Goal: Task Accomplishment & Management: Manage account settings

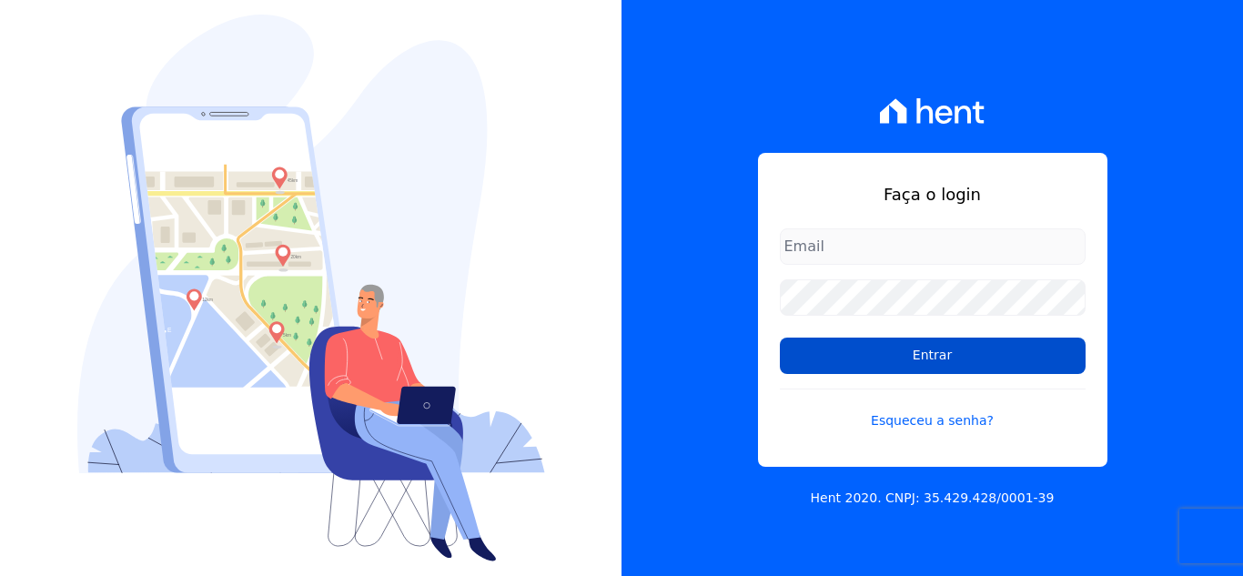
type input "[EMAIL_ADDRESS][DOMAIN_NAME]"
click at [978, 361] on input "Entrar" at bounding box center [933, 356] width 306 height 36
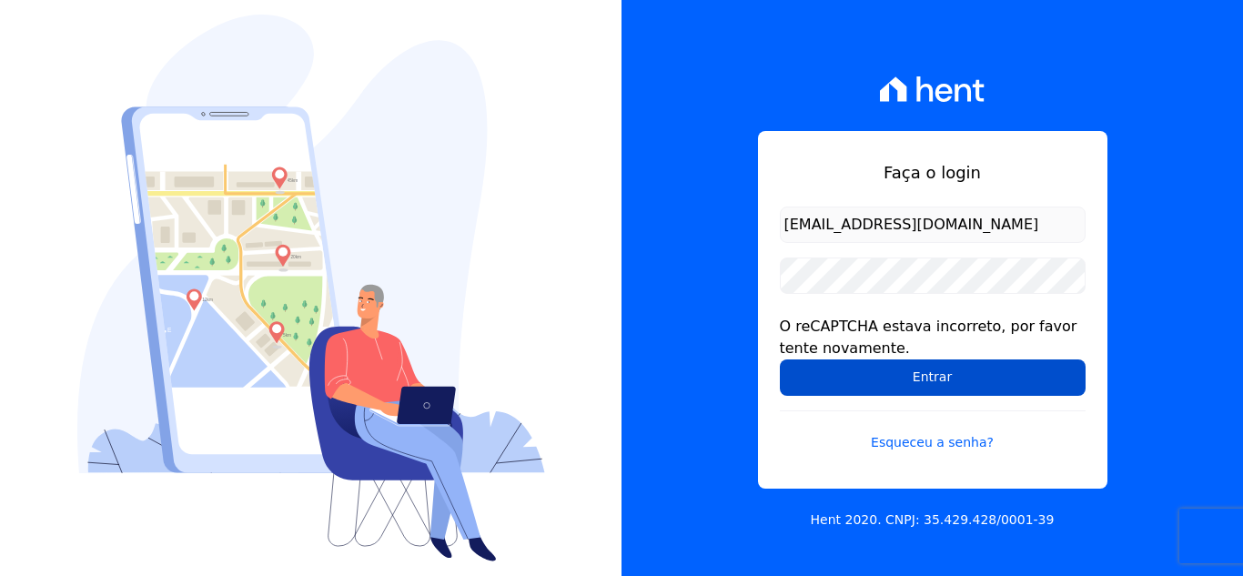
click at [952, 381] on input "Entrar" at bounding box center [933, 378] width 306 height 36
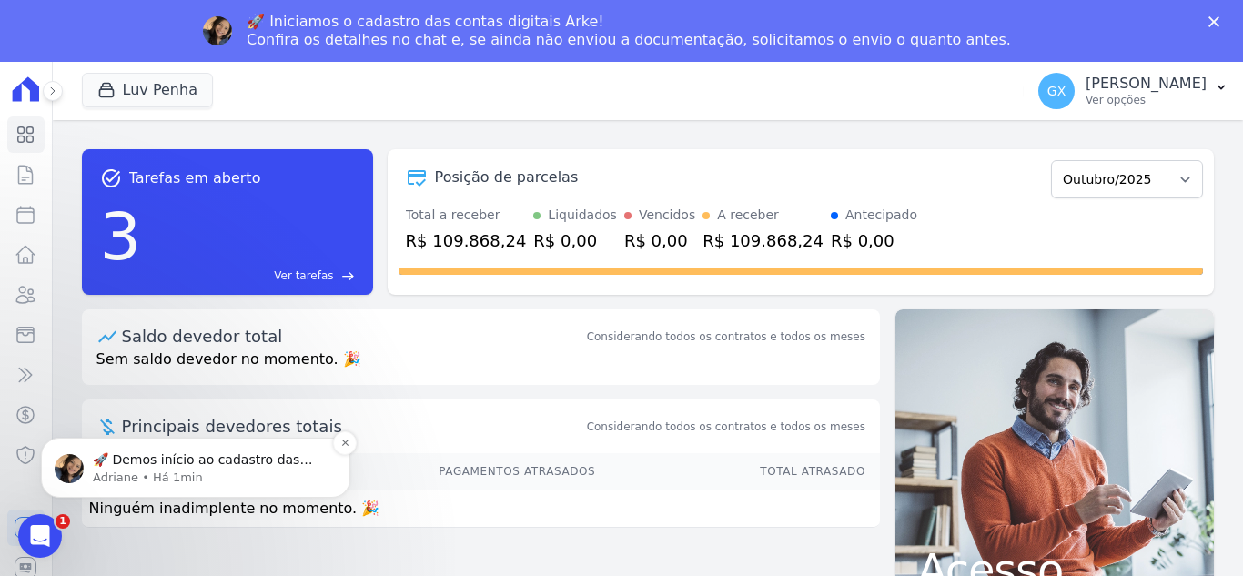
click at [239, 482] on p "Adriane • Há 1min" at bounding box center [210, 478] width 235 height 16
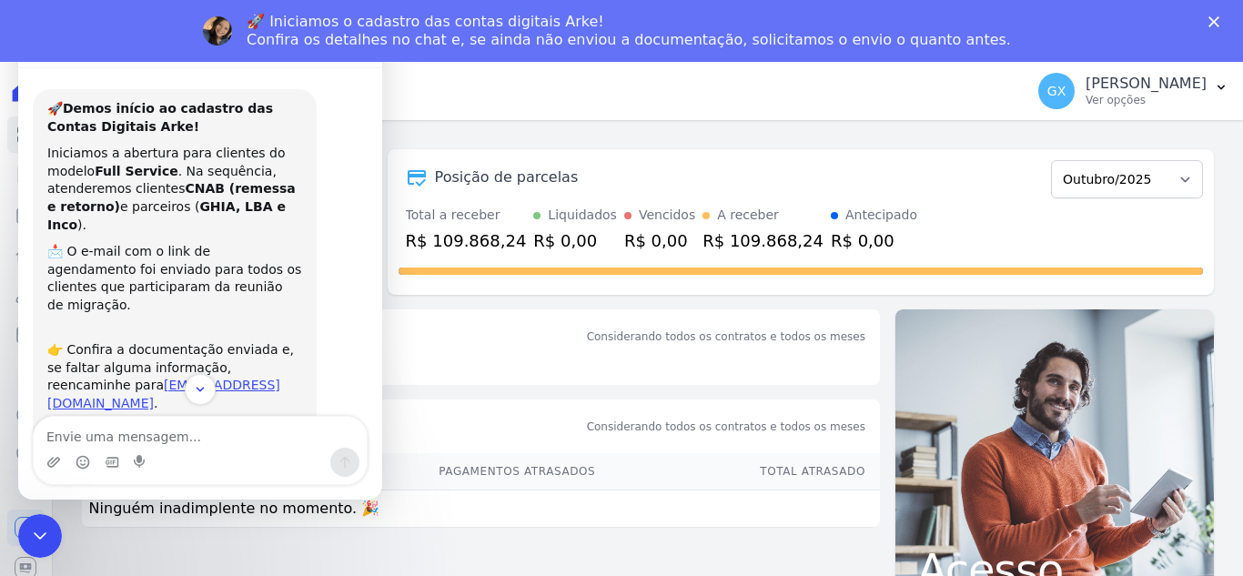
click at [591, 147] on div "task_alt Tarefas em aberto 3 Ver tarefas east Posição de parcelas Setembro/2025…" at bounding box center [648, 222] width 1132 height 175
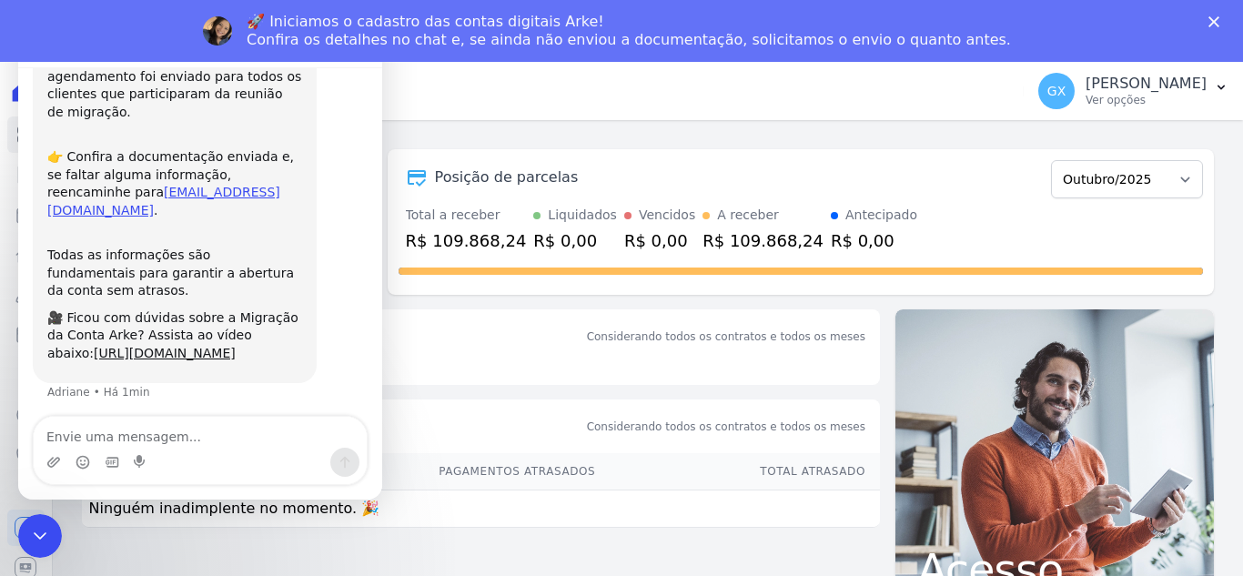
scroll to position [198, 0]
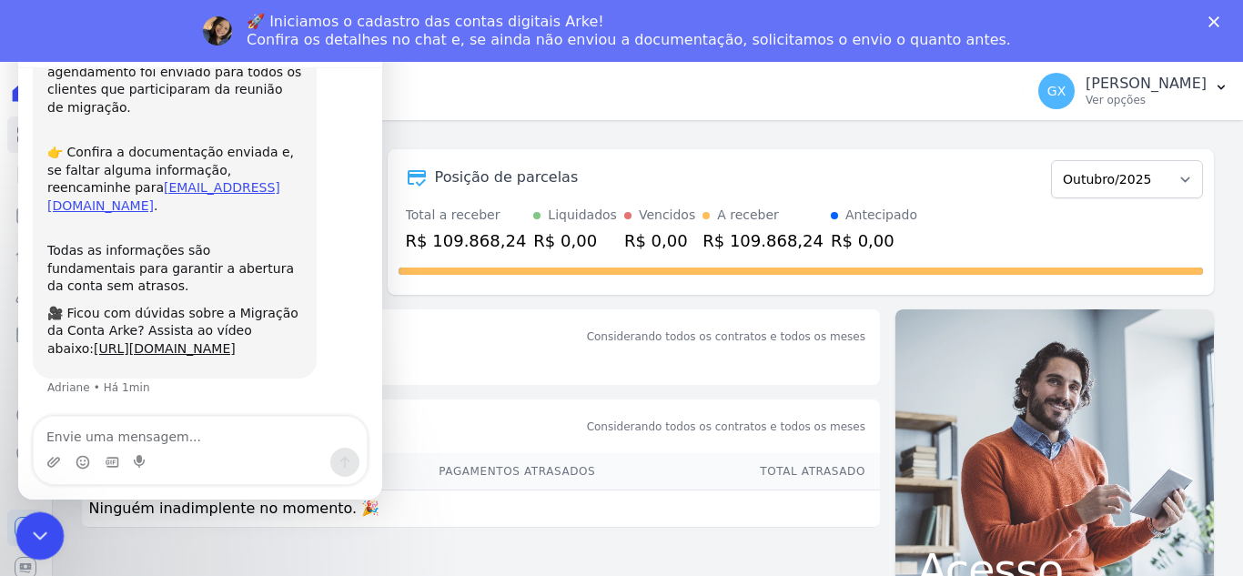
click at [36, 524] on icon "Encerramento do Messenger da Intercom" at bounding box center [37, 534] width 22 height 22
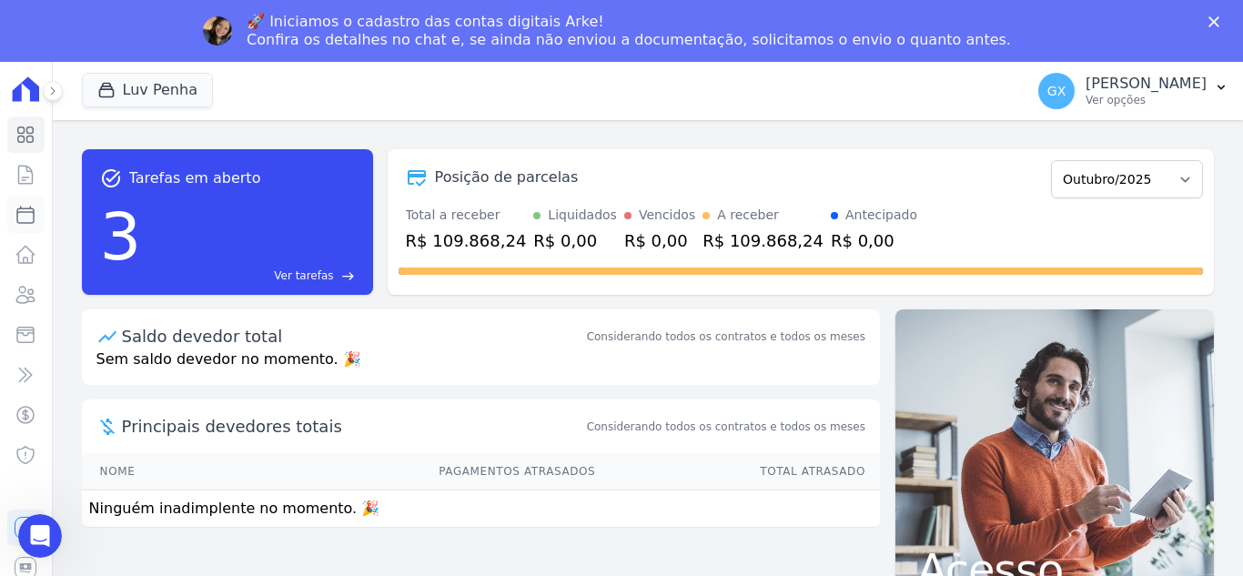
click at [23, 222] on icon at bounding box center [26, 215] width 22 height 22
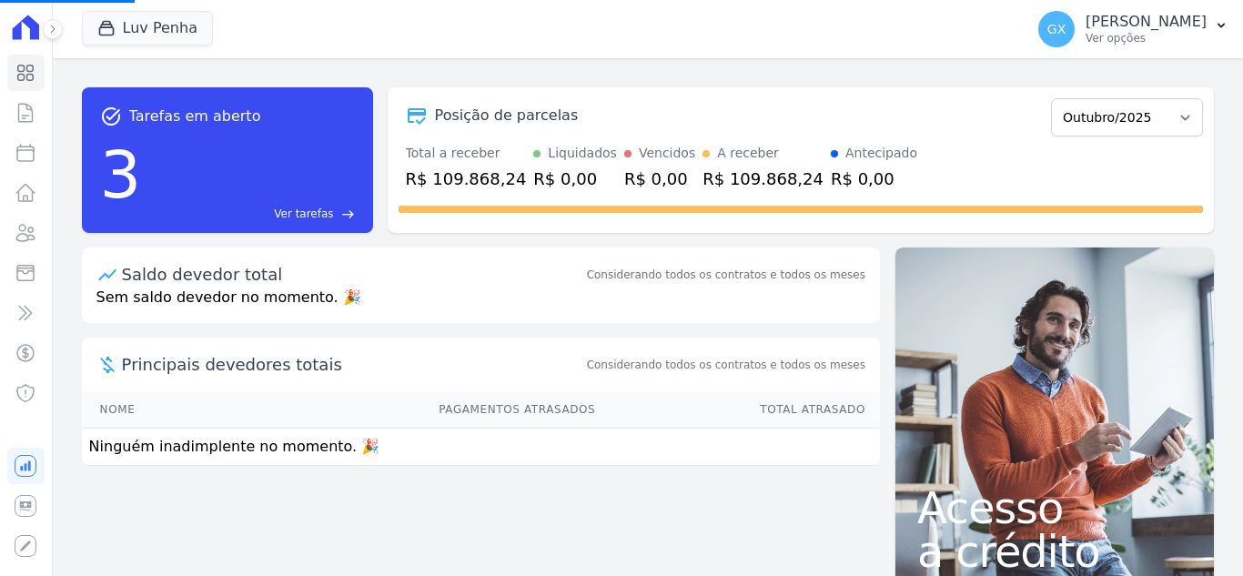
select select
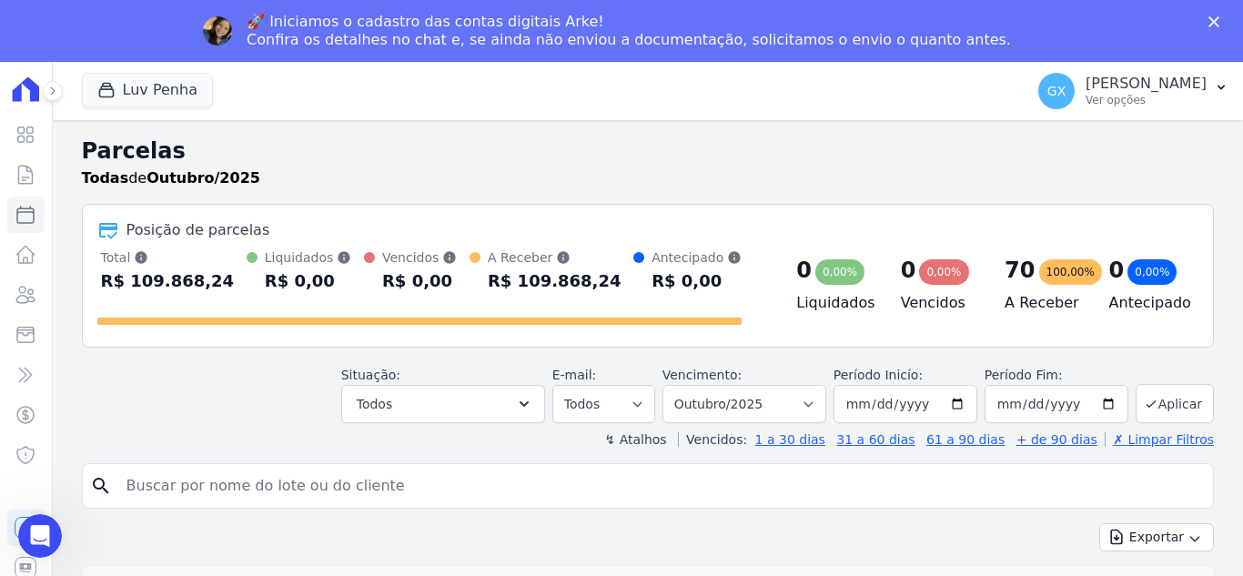
click at [379, 475] on input "search" at bounding box center [661, 486] width 1091 height 36
type input "52"
select select
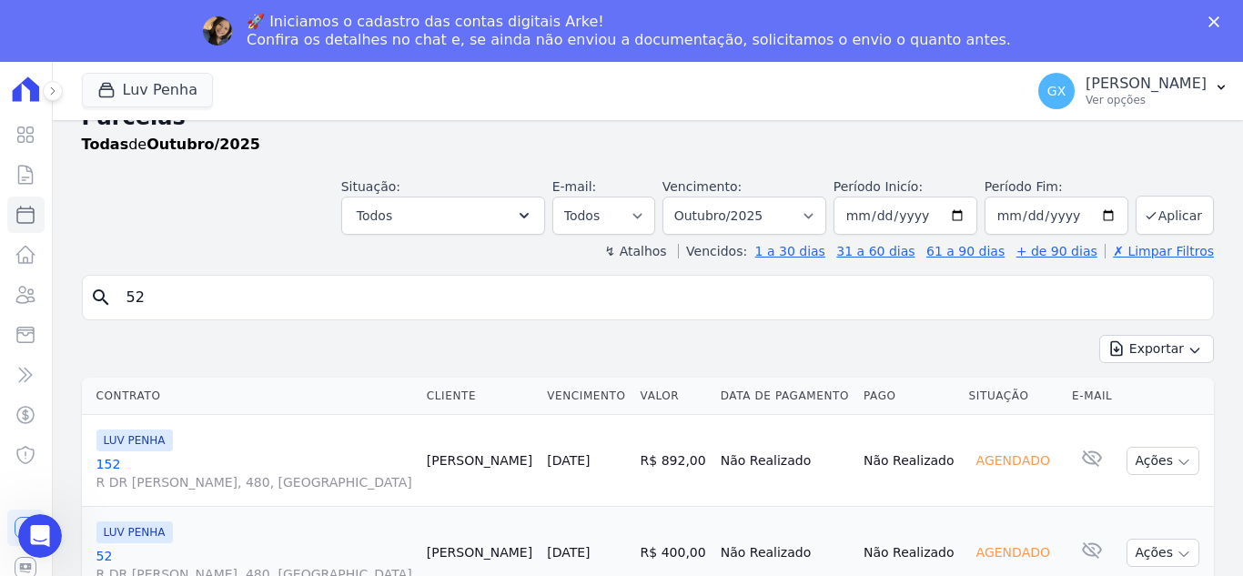
scroll to position [50, 0]
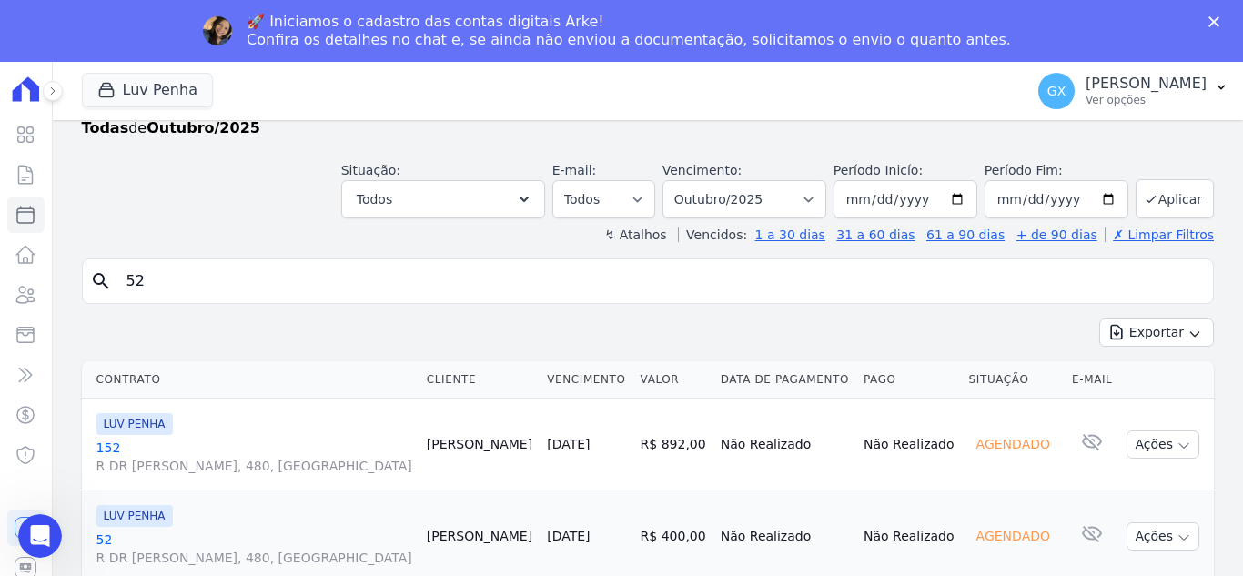
click at [107, 543] on link "52 R DR SUZANO BRANDAO, 480, VILA ARICANDUVA" at bounding box center [254, 549] width 316 height 36
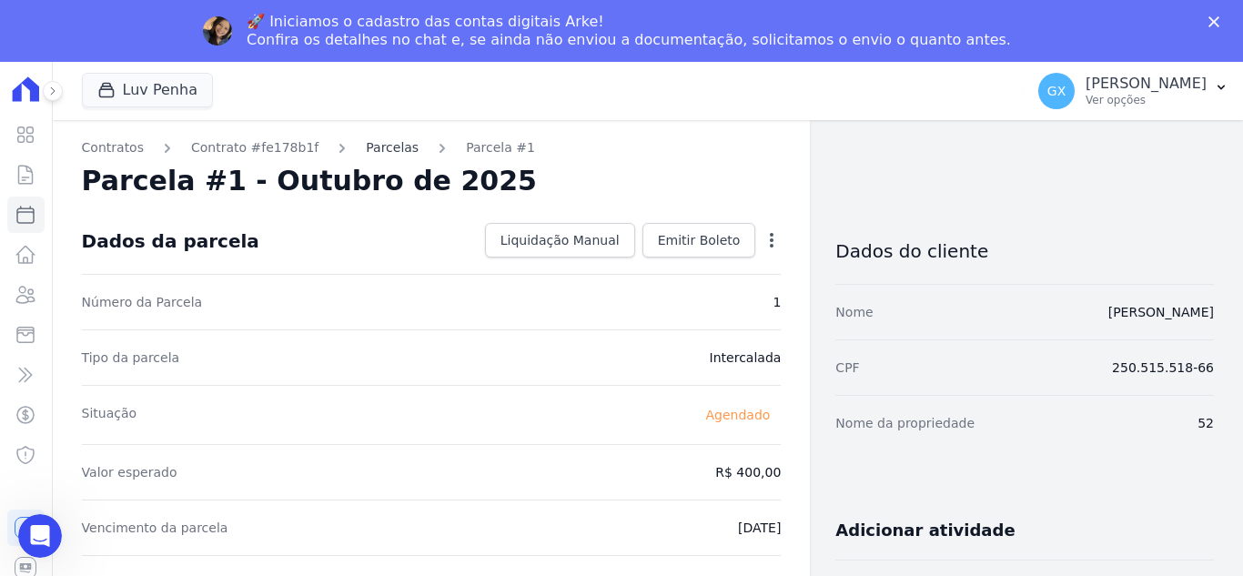
click at [366, 149] on link "Parcelas" at bounding box center [392, 147] width 53 height 19
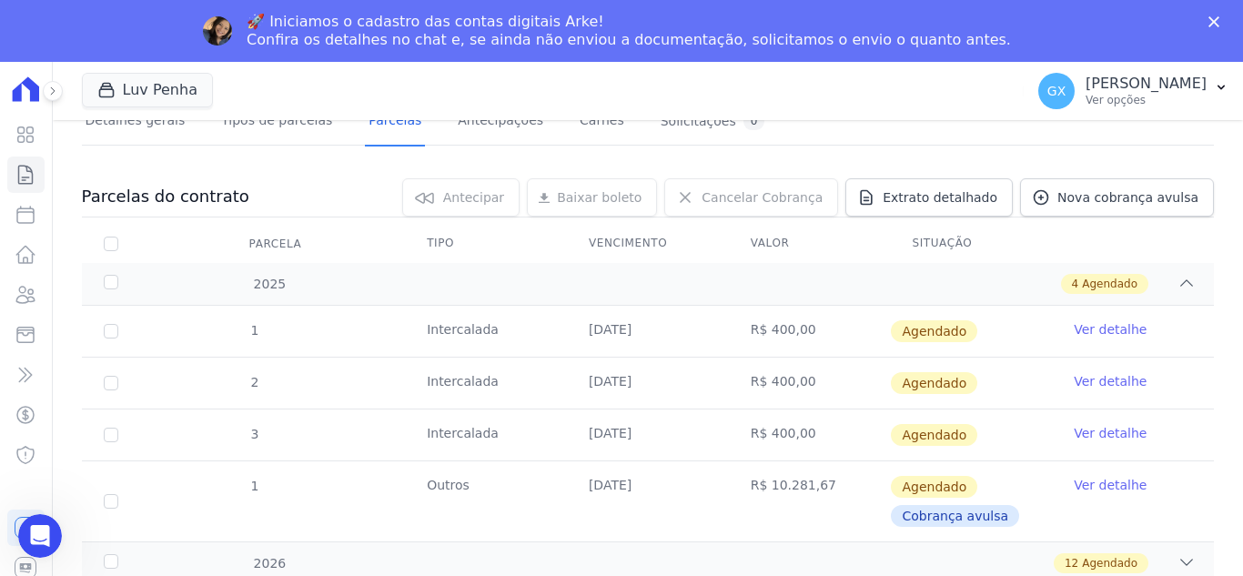
scroll to position [141, 0]
click at [1184, 554] on div "2026 12 Agendado" at bounding box center [648, 562] width 1132 height 43
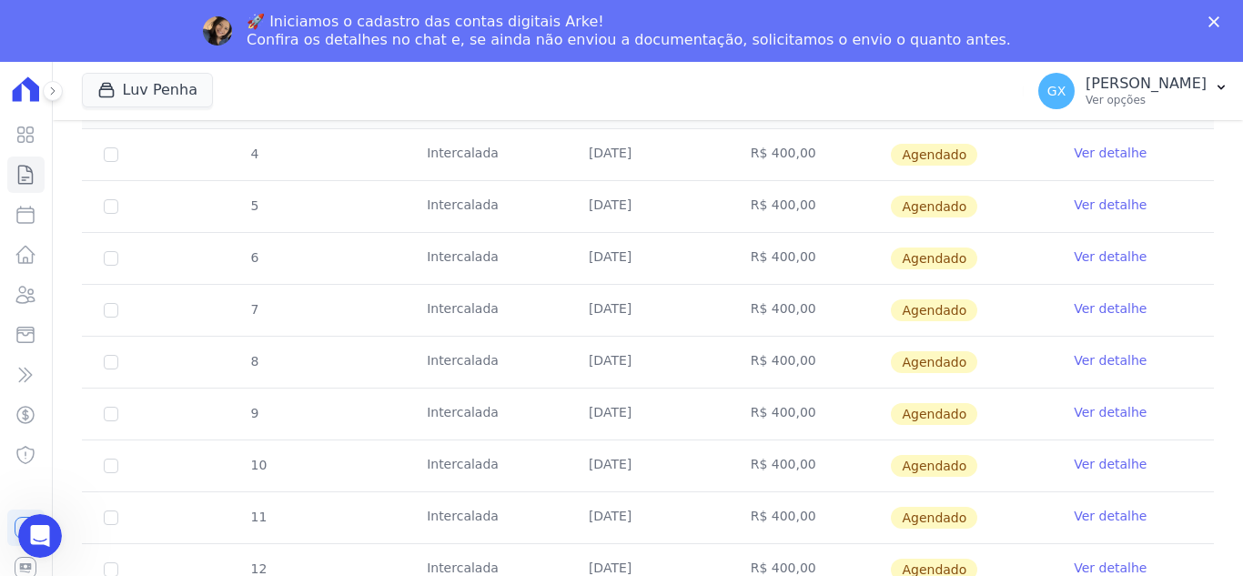
scroll to position [793, 0]
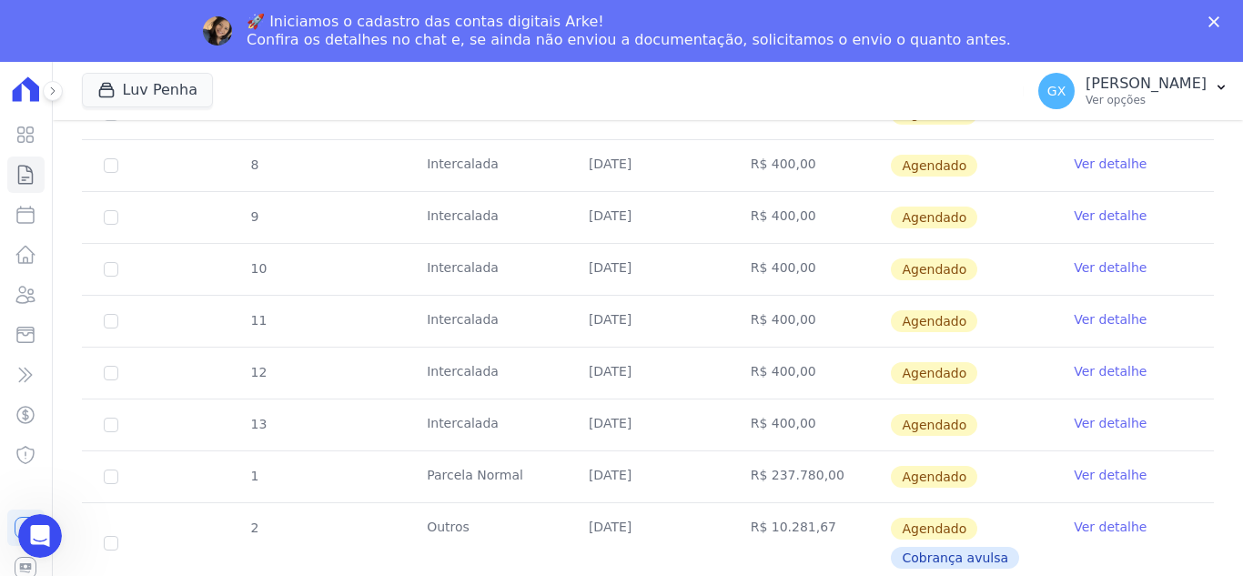
click at [792, 476] on td "R$ 237.780,00" at bounding box center [810, 477] width 162 height 51
click at [771, 538] on td "R$ 10.281,67" at bounding box center [810, 543] width 162 height 80
drag, startPoint x: 797, startPoint y: 485, endPoint x: 819, endPoint y: 536, distance: 55.8
click at [819, 536] on tbody "4 Intercalada 20/01/2026 R$ 400,00 Agendado Ver detalhe 5 Intercalada 20/02/202…" at bounding box center [648, 258] width 1132 height 651
click at [781, 465] on td "R$ 237.780,00" at bounding box center [810, 477] width 162 height 51
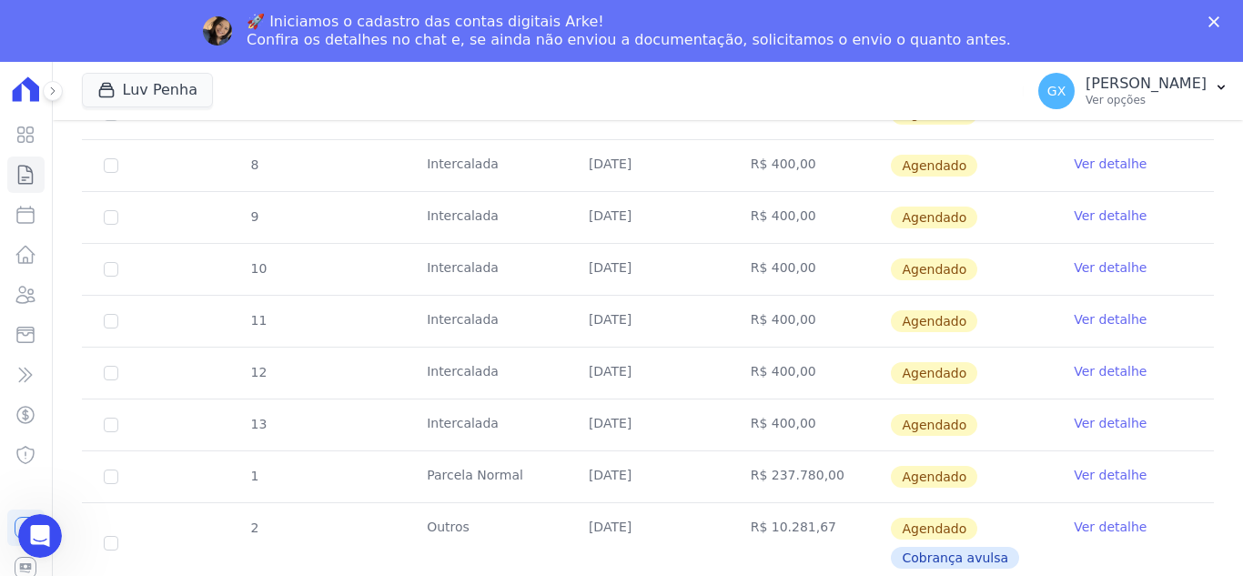
drag, startPoint x: 836, startPoint y: 477, endPoint x: 599, endPoint y: 472, distance: 236.7
click at [599, 472] on tr "1 Parcela Normal 31/12/2026 R$ 237.780,00 Agendado Ver detalhe" at bounding box center [648, 477] width 1132 height 52
click at [606, 527] on td "18/12/2026" at bounding box center [648, 543] width 162 height 80
drag, startPoint x: 578, startPoint y: 527, endPoint x: 680, endPoint y: 523, distance: 102.1
click at [680, 523] on td "18/12/2026" at bounding box center [648, 543] width 162 height 80
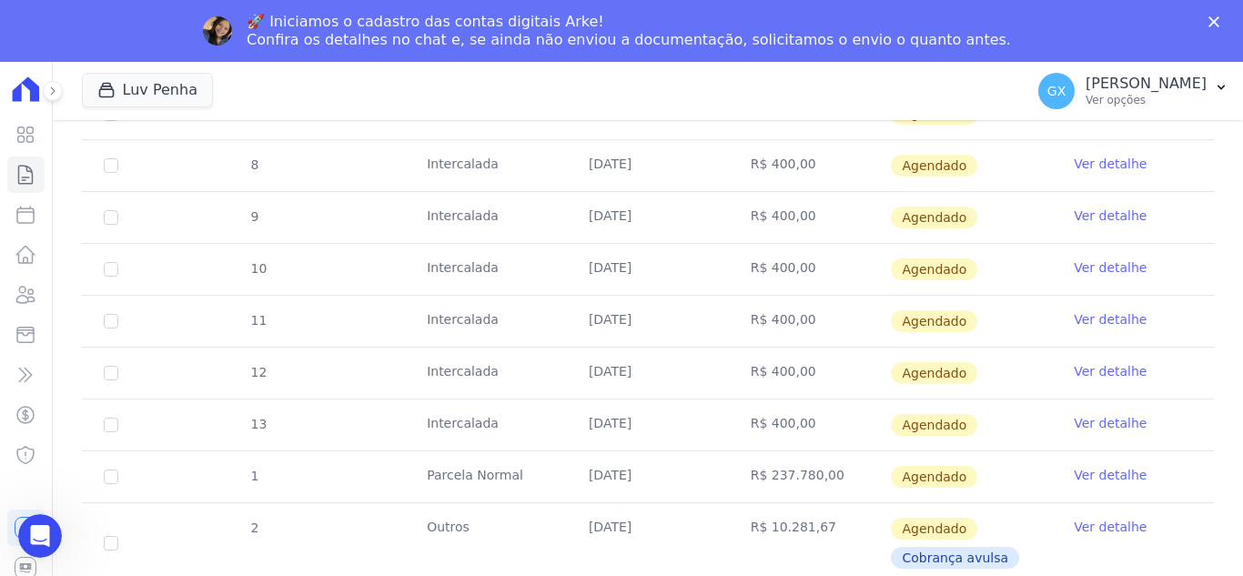
click at [786, 519] on td "R$ 10.281,67" at bounding box center [810, 543] width 162 height 80
drag, startPoint x: 821, startPoint y: 422, endPoint x: 588, endPoint y: 421, distance: 233.0
click at [588, 421] on tr "13 Intercalada 20/10/2026 R$ 400,00 Agendado Ver detalhe" at bounding box center [648, 425] width 1132 height 52
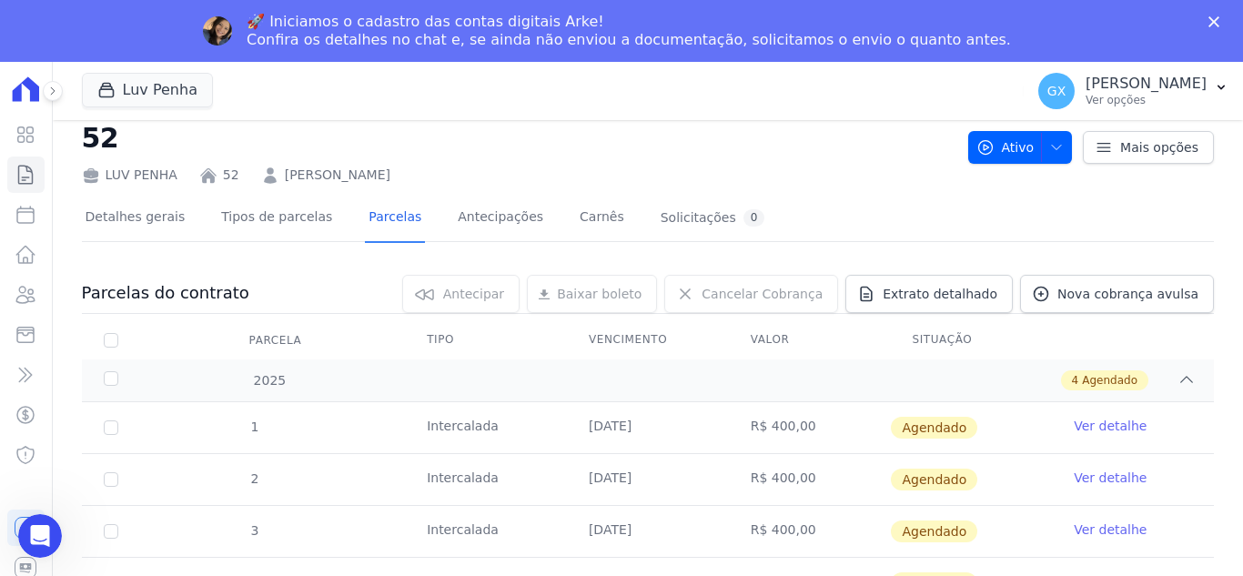
scroll to position [0, 0]
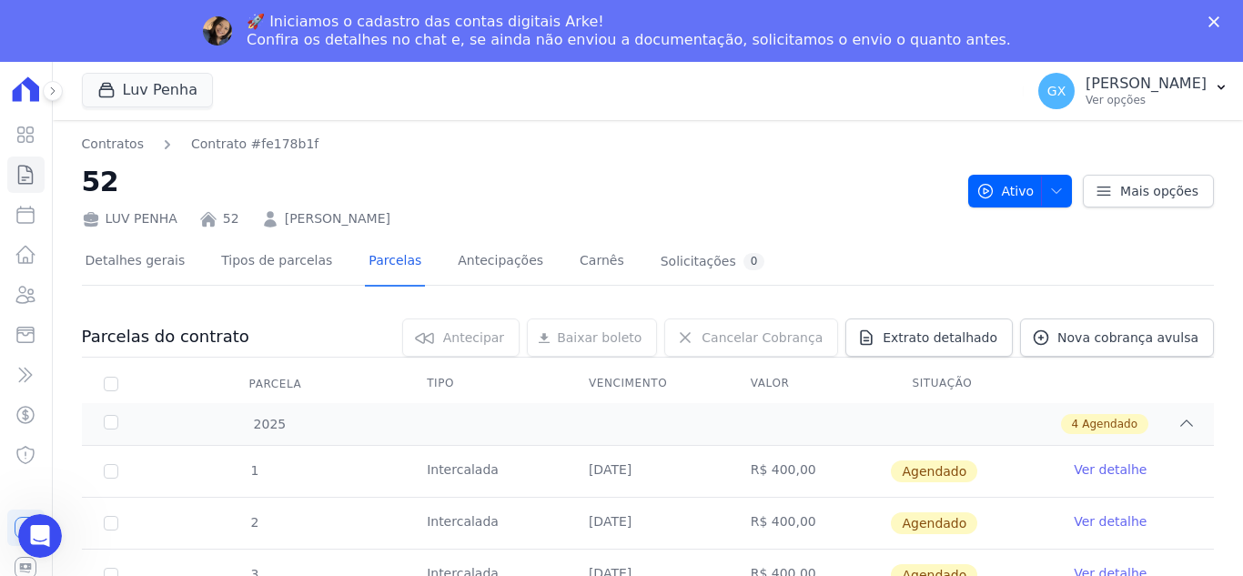
drag, startPoint x: 350, startPoint y: 232, endPoint x: 278, endPoint y: 217, distance: 74.5
click at [278, 217] on div "LUV PENHA 52 Helber Duarte da Silva" at bounding box center [518, 215] width 872 height 26
copy link "Helber Duarte da Silva"
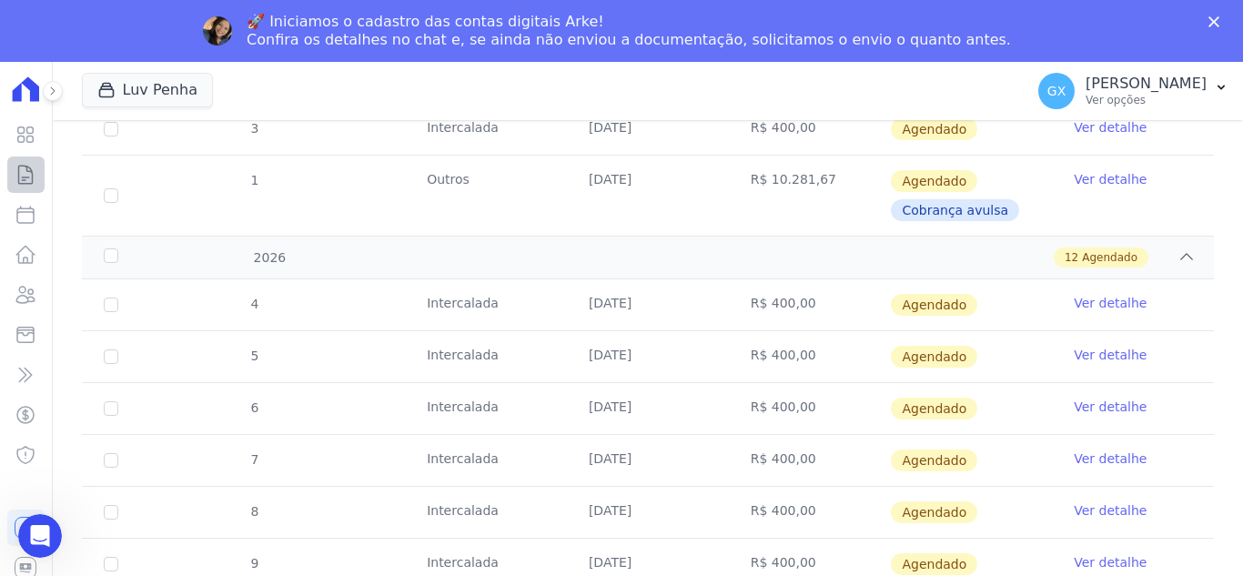
scroll to position [247, 0]
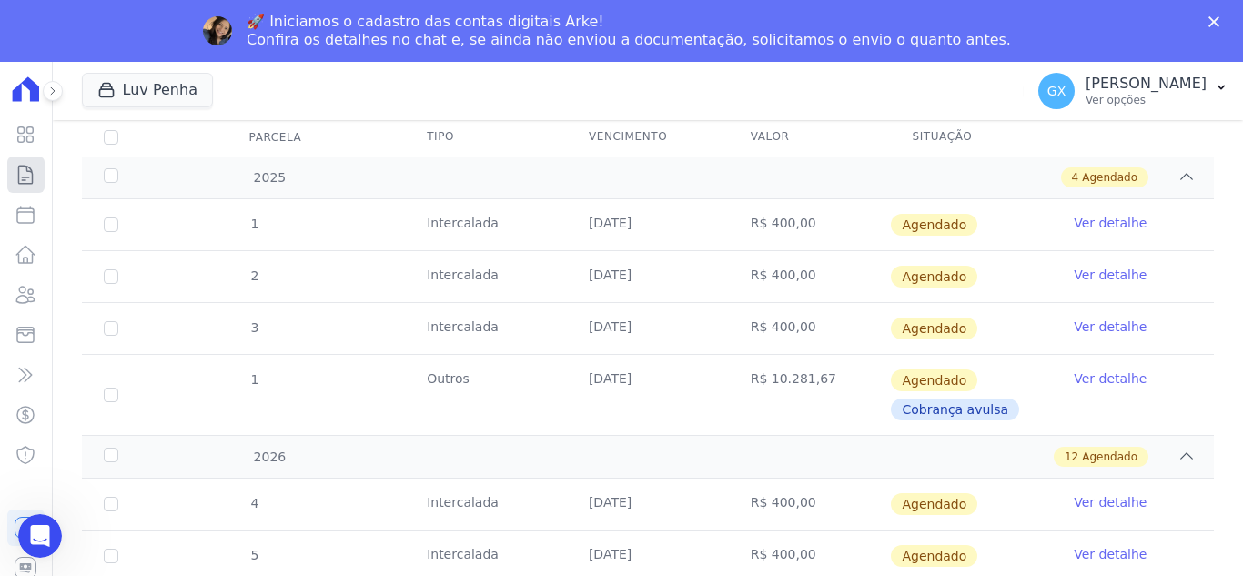
click at [22, 162] on link "Contratos" at bounding box center [25, 175] width 37 height 36
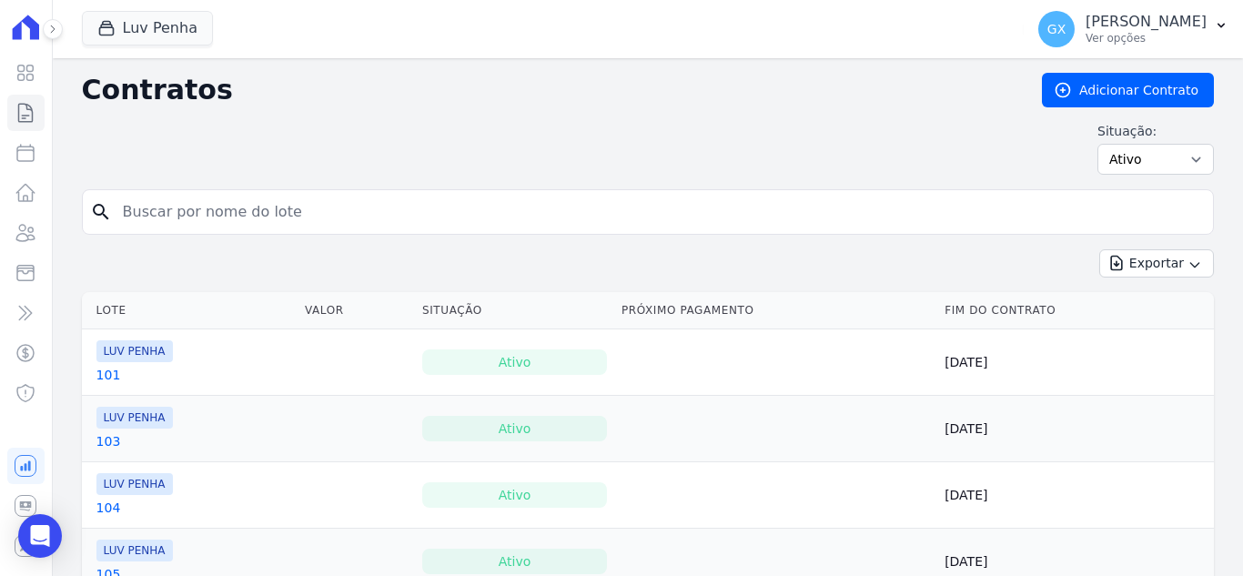
click at [315, 218] on input "search" at bounding box center [659, 212] width 1094 height 36
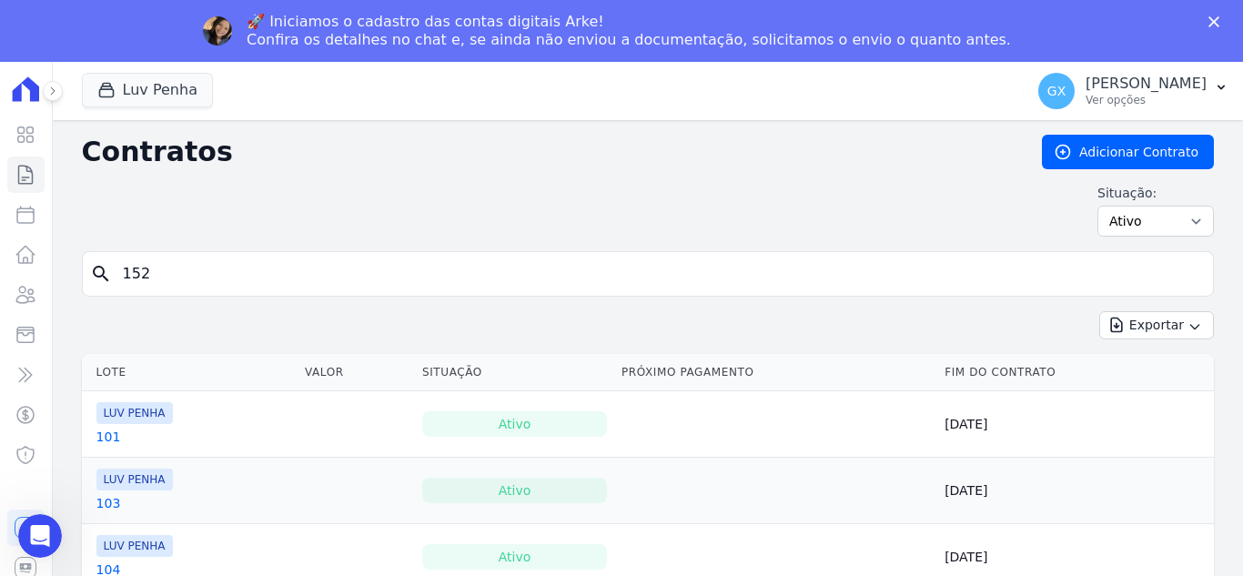
type input "152"
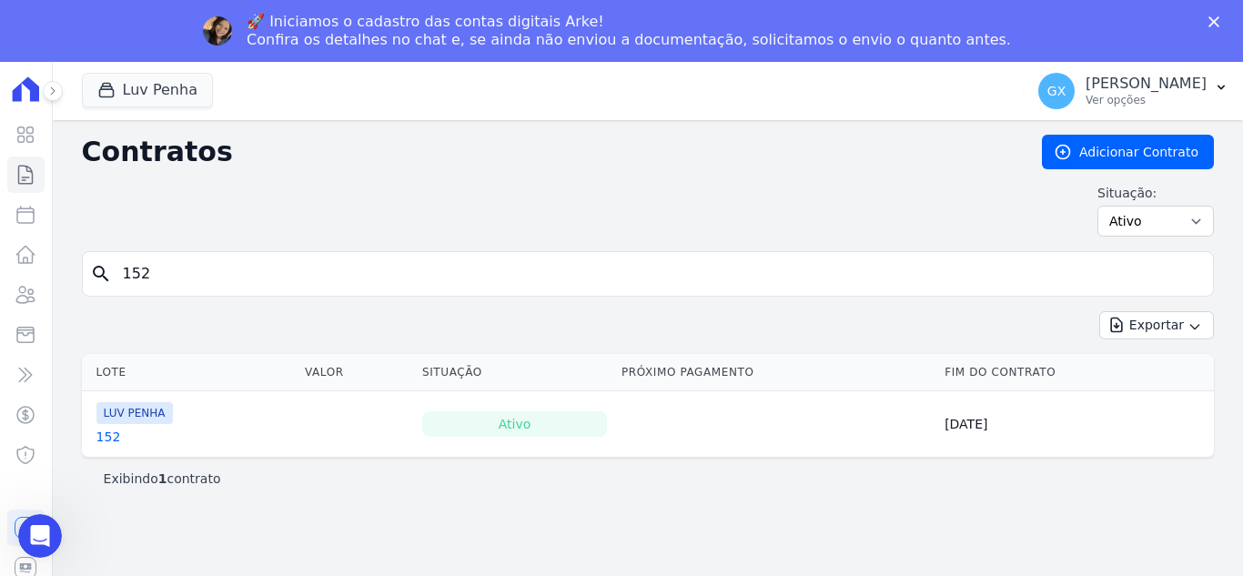
click at [102, 435] on link "152" at bounding box center [108, 437] width 25 height 18
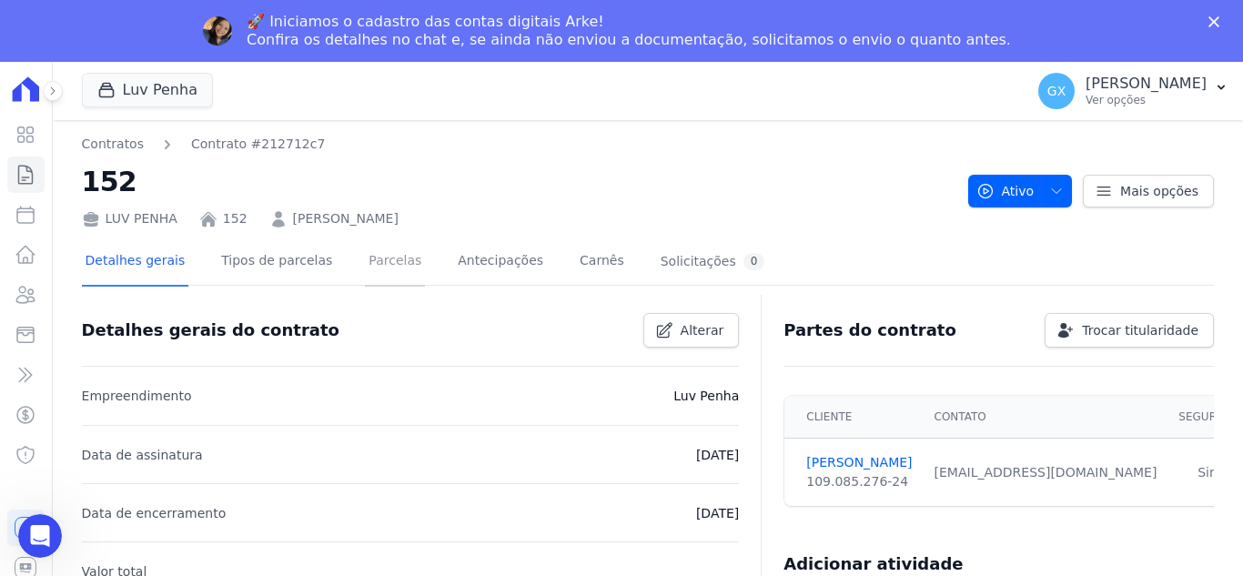
click at [372, 271] on link "Parcelas" at bounding box center [395, 263] width 60 height 48
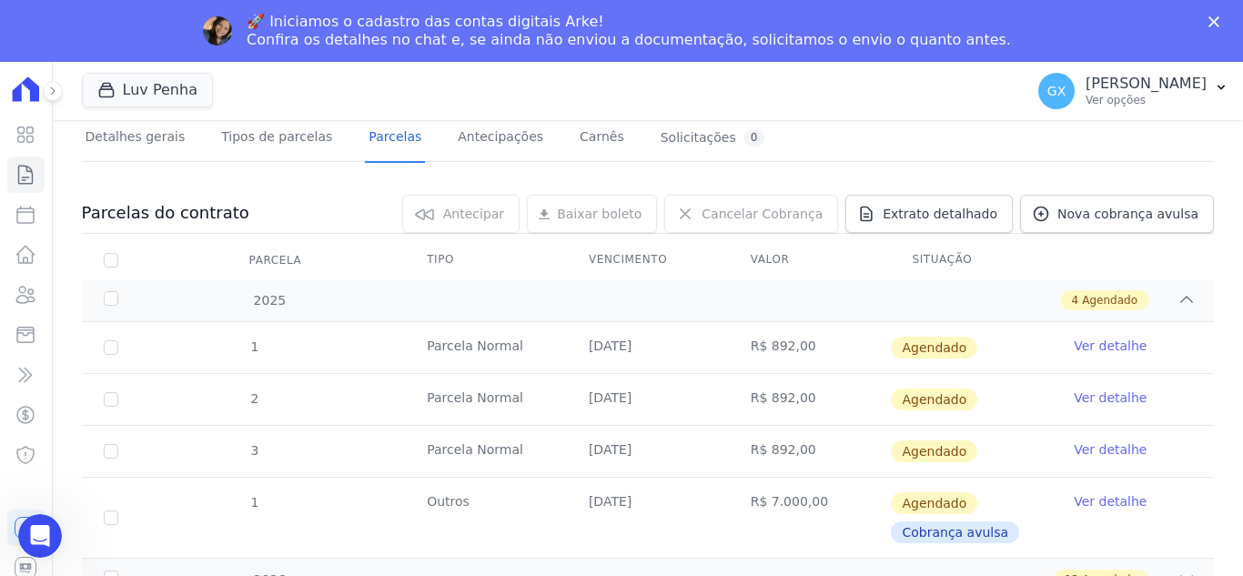
scroll to position [141, 0]
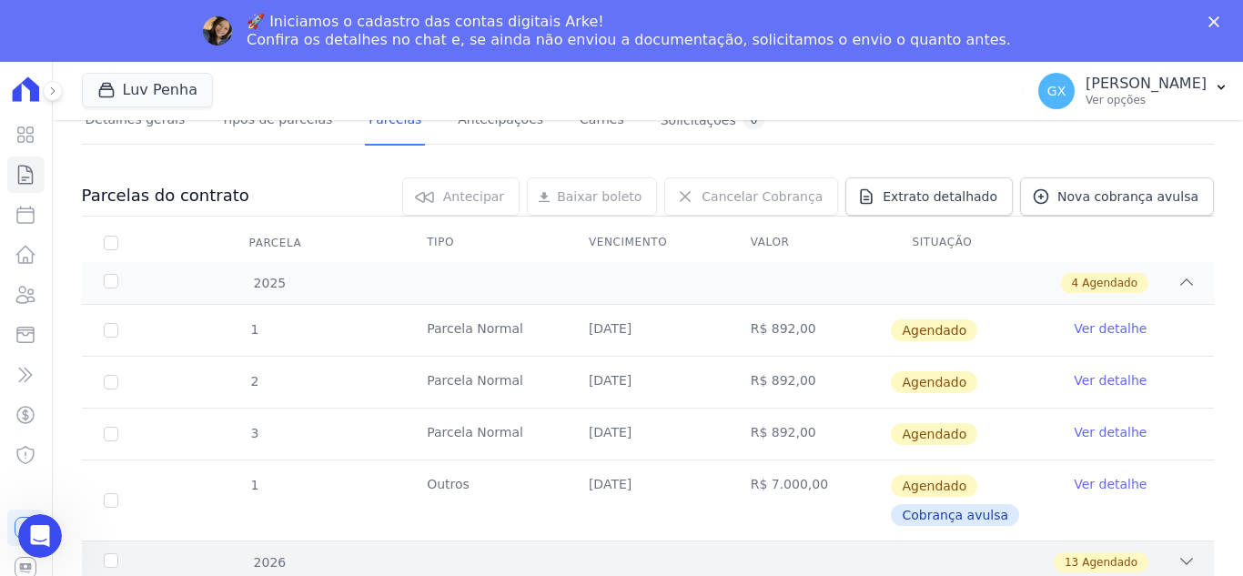
drag, startPoint x: 1184, startPoint y: 553, endPoint x: 1184, endPoint y: 540, distance: 13.7
click at [1183, 553] on div "2026 13 Agendado" at bounding box center [648, 562] width 1132 height 43
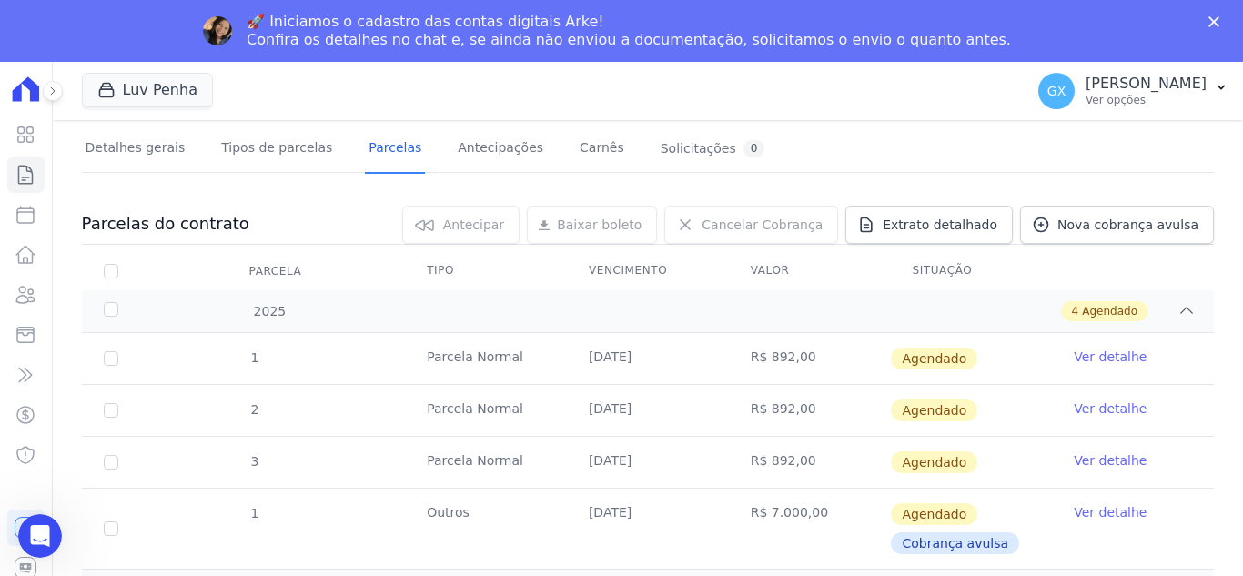
scroll to position [0, 0]
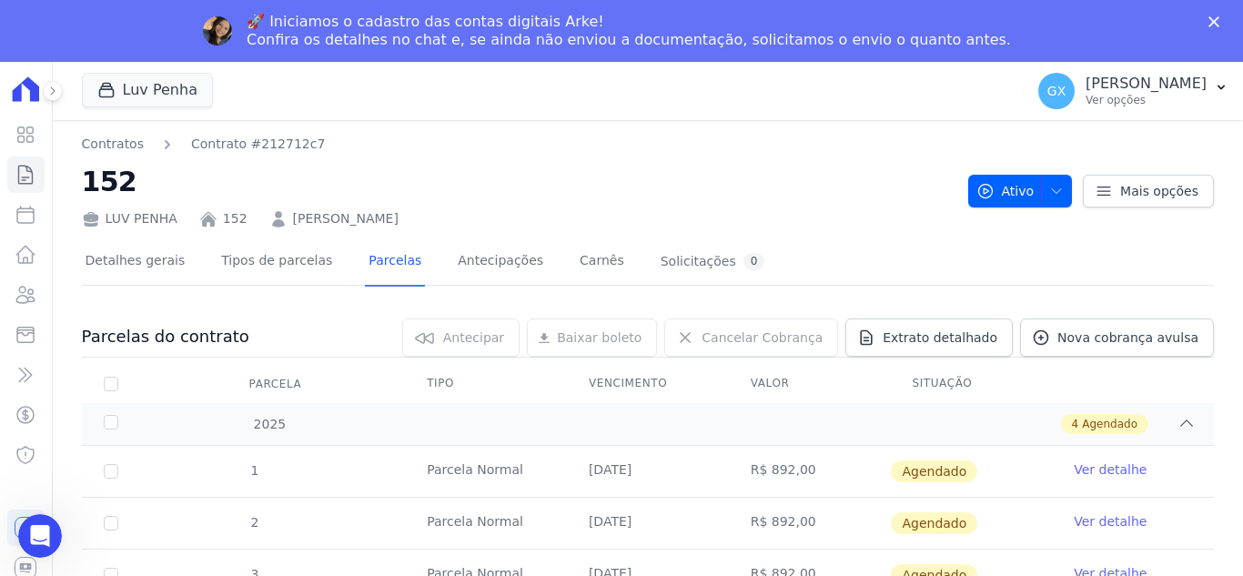
drag, startPoint x: 509, startPoint y: 223, endPoint x: 477, endPoint y: 64, distance: 162.5
click at [287, 215] on div "LUV PENHA 152 CAROLINA DA SILVA PONGO SIQUEIRA" at bounding box center [518, 215] width 872 height 26
copy link "CAROLINA DA SILVA PONGO SIQUEIRA"
click at [29, 165] on icon at bounding box center [26, 175] width 22 height 22
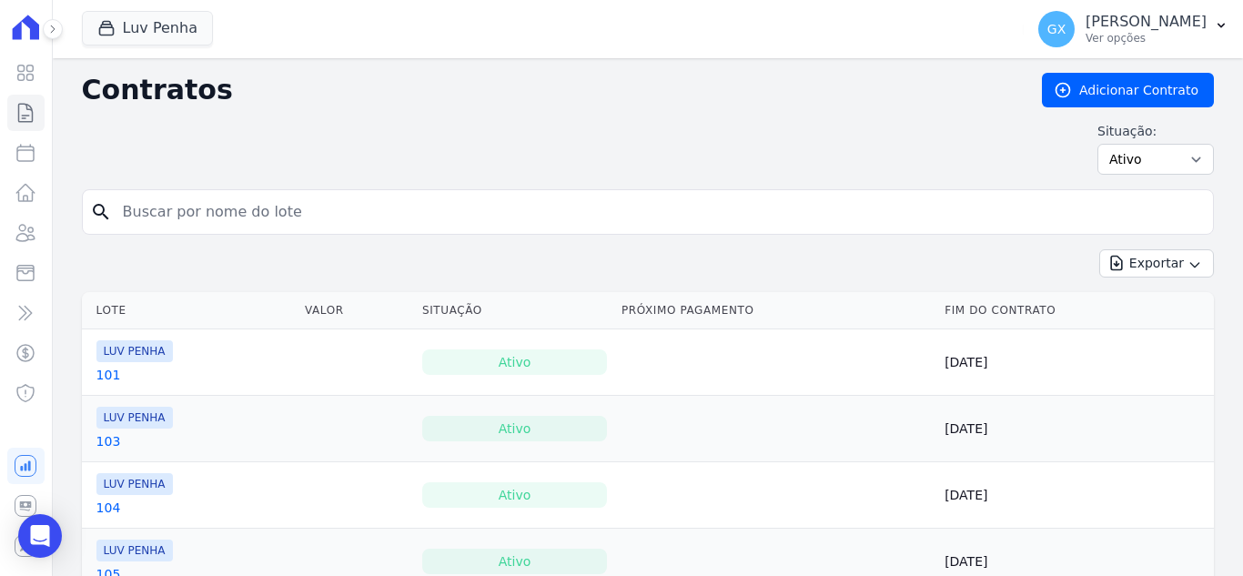
click at [274, 226] on input "search" at bounding box center [659, 212] width 1094 height 36
click at [266, 218] on input "search" at bounding box center [659, 212] width 1094 height 36
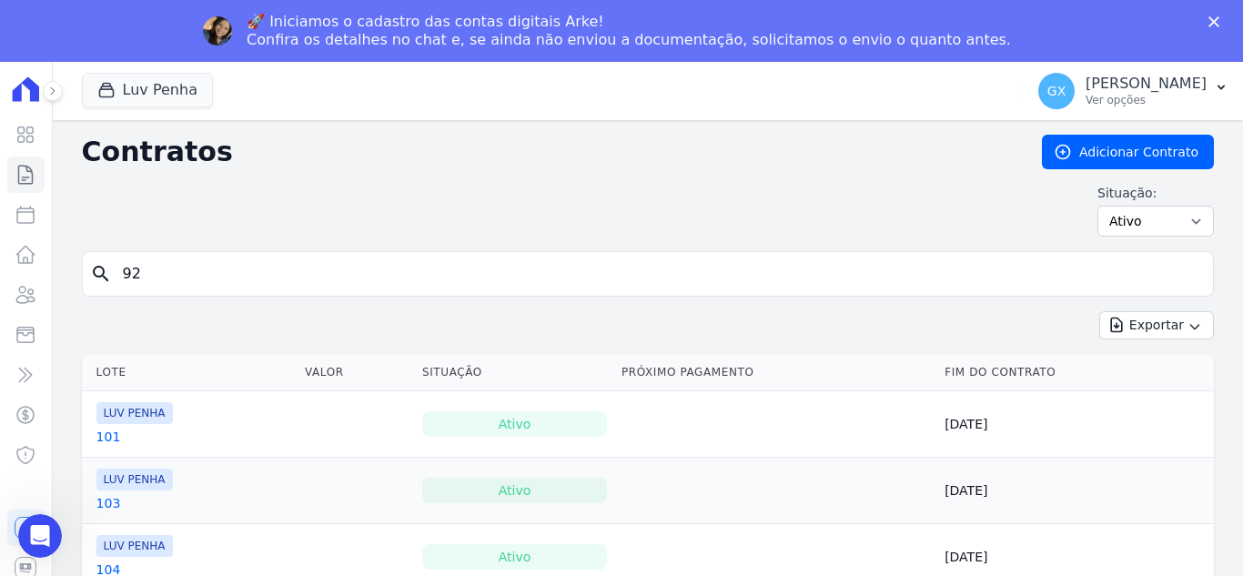
type input "92"
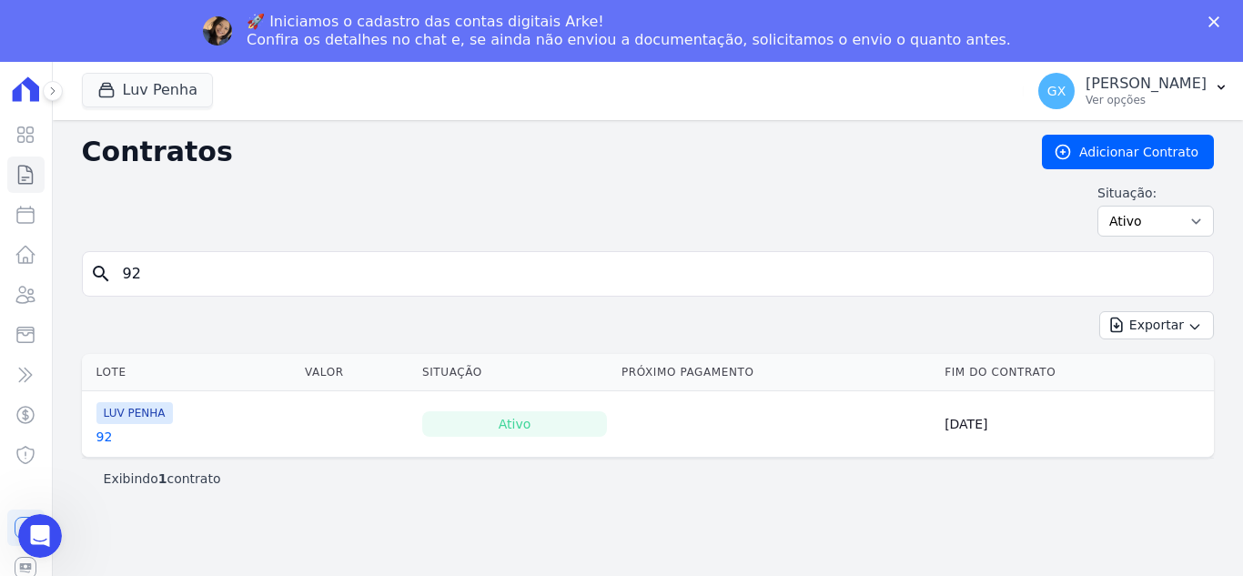
click at [107, 439] on link "92" at bounding box center [104, 437] width 16 height 18
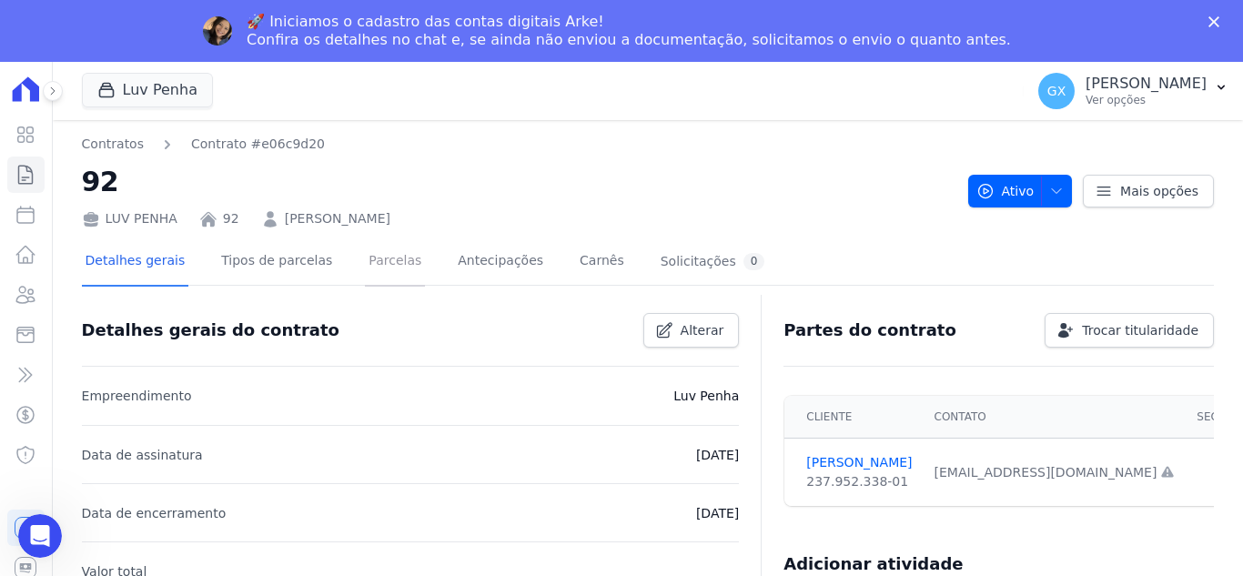
click at [375, 261] on link "Parcelas" at bounding box center [395, 263] width 60 height 48
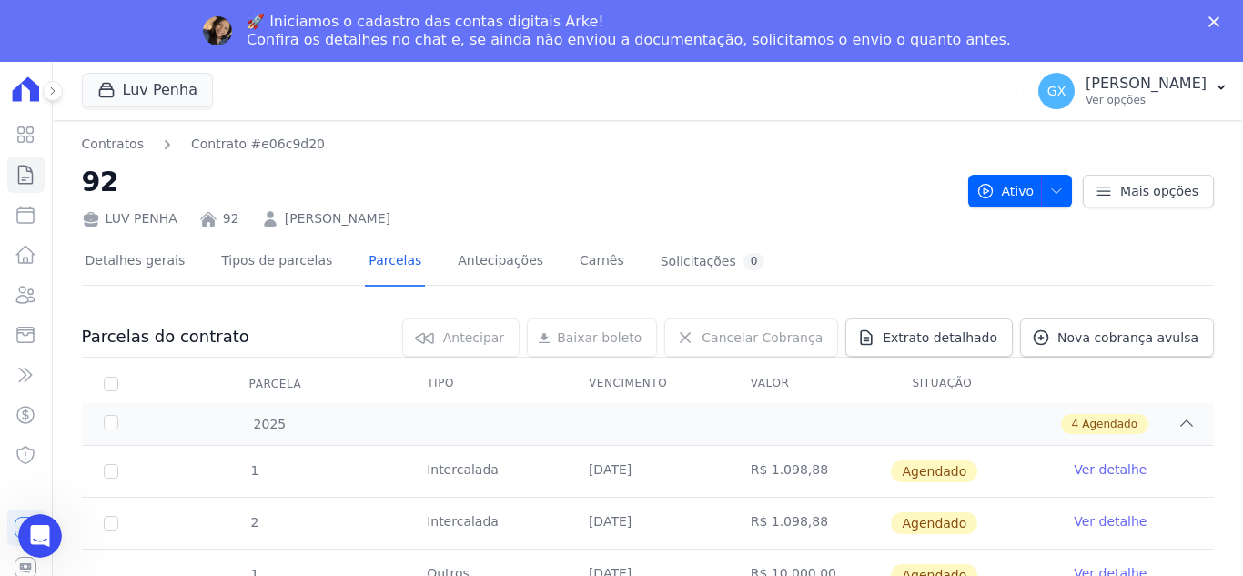
drag, startPoint x: 395, startPoint y: 152, endPoint x: 279, endPoint y: 196, distance: 124.4
click at [279, 196] on div "Contratos Contrato #e06c9d20 92 LUV PENHA 92 Willian Moreira Piuta" at bounding box center [518, 182] width 872 height 94
click at [507, 194] on h2 "92" at bounding box center [518, 181] width 872 height 41
drag, startPoint x: 419, startPoint y: 218, endPoint x: 278, endPoint y: 222, distance: 141.2
click at [278, 222] on div "LUV PENHA 92 Willian Moreira Piuta" at bounding box center [518, 215] width 872 height 26
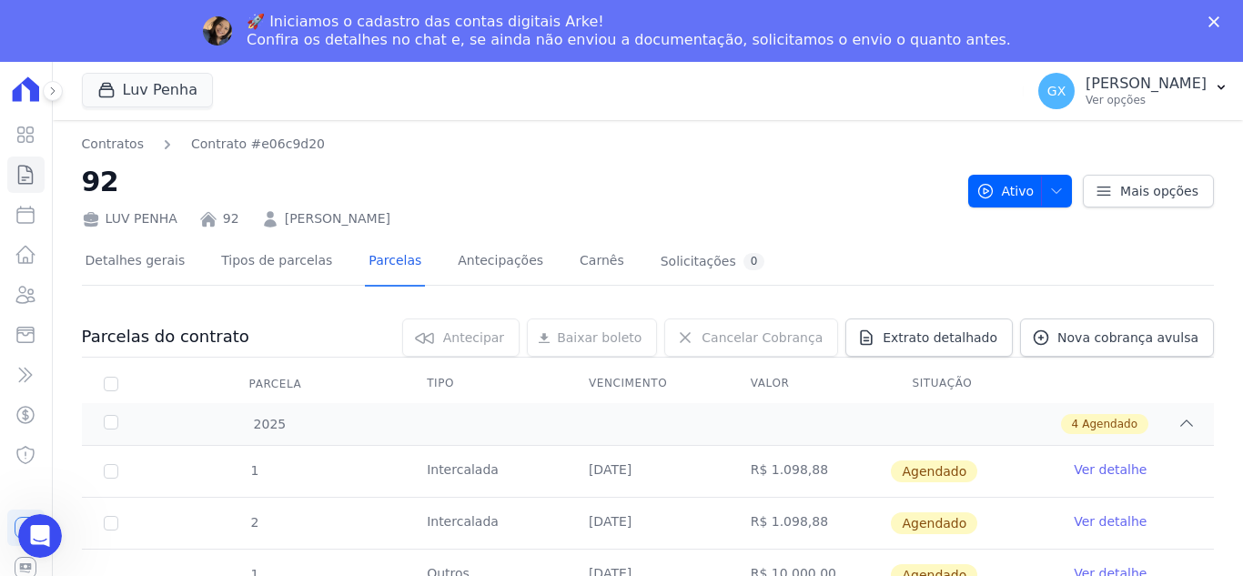
copy link "Willian Moreira Piuta"
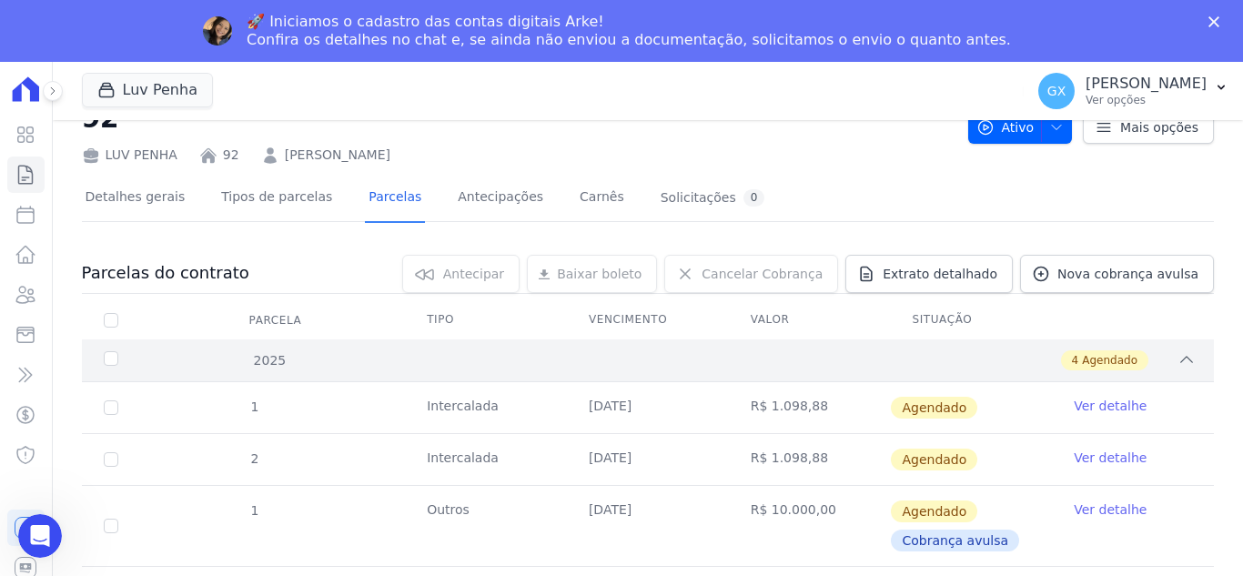
scroll to position [141, 0]
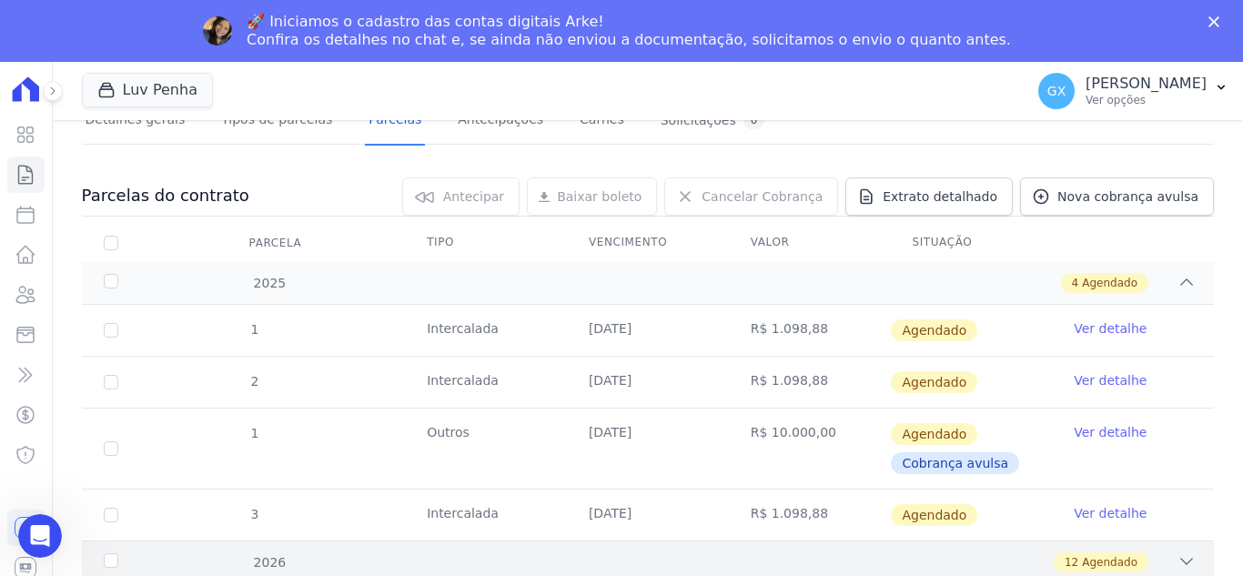
click at [1142, 563] on div "12 Agendado" at bounding box center [703, 563] width 986 height 20
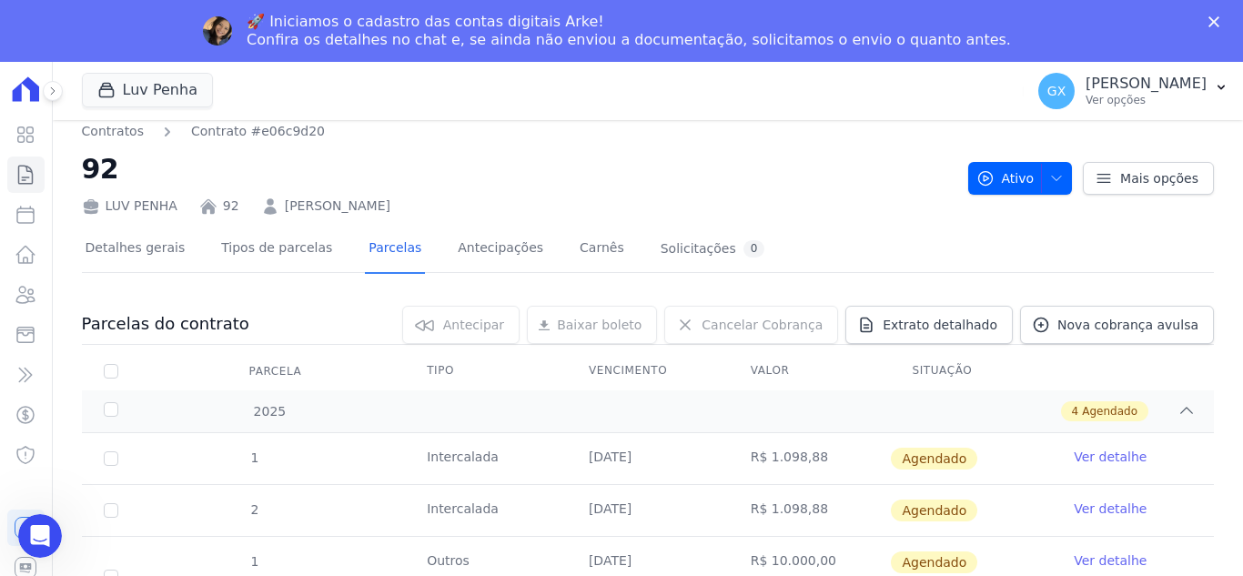
scroll to position [0, 0]
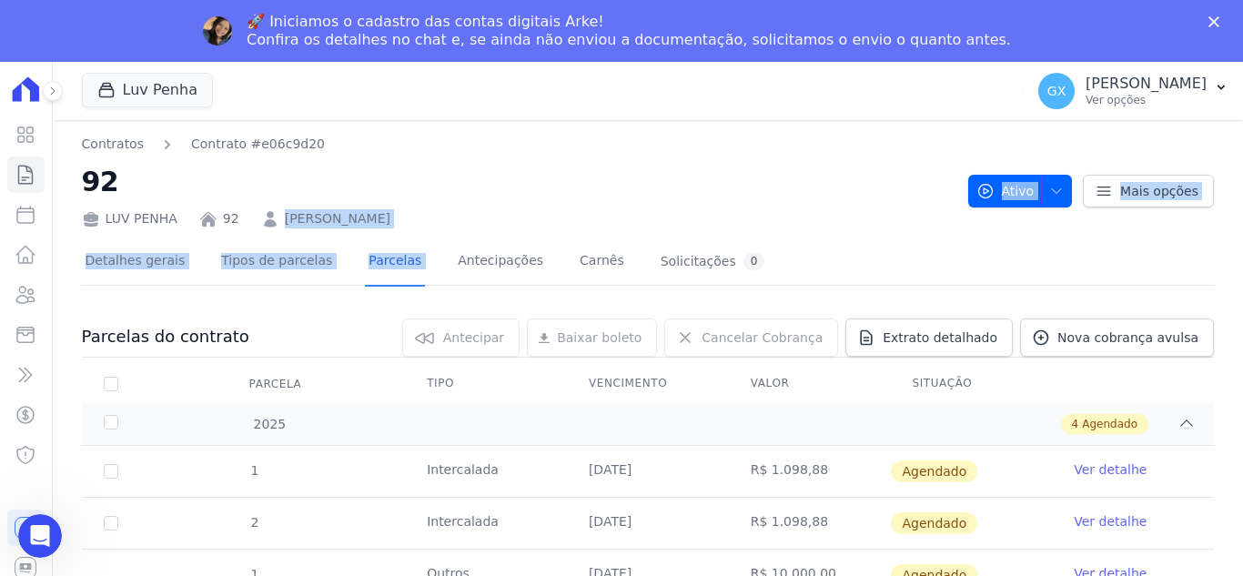
drag, startPoint x: 423, startPoint y: 228, endPoint x: 278, endPoint y: 220, distance: 145.9
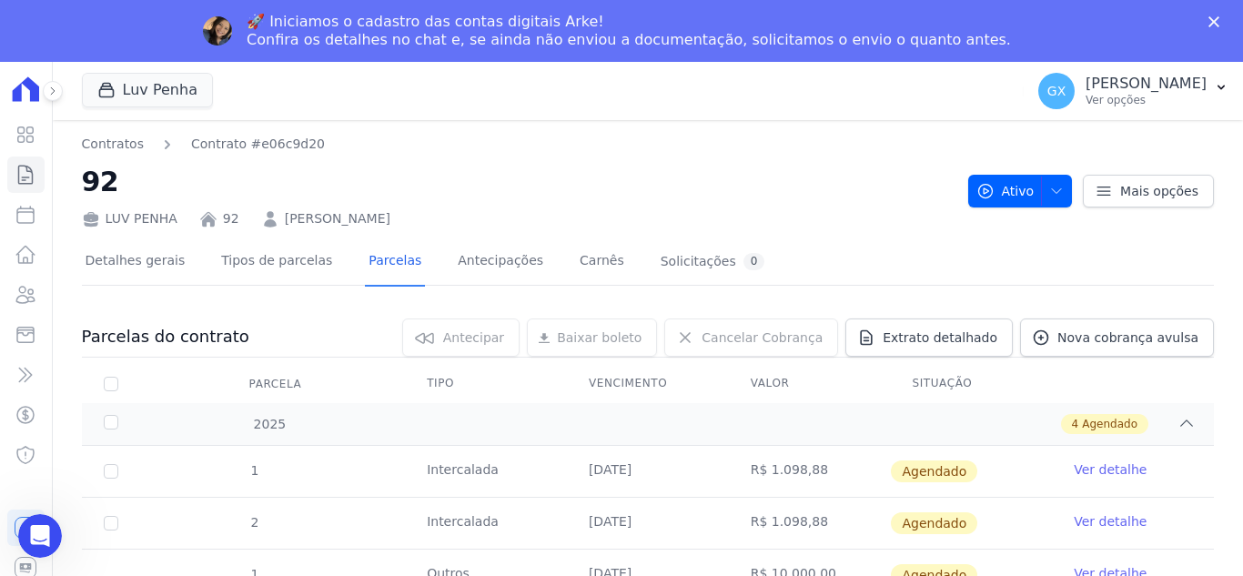
click at [543, 199] on h2 "92" at bounding box center [518, 181] width 872 height 41
drag, startPoint x: 365, startPoint y: 225, endPoint x: 268, endPoint y: 221, distance: 97.5
click at [268, 221] on div "LUV PENHA 92 Willian Moreira Piuta" at bounding box center [518, 215] width 872 height 26
copy link "Willian Moreira Piuta"
click at [18, 177] on icon at bounding box center [26, 175] width 22 height 22
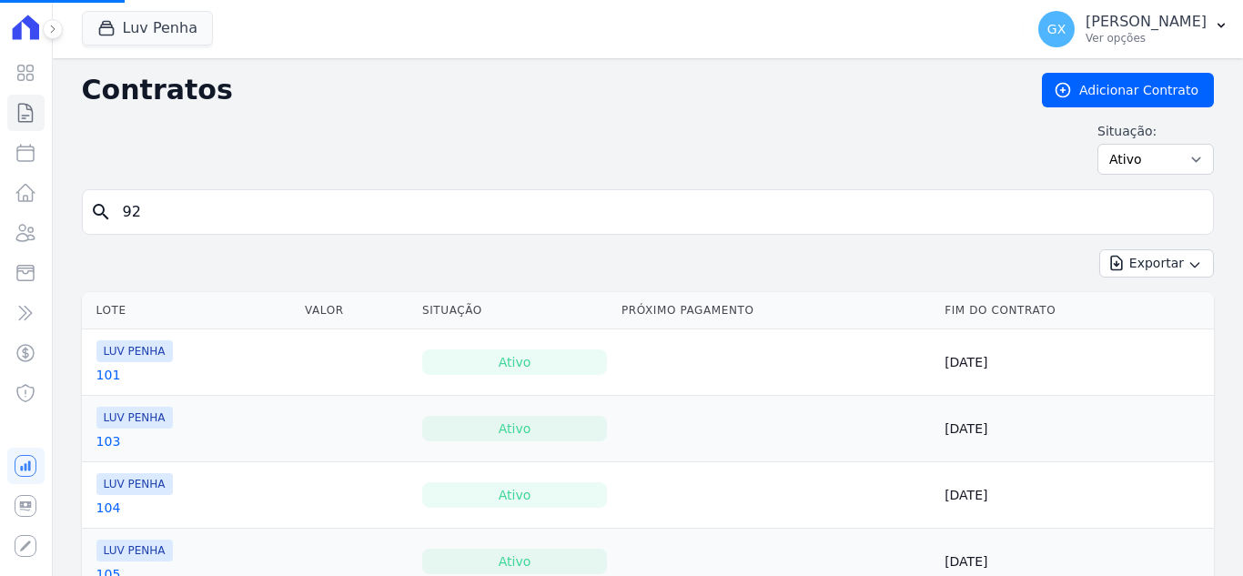
click at [283, 206] on input "92" at bounding box center [659, 212] width 1094 height 36
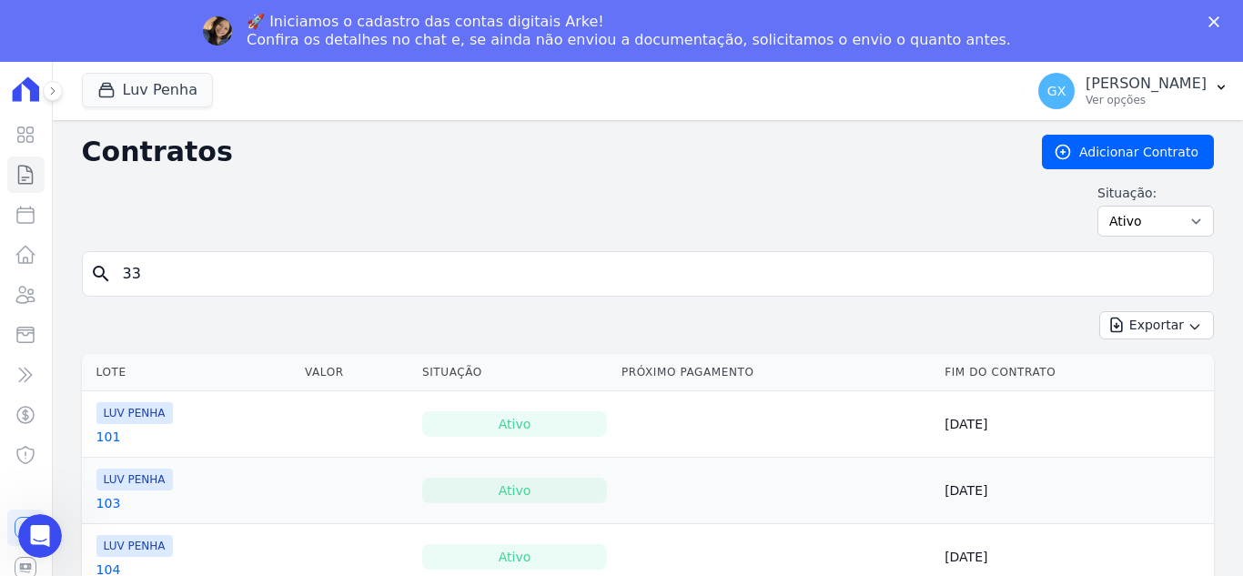
type input "33"
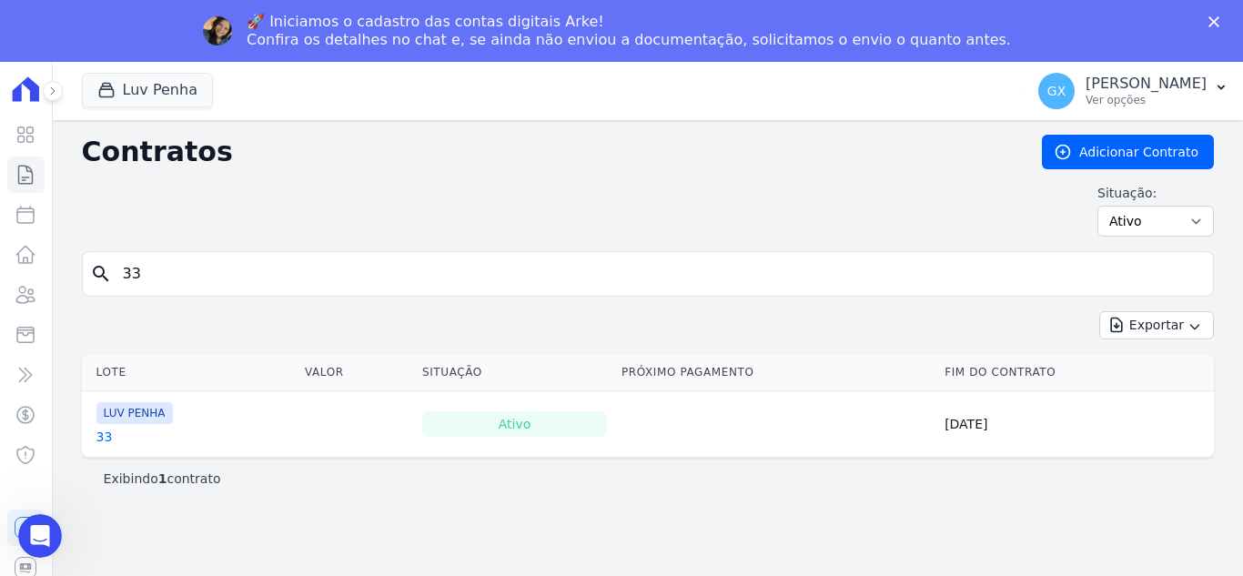
click at [107, 442] on link "33" at bounding box center [104, 437] width 16 height 18
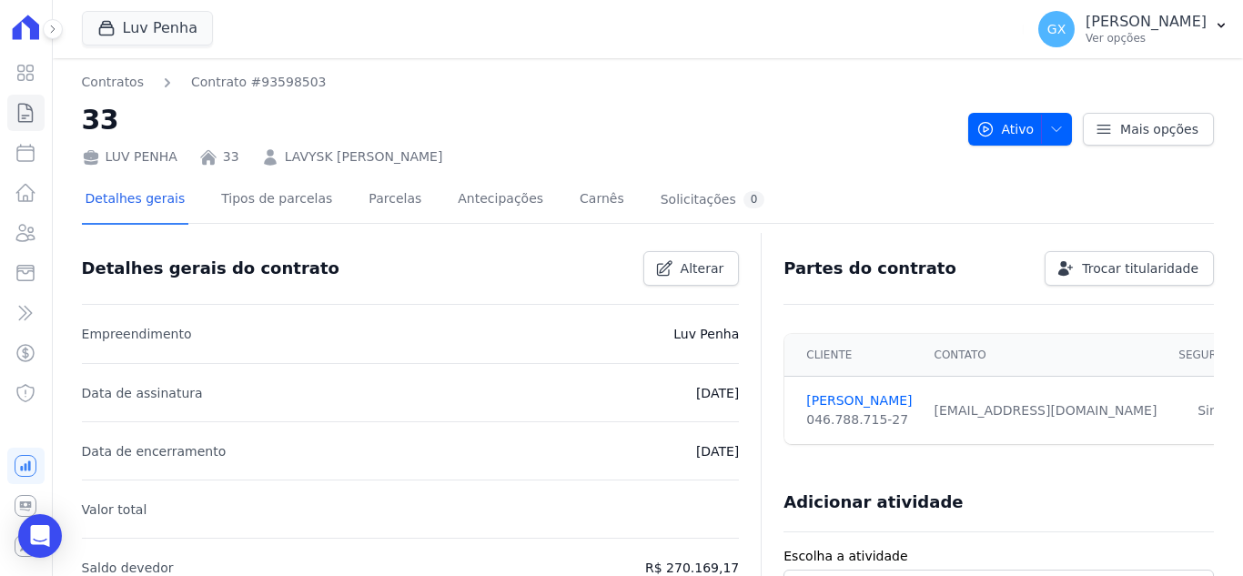
click at [104, 383] on p "Data de assinatura" at bounding box center [142, 393] width 121 height 22
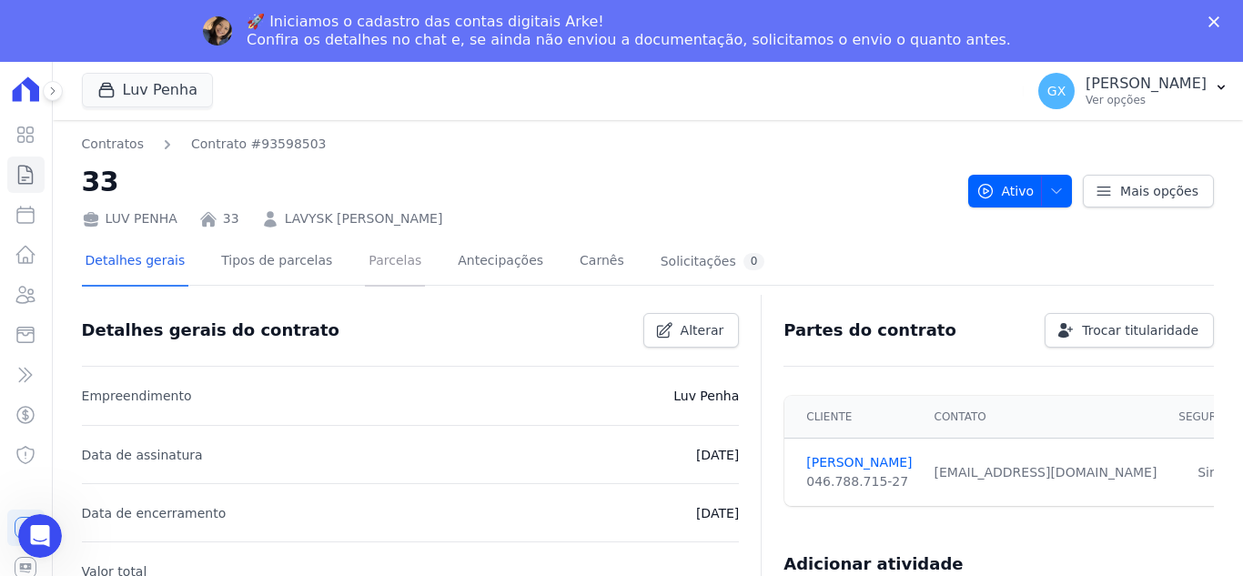
click at [372, 241] on link "Parcelas" at bounding box center [395, 263] width 60 height 48
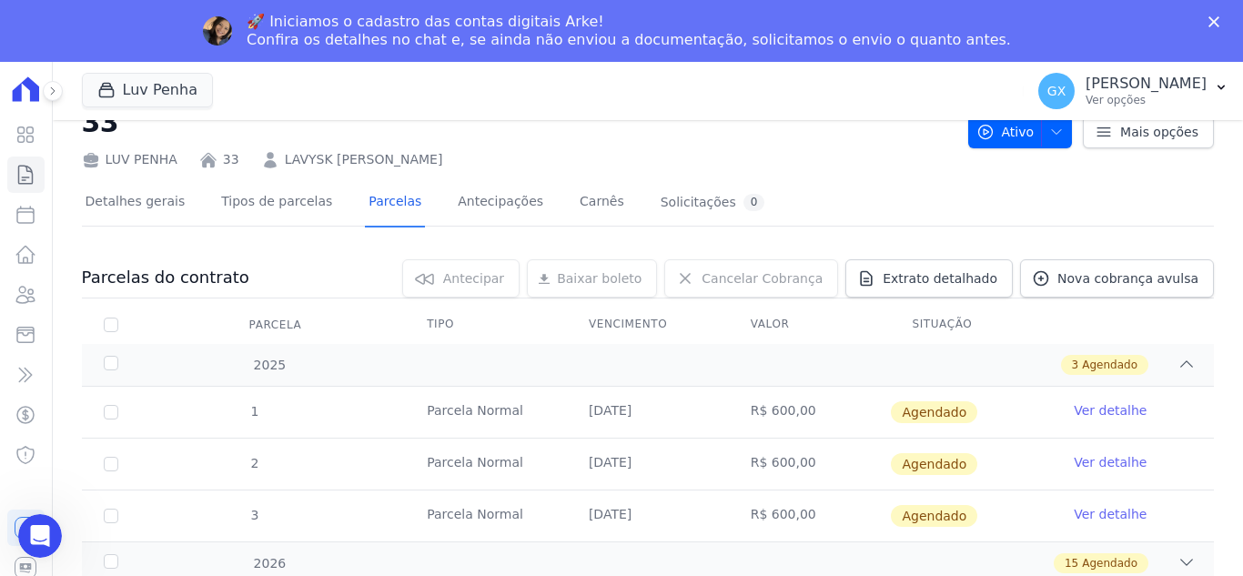
scroll to position [60, 0]
click at [398, 561] on div "15 Agendado" at bounding box center [703, 563] width 986 height 20
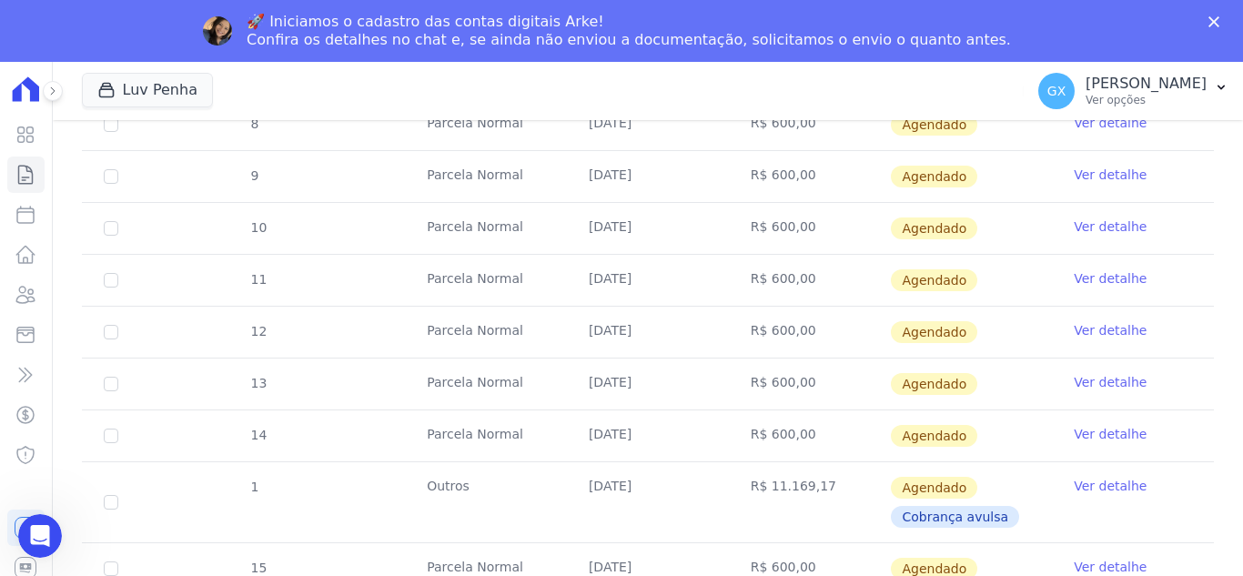
scroll to position [868, 0]
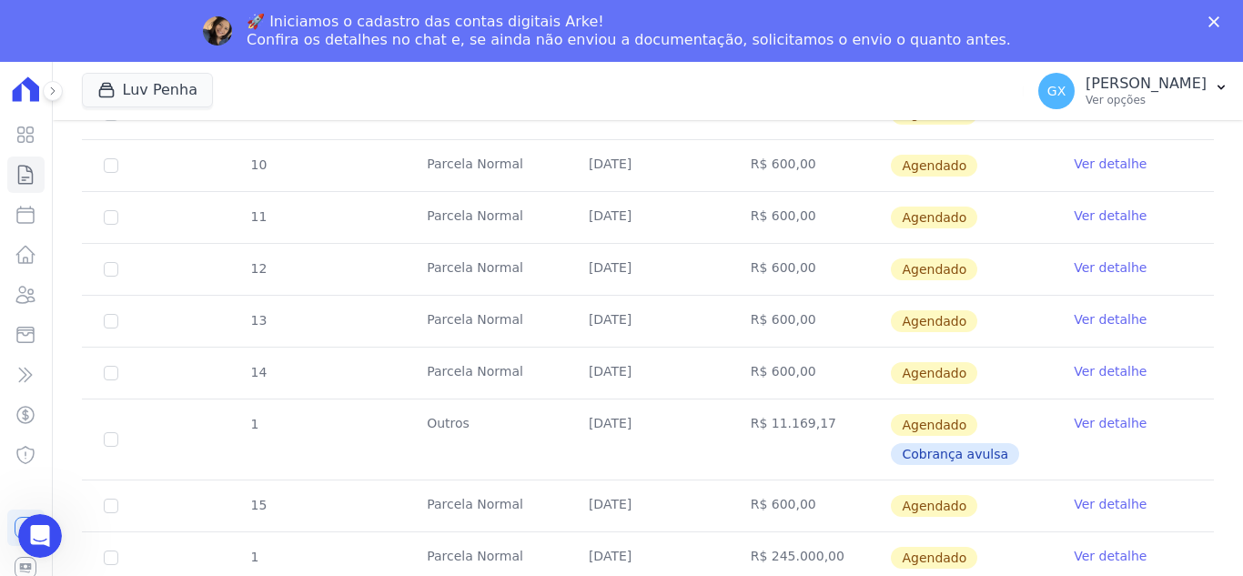
drag, startPoint x: 792, startPoint y: 368, endPoint x: 745, endPoint y: 366, distance: 47.4
click at [745, 366] on td "R$ 600,00" at bounding box center [810, 373] width 162 height 51
click at [784, 486] on td "R$ 600,00" at bounding box center [810, 506] width 162 height 51
drag, startPoint x: 798, startPoint y: 421, endPoint x: 796, endPoint y: 431, distance: 9.5
click at [797, 427] on td "R$ 11.169,17" at bounding box center [810, 440] width 162 height 80
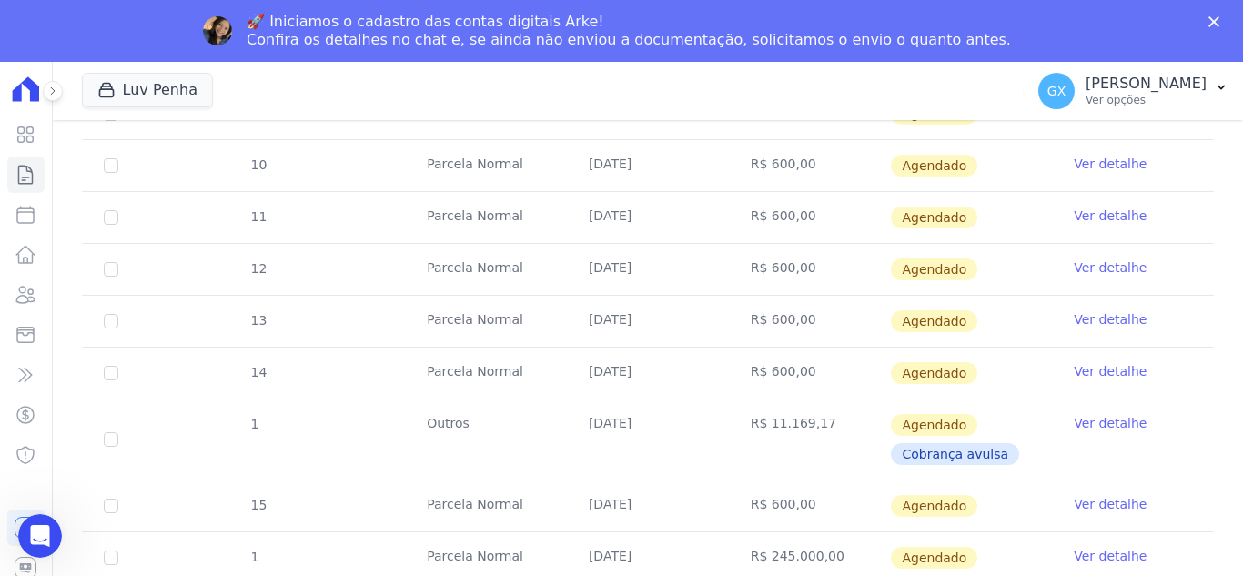
click at [770, 536] on td "R$ 245.000,00" at bounding box center [810, 558] width 162 height 51
click at [770, 524] on td "R$ 600,00" at bounding box center [810, 506] width 162 height 51
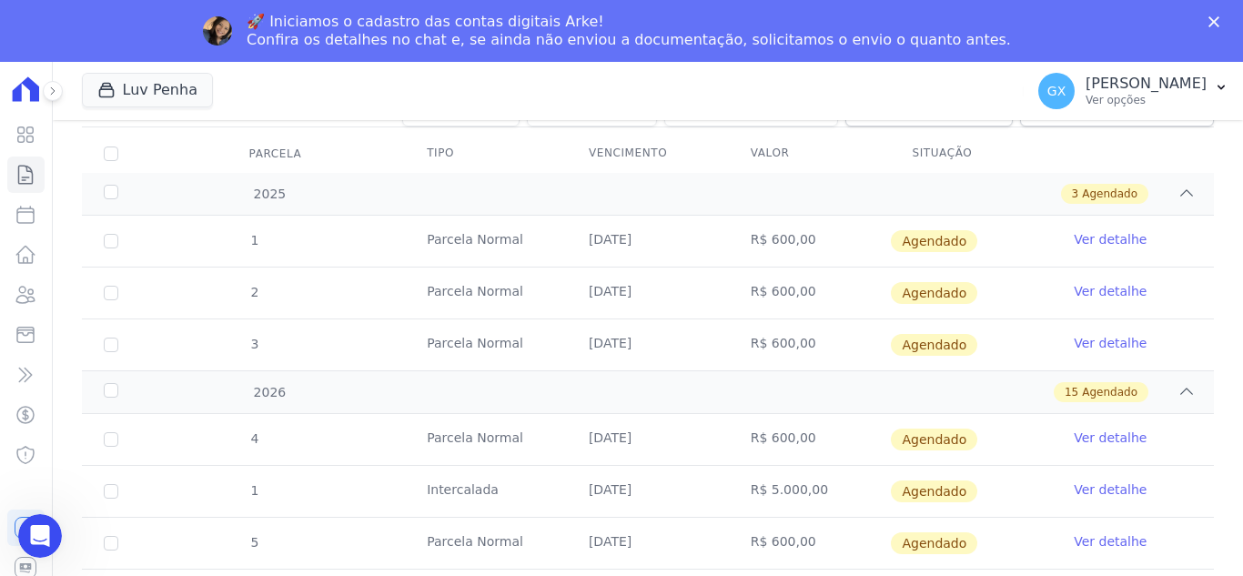
scroll to position [0, 0]
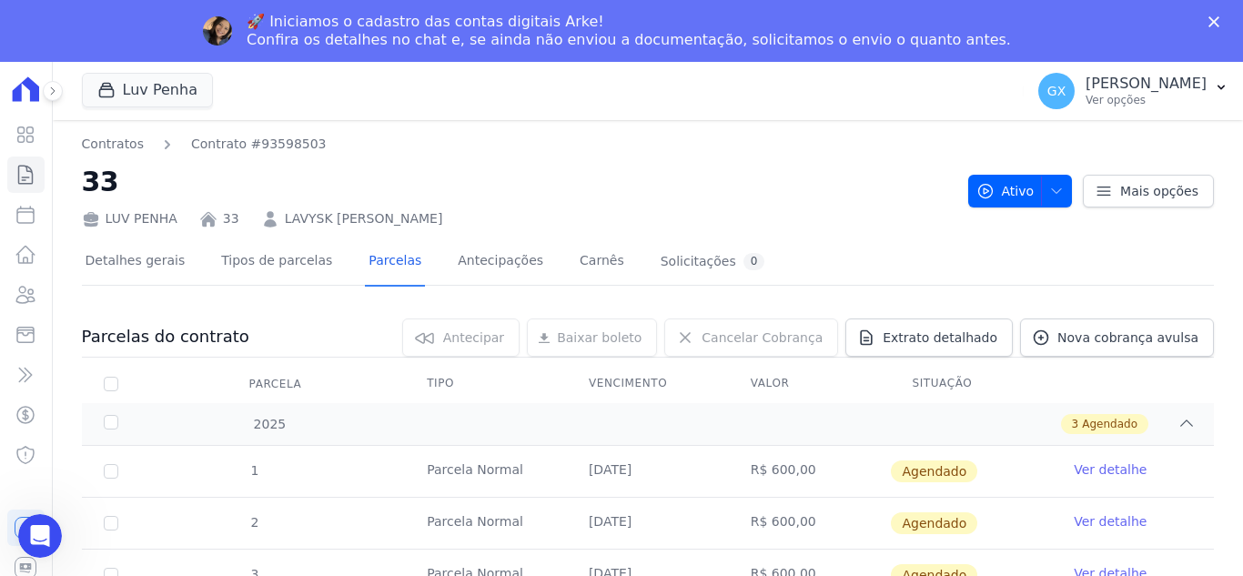
drag, startPoint x: 495, startPoint y: 212, endPoint x: 954, endPoint y: 277, distance: 463.3
click at [272, 218] on div "LUV PENHA 33 LAVYSK ARYEL NASCIMENTO SANTOS" at bounding box center [518, 215] width 872 height 26
copy link "LAVYSK ARYEL NASCIMENTO SANTOS"
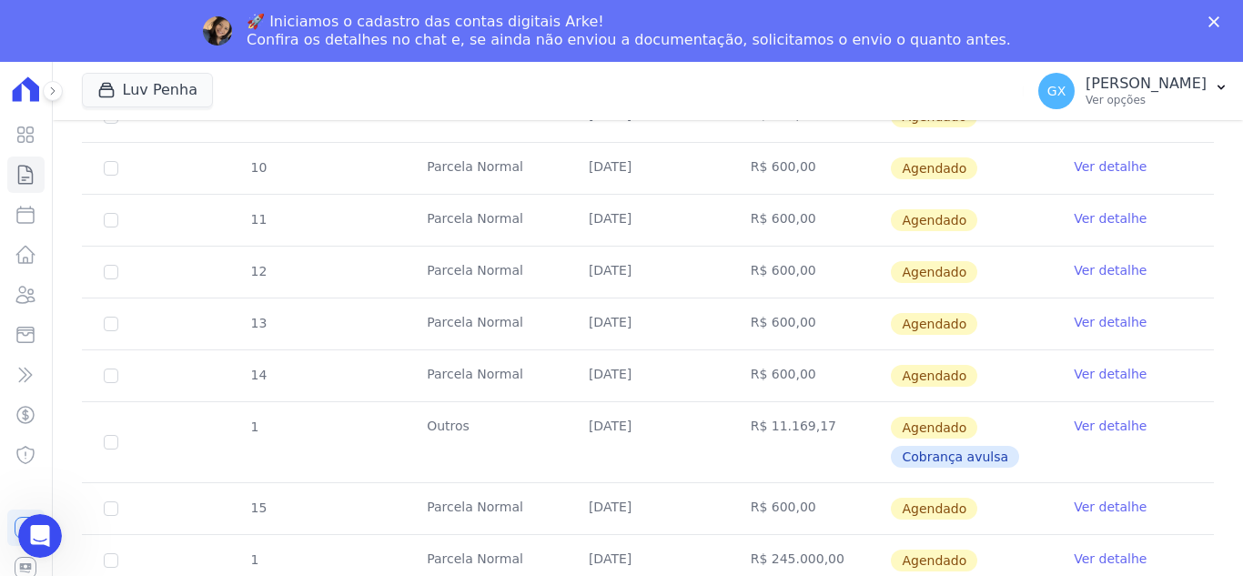
scroll to position [868, 0]
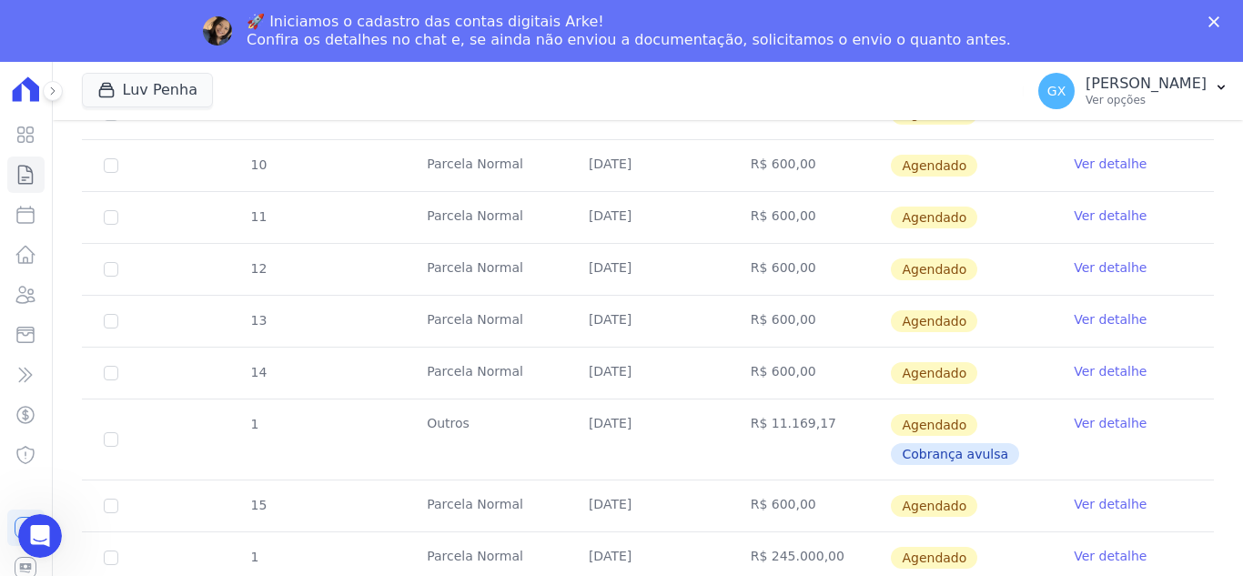
click at [57, 469] on div "4 Parcela Normal 05/01/2026 R$ 600,00 Agendado Ver detalhe 1 Intercalada 30/01/…" at bounding box center [648, 180] width 1191 height 821
click at [23, 172] on icon at bounding box center [26, 175] width 22 height 22
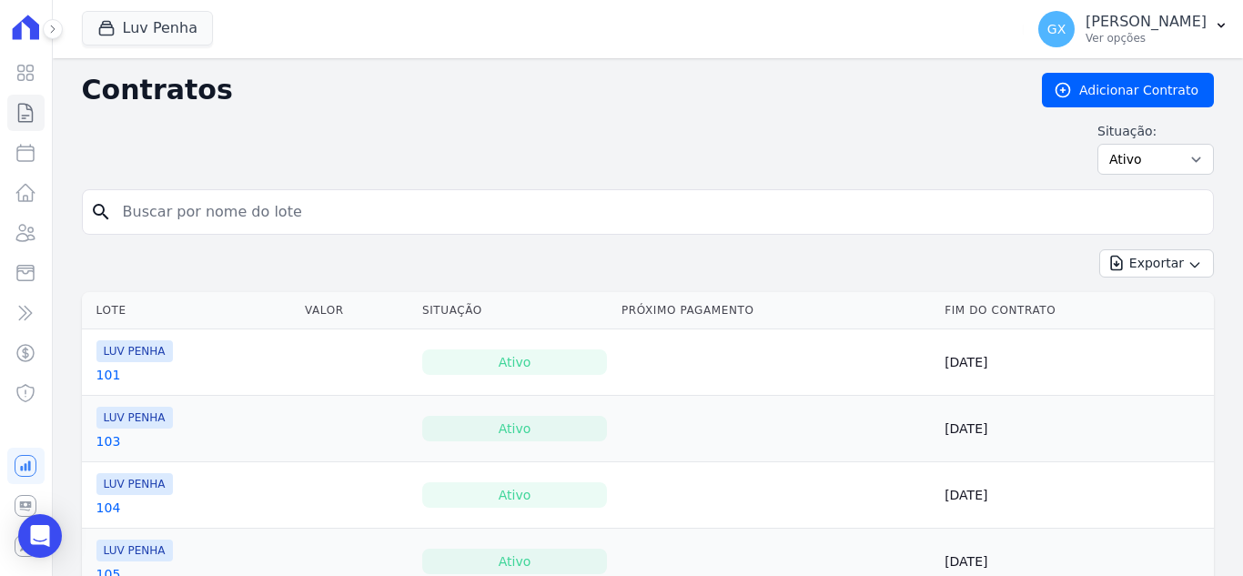
click at [266, 219] on input "search" at bounding box center [659, 212] width 1094 height 36
click at [266, 218] on input "search" at bounding box center [659, 212] width 1094 height 36
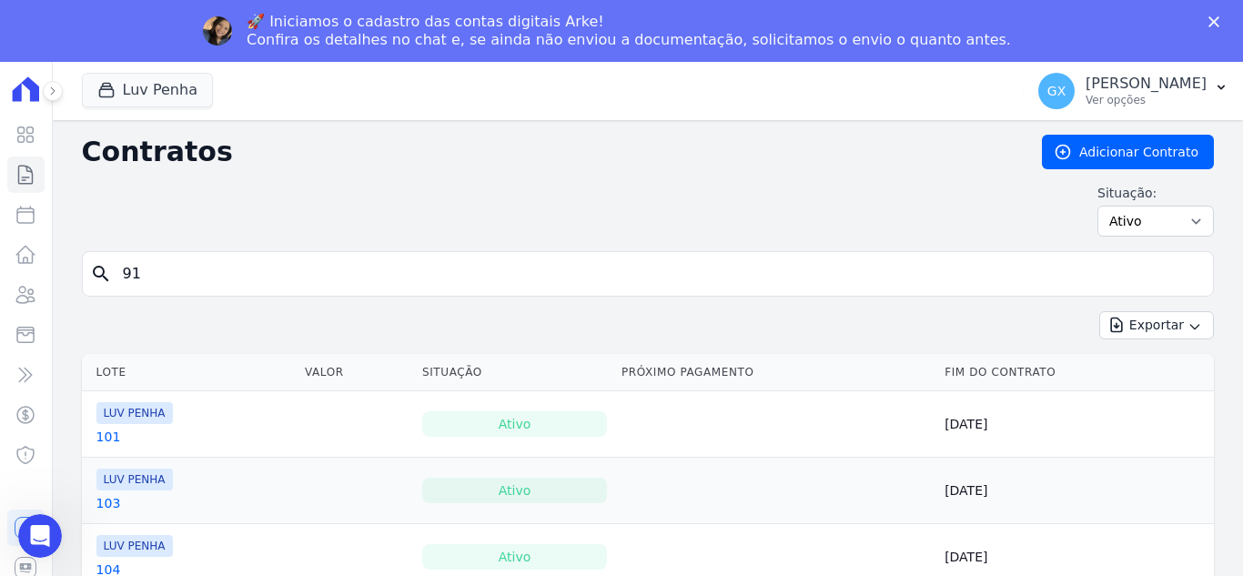
type input "91"
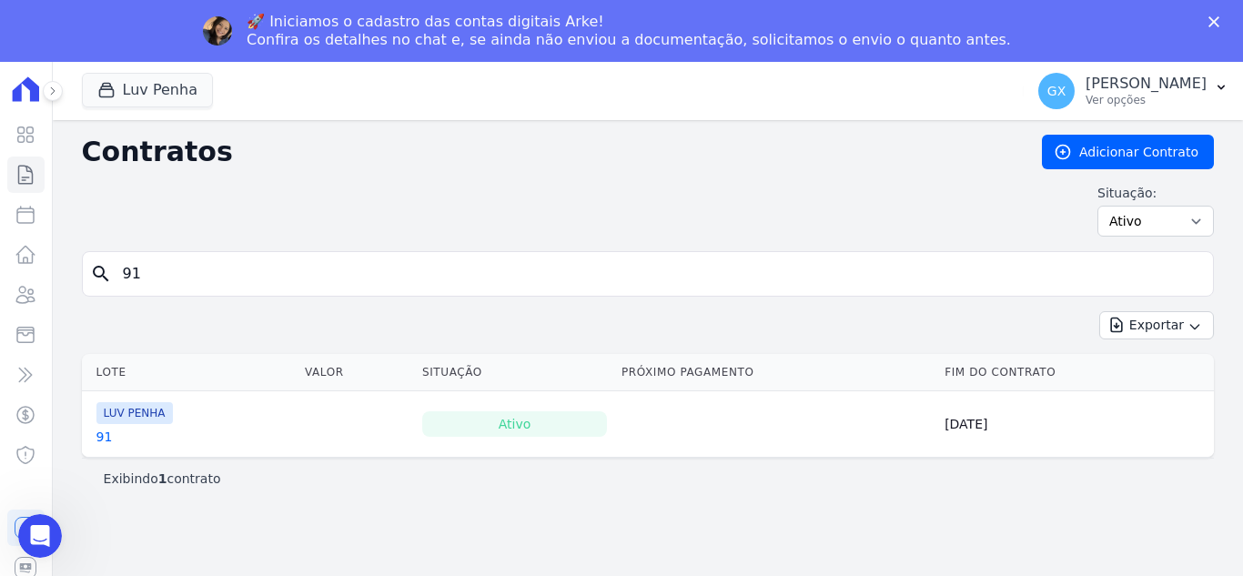
click at [103, 435] on link "91" at bounding box center [104, 437] width 16 height 18
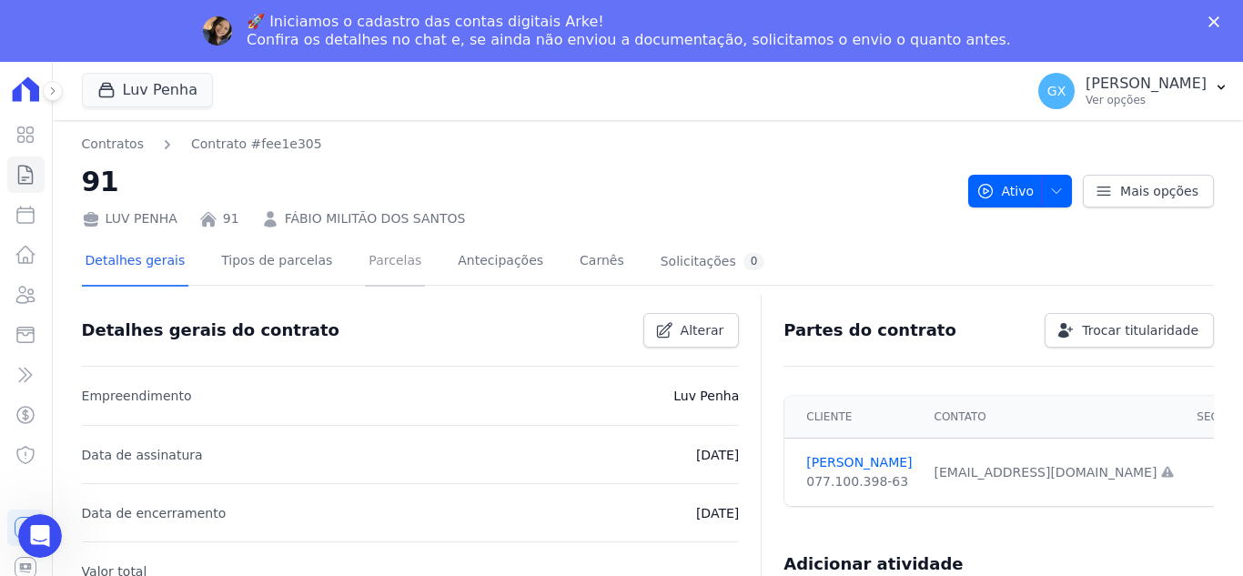
click at [391, 260] on link "Parcelas" at bounding box center [395, 263] width 60 height 48
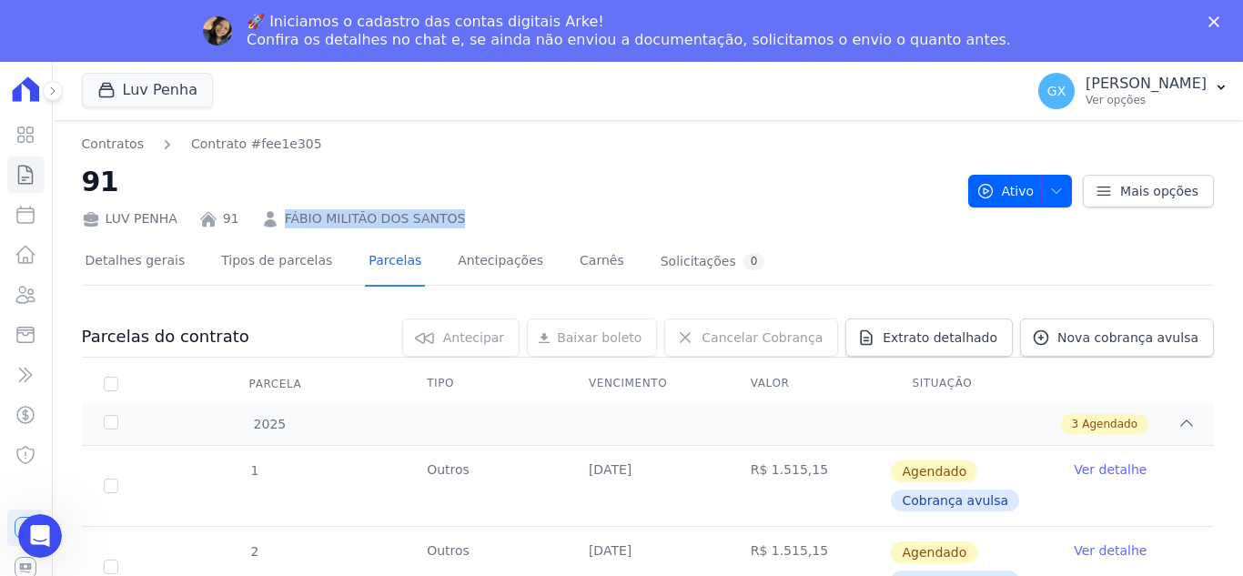
drag, startPoint x: 469, startPoint y: 219, endPoint x: 383, endPoint y: 226, distance: 85.8
click at [276, 217] on div "LUV PENHA 91 FÁBIO MILITÃO DOS SANTOS" at bounding box center [518, 215] width 872 height 26
copy link "FÁBIO MILITÃO DOS SANTOS"
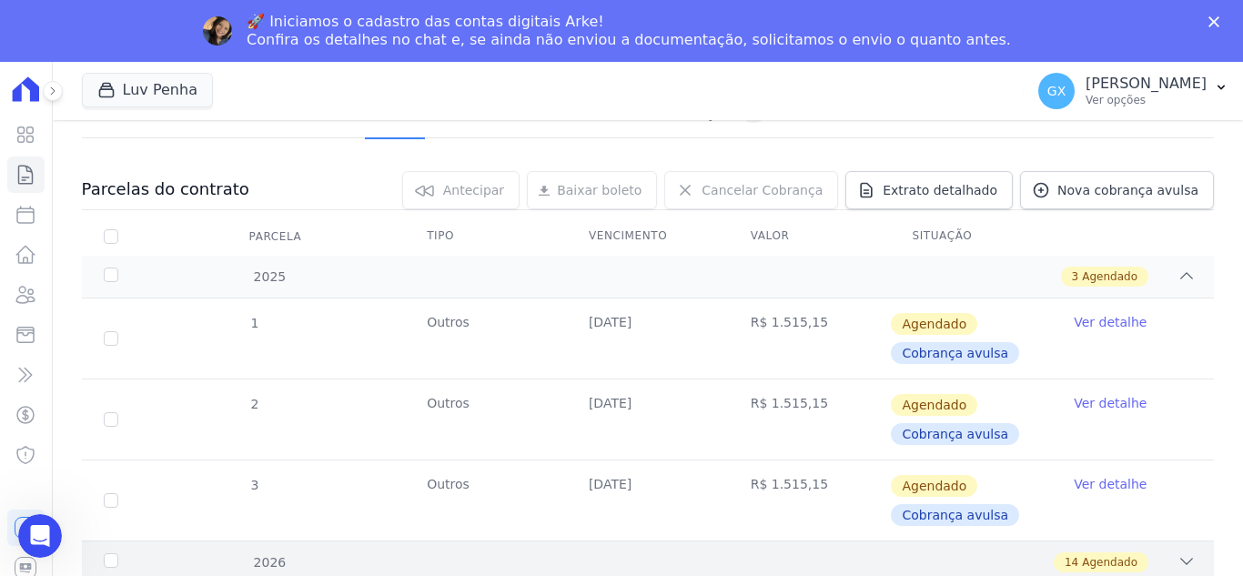
click at [1163, 563] on div "14 Agendado" at bounding box center [703, 563] width 986 height 20
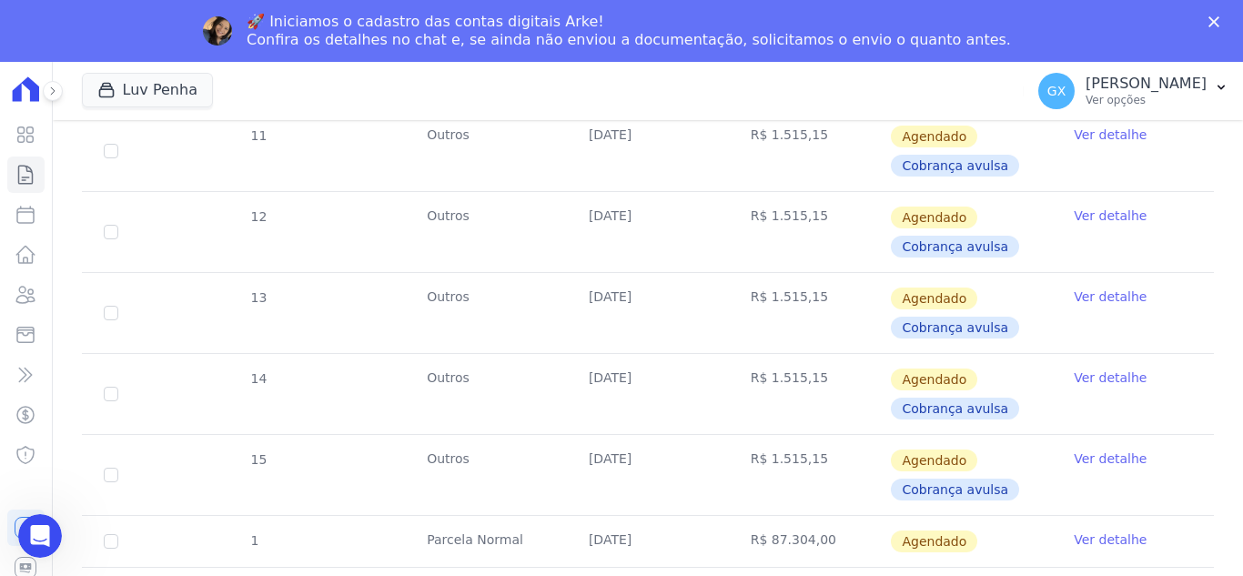
scroll to position [1223, 0]
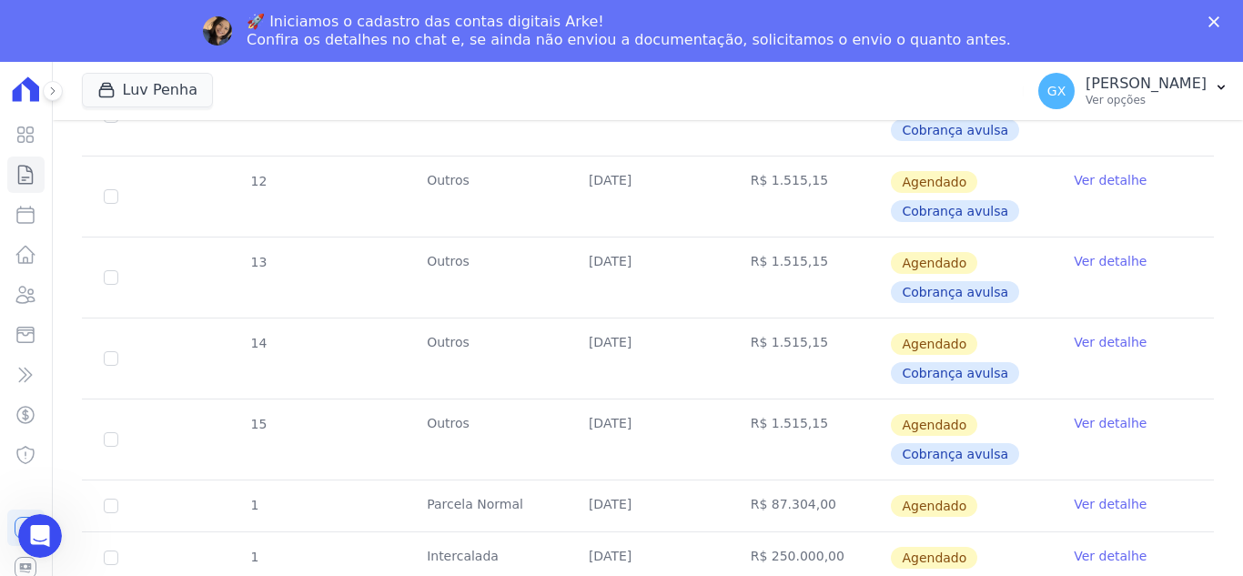
click at [0, 392] on div "Visão Geral Contratos Parcelas Lotes Clientes Minha Carteira Transferências Cré…" at bounding box center [26, 350] width 52 height 576
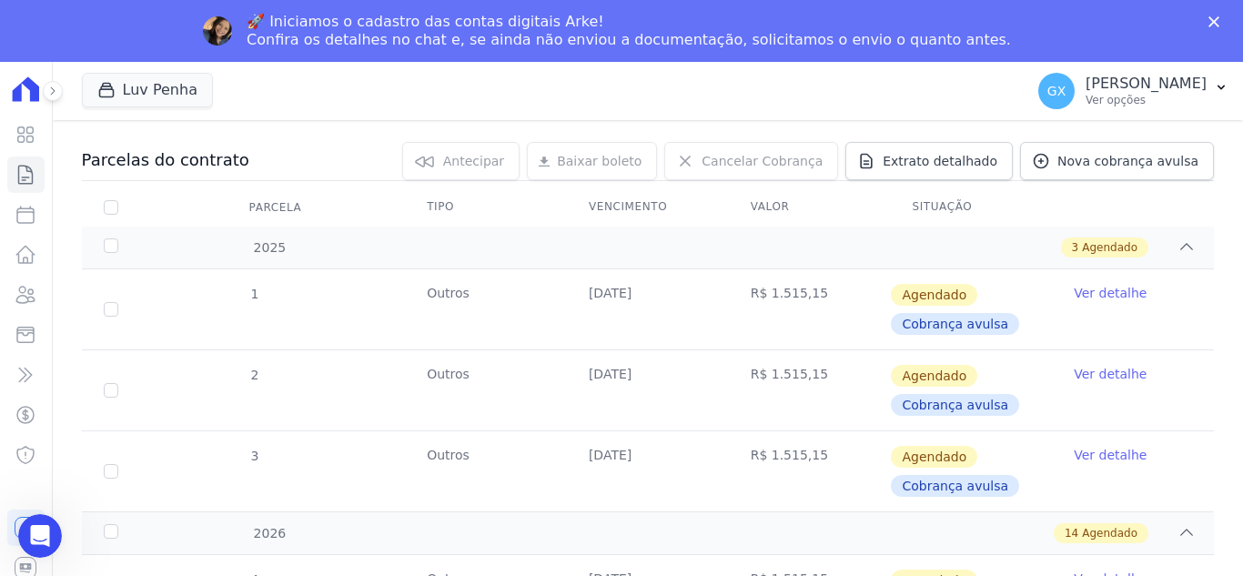
scroll to position [0, 0]
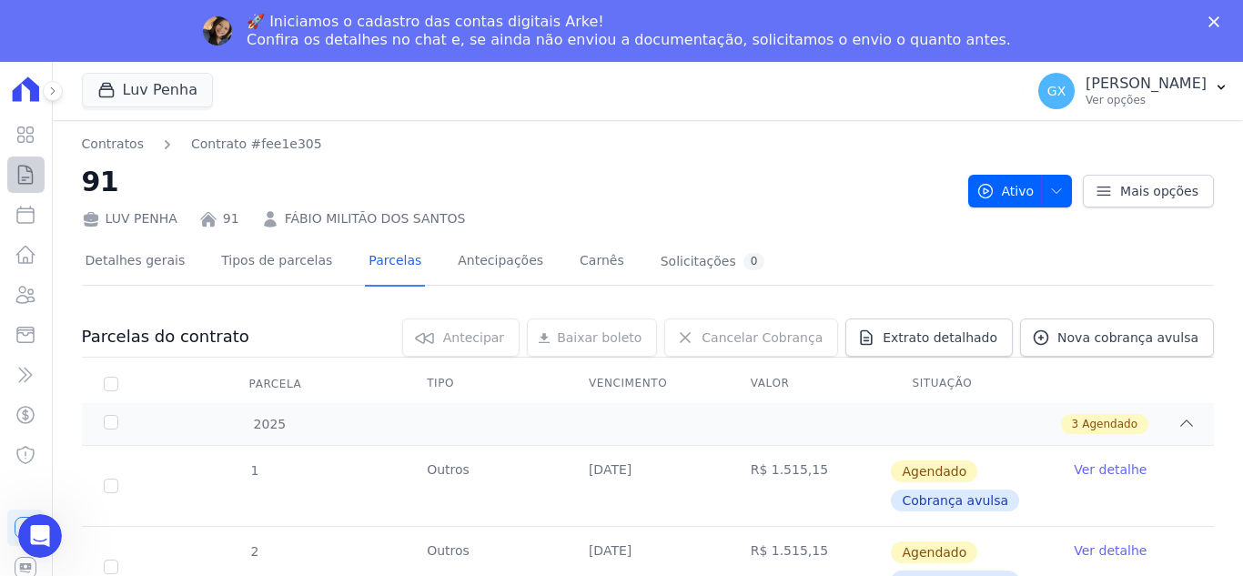
click at [35, 176] on icon at bounding box center [26, 175] width 22 height 22
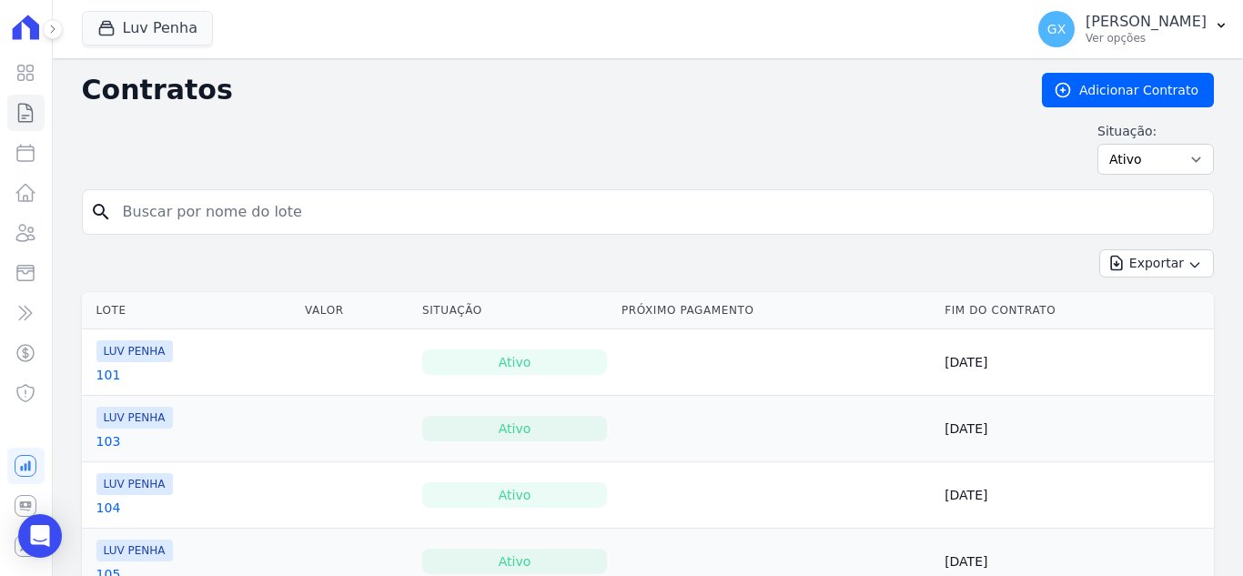
drag, startPoint x: 285, startPoint y: 256, endPoint x: 275, endPoint y: 225, distance: 32.5
click at [275, 225] on input "search" at bounding box center [659, 212] width 1094 height 36
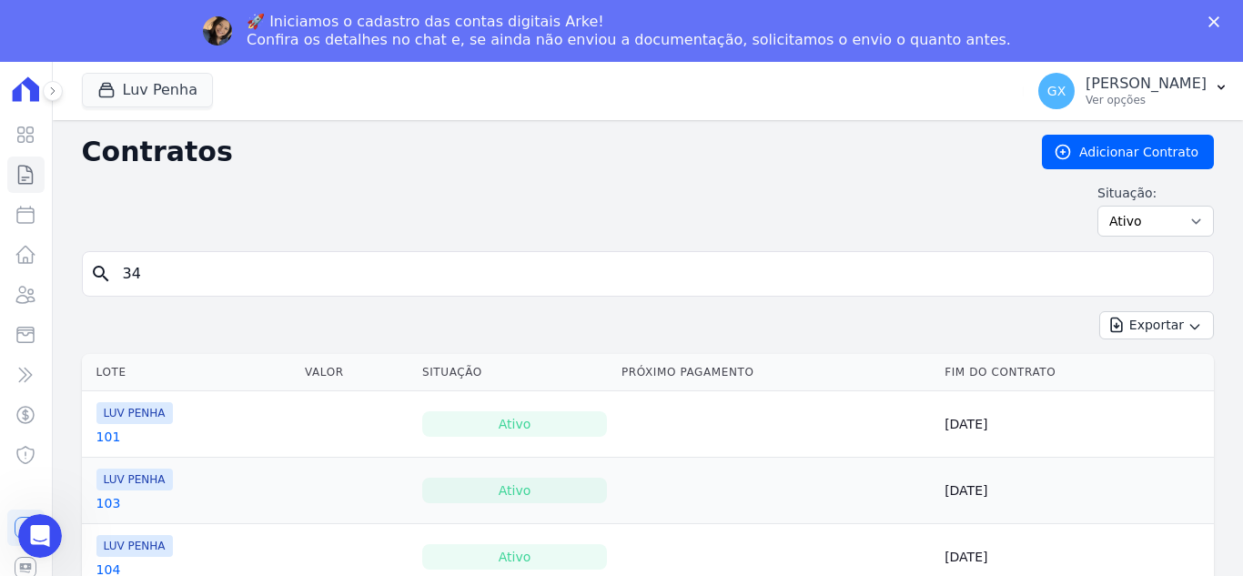
type input "34"
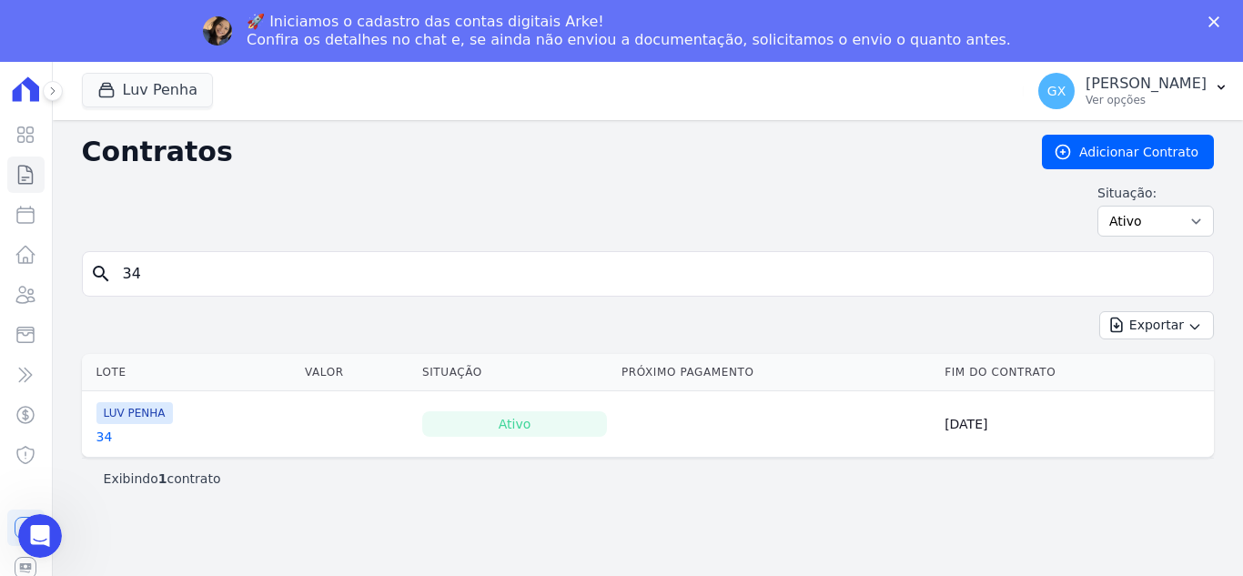
click at [106, 438] on link "34" at bounding box center [104, 437] width 16 height 18
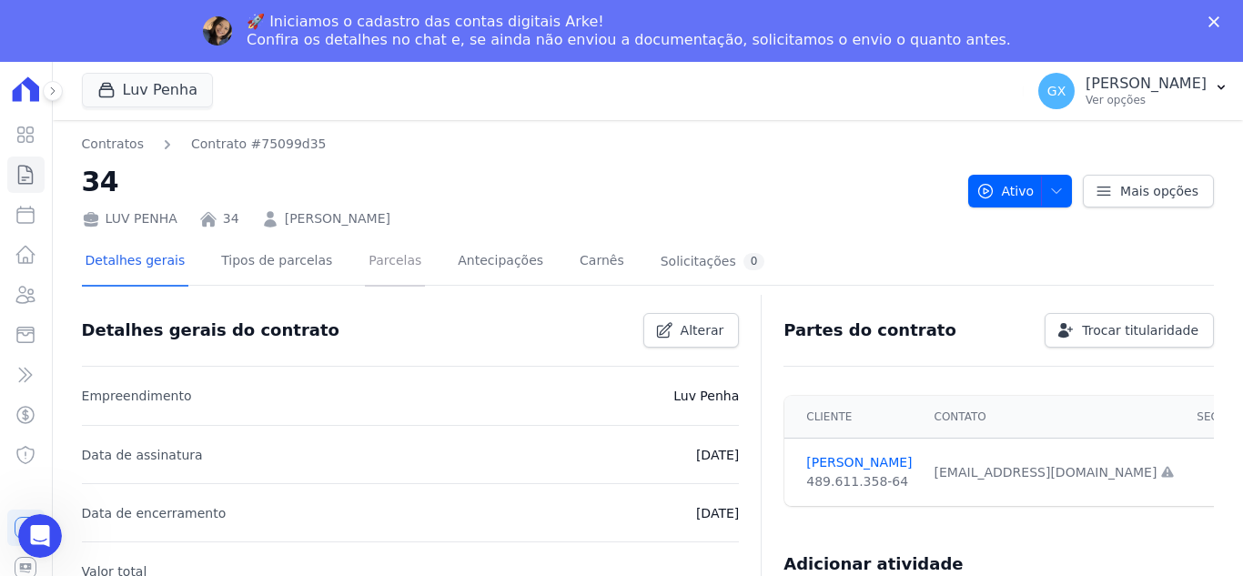
click at [365, 263] on link "Parcelas" at bounding box center [395, 263] width 60 height 48
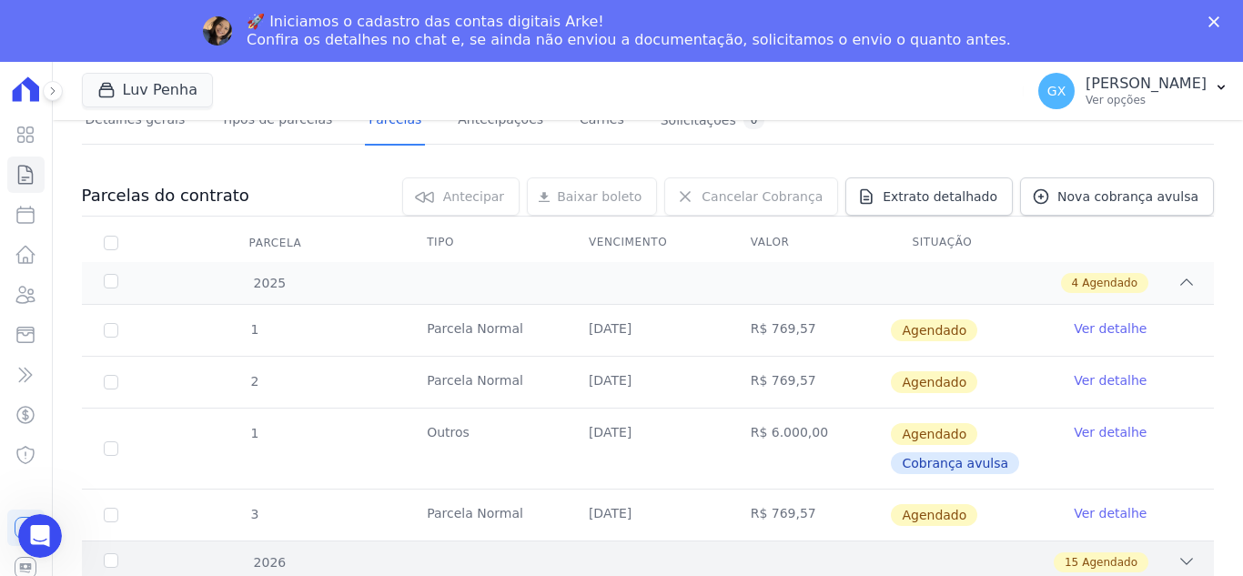
click at [1182, 565] on div "2026 15 Agendado" at bounding box center [648, 562] width 1132 height 43
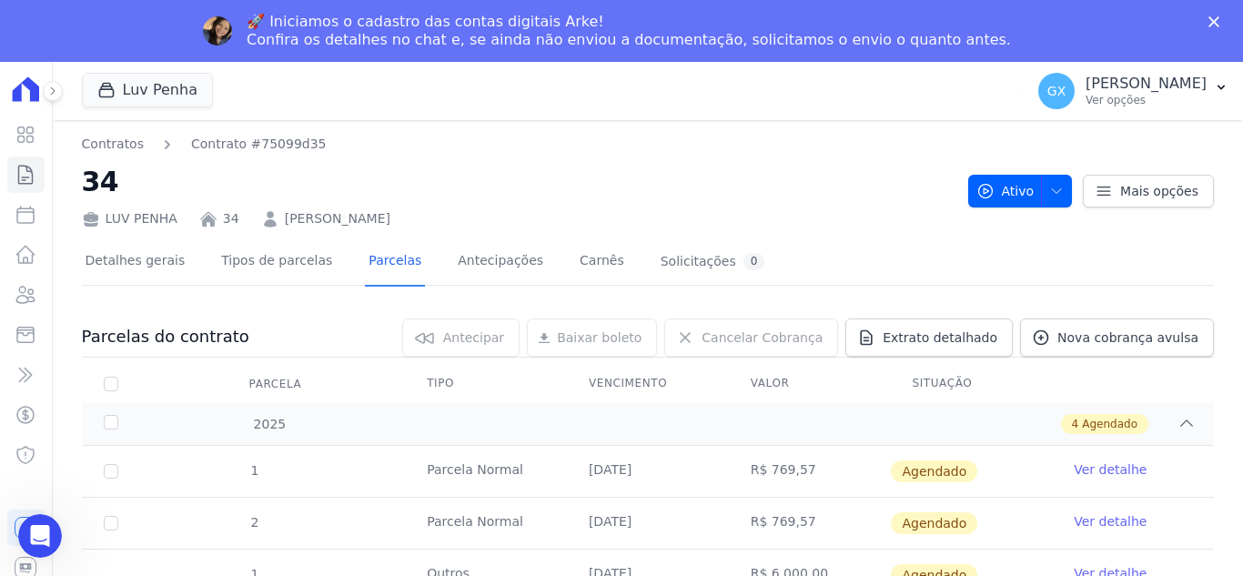
drag, startPoint x: 418, startPoint y: 221, endPoint x: 274, endPoint y: 218, distance: 143.9
click at [274, 218] on div "LUV PENHA 34 ANDRE LEITE SOUZA" at bounding box center [518, 215] width 872 height 26
copy link "ANDRE LEITE SOUZA"
click at [35, 167] on icon at bounding box center [26, 175] width 22 height 22
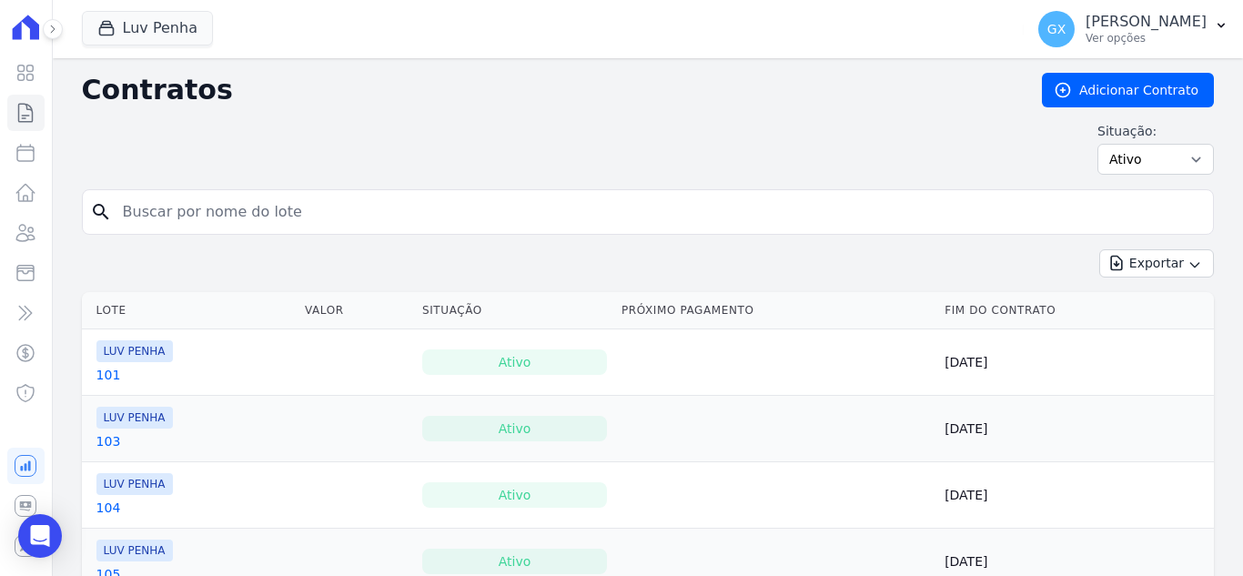
click at [337, 215] on input "search" at bounding box center [659, 212] width 1094 height 36
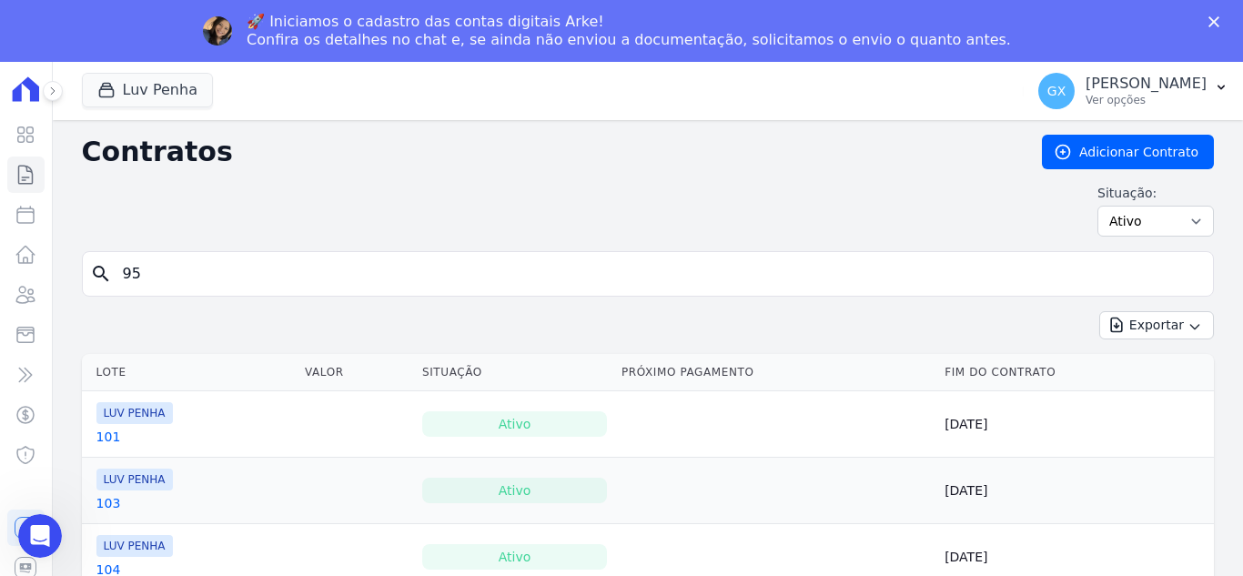
type input "95"
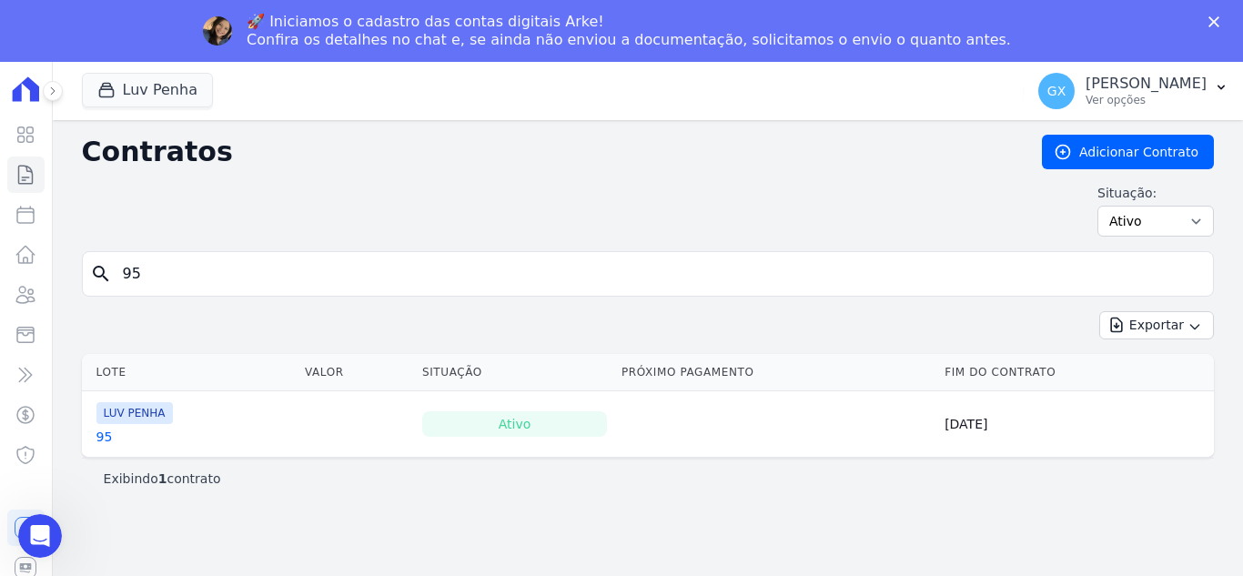
click at [229, 272] on input "95" at bounding box center [659, 274] width 1094 height 36
click at [229, 271] on input "95" at bounding box center [659, 274] width 1094 height 36
click at [405, 172] on div "Contratos Adicionar Contrato Situação: Ativo Todos Pausado Distratado Rascunho …" at bounding box center [648, 193] width 1132 height 117
click at [107, 440] on link "95" at bounding box center [104, 437] width 16 height 18
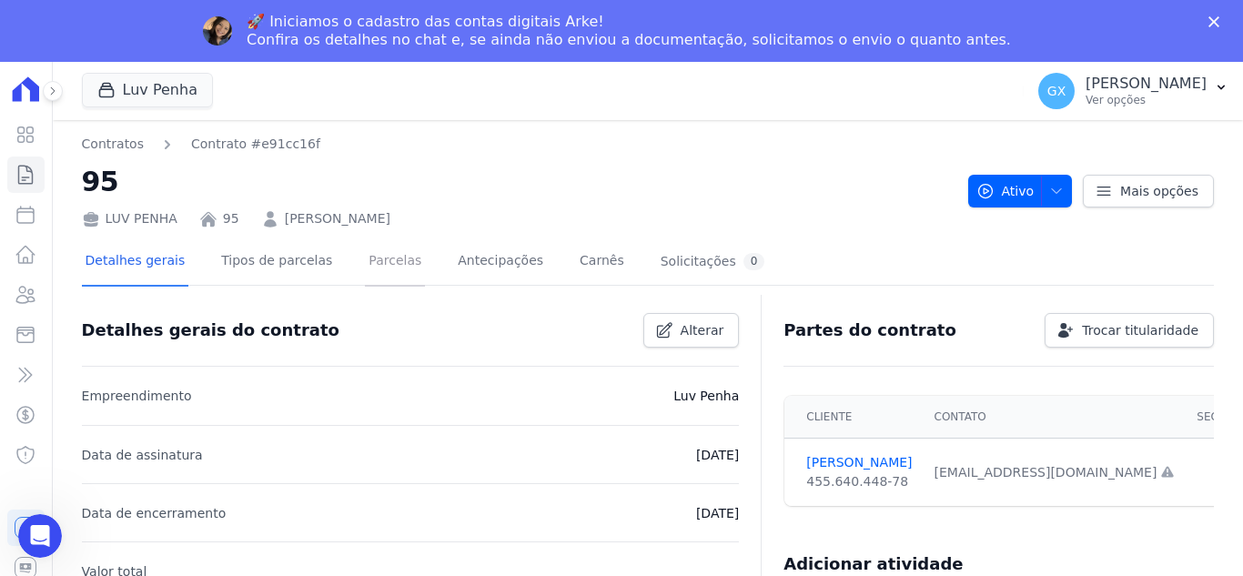
click at [385, 268] on link "Parcelas" at bounding box center [395, 263] width 60 height 48
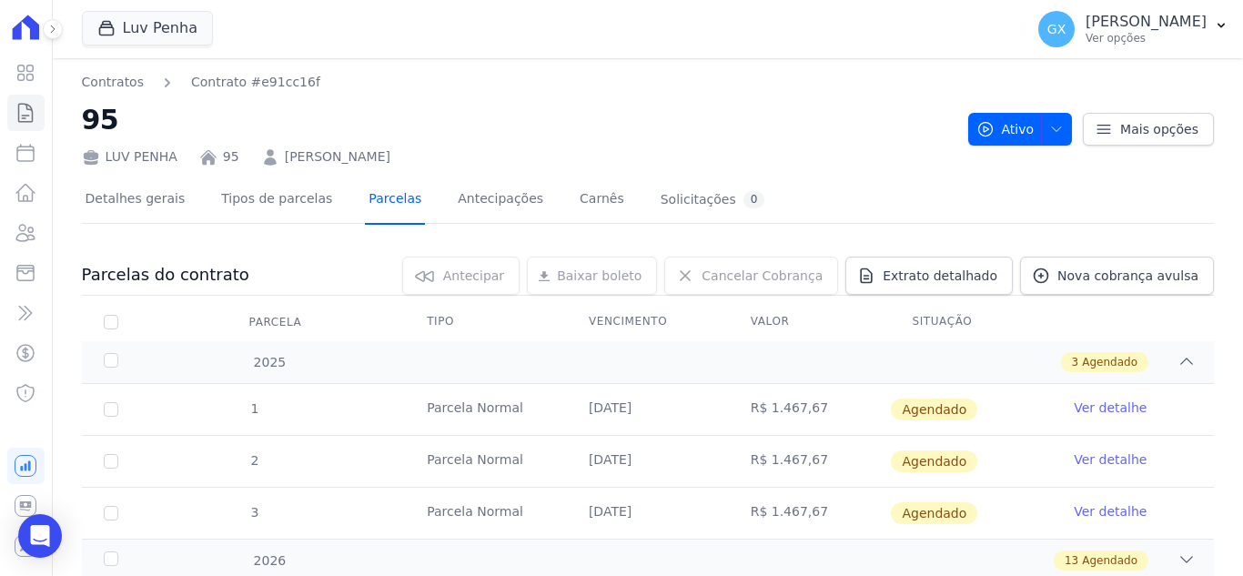
click at [375, 208] on link "Parcelas" at bounding box center [395, 201] width 60 height 48
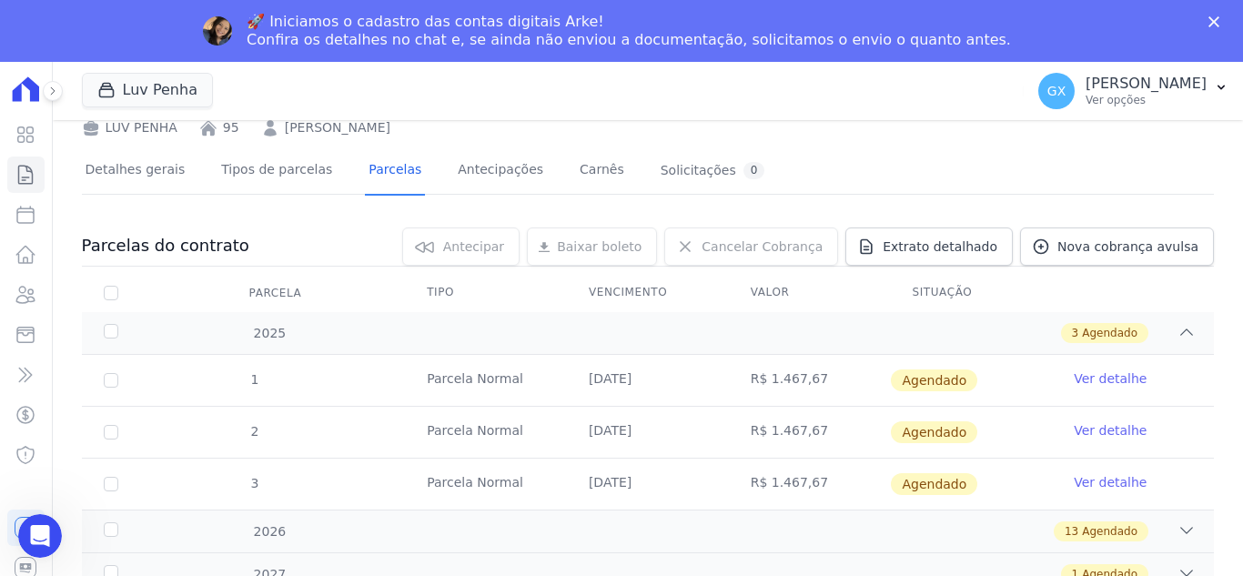
scroll to position [103, 0]
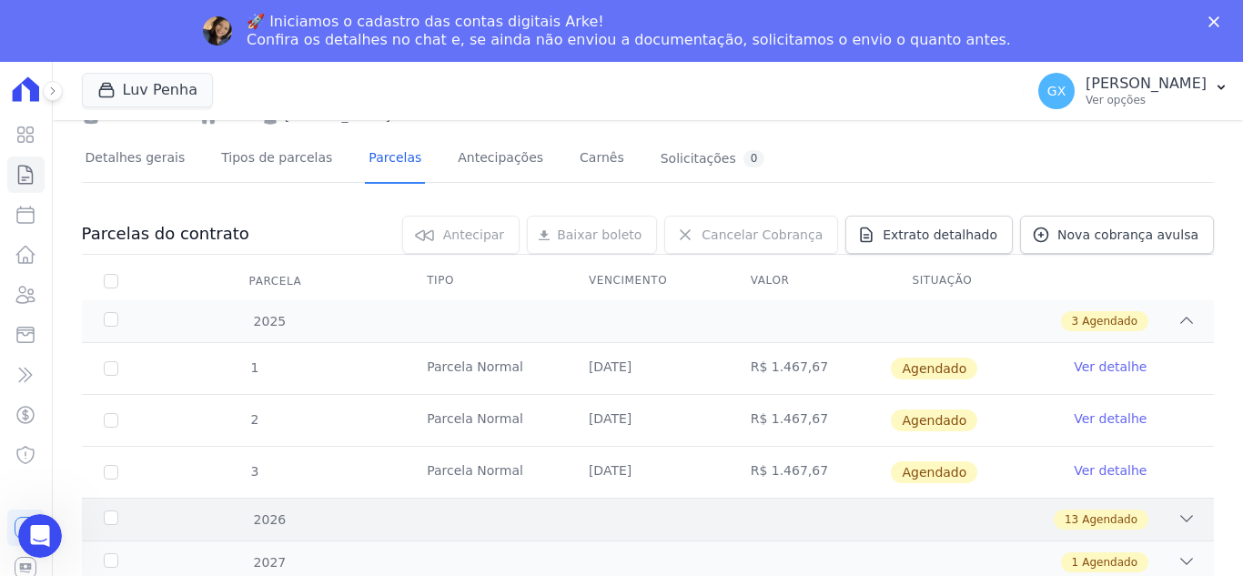
click at [449, 509] on div "2026 13 Agendado" at bounding box center [648, 519] width 1132 height 43
click at [877, 537] on div "2026 13 Agendado" at bounding box center [648, 519] width 1132 height 43
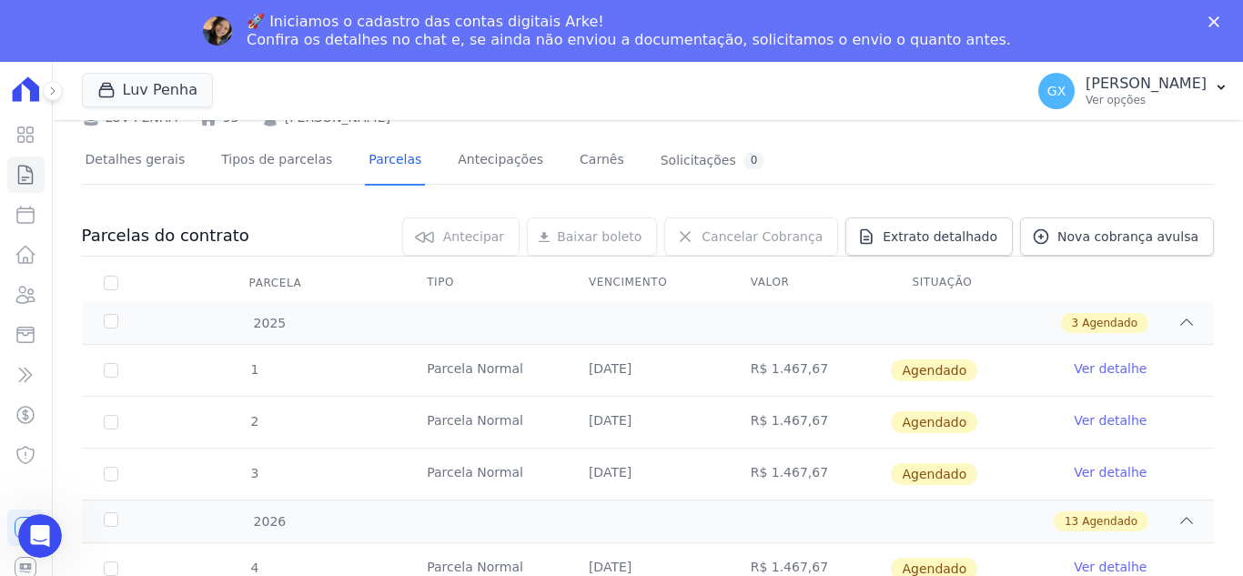
scroll to position [273, 0]
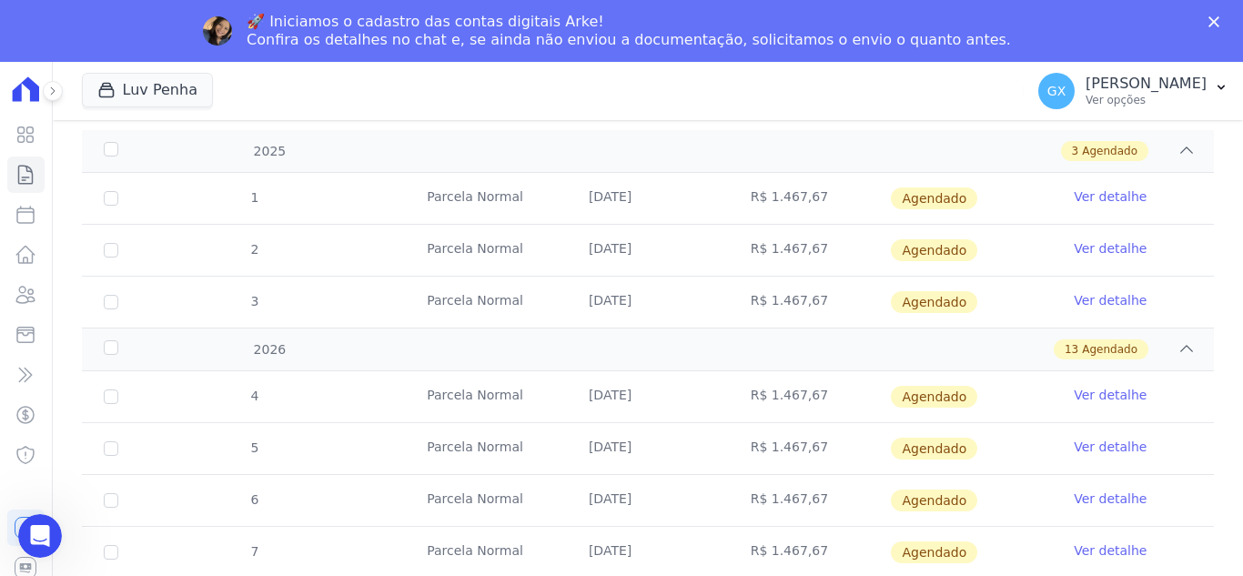
click at [802, 351] on div "13 Agendado" at bounding box center [703, 350] width 986 height 20
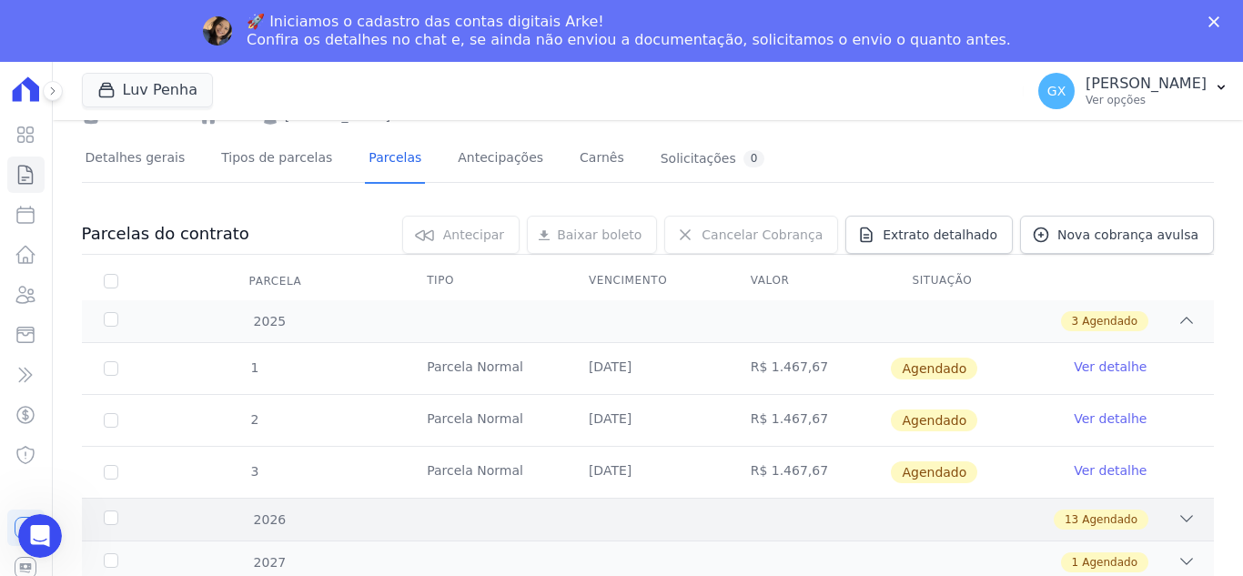
click at [1127, 517] on div "13 Agendado" at bounding box center [1101, 520] width 95 height 20
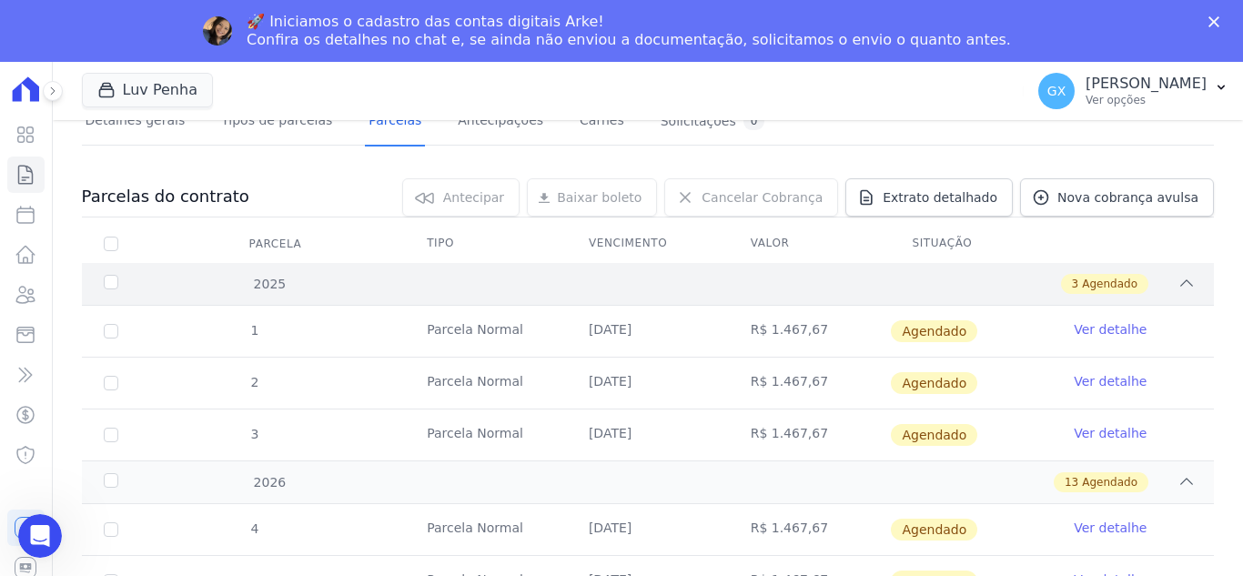
scroll to position [0, 0]
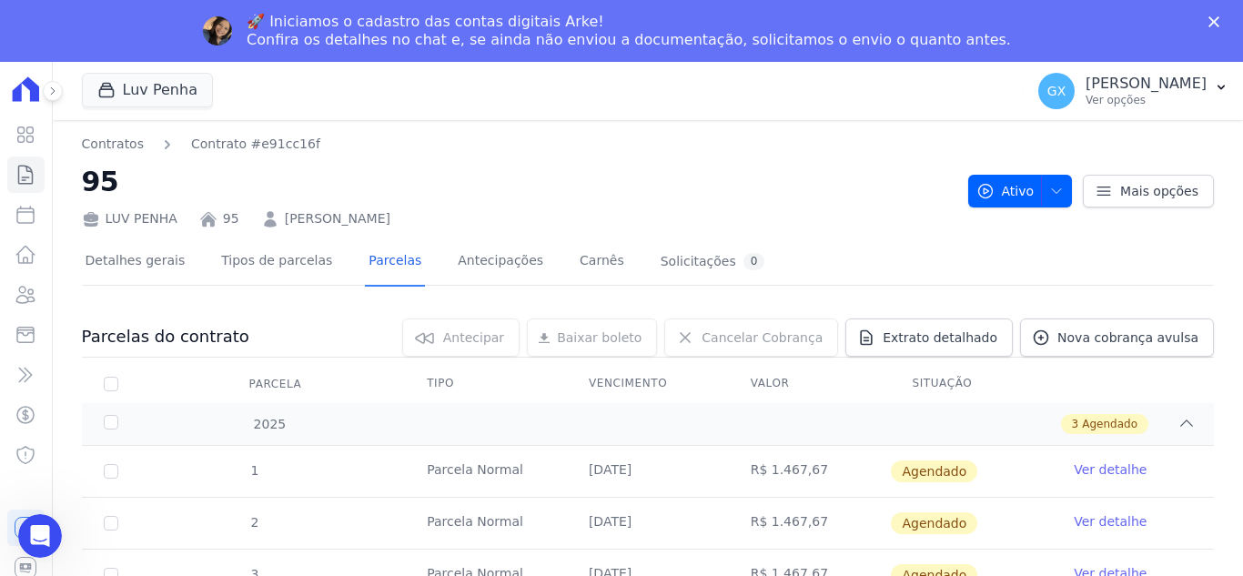
drag, startPoint x: 430, startPoint y: 221, endPoint x: 276, endPoint y: 214, distance: 154.0
click at [276, 214] on div "LUV PENHA 95 Mariana Ramos Passos" at bounding box center [518, 215] width 872 height 26
copy link "Mariana Ramos Passos"
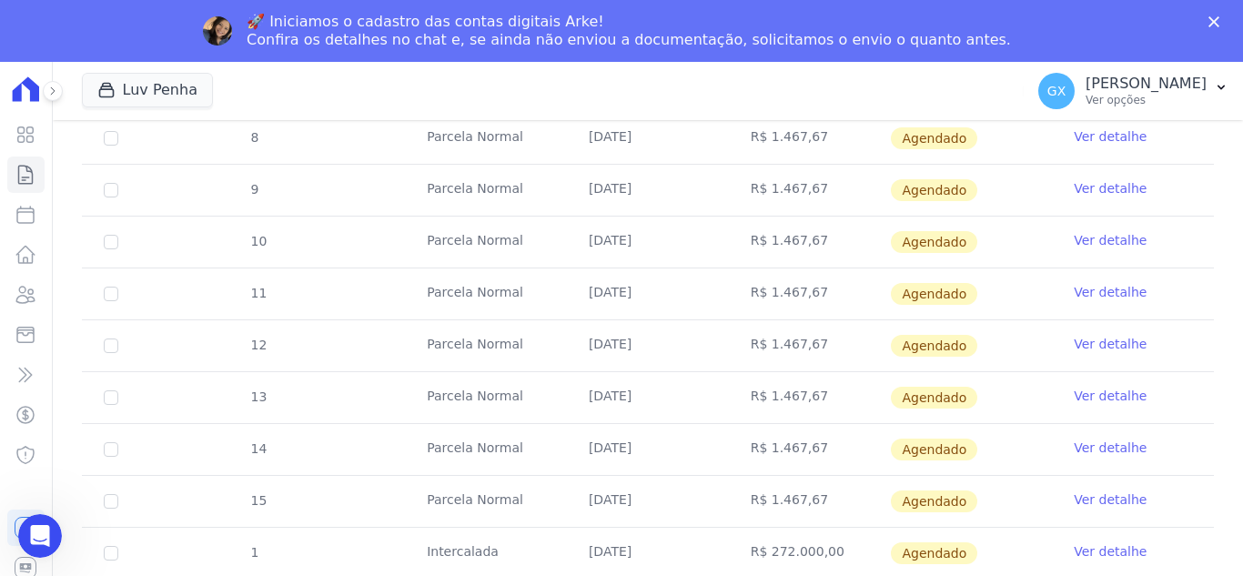
scroll to position [777, 0]
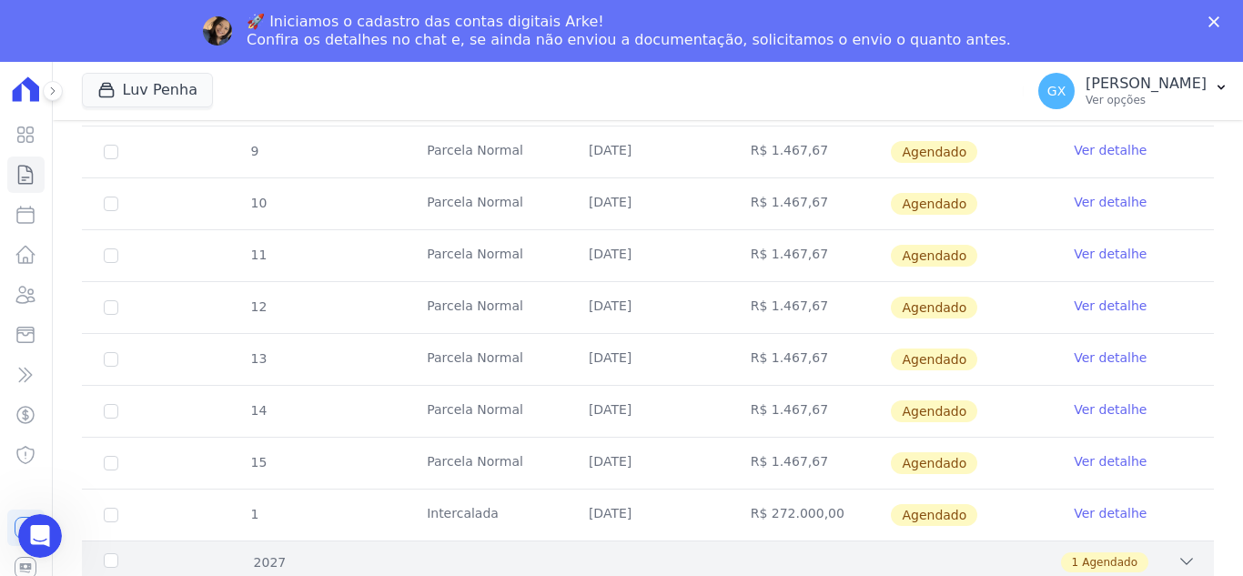
click at [1178, 556] on icon at bounding box center [1187, 562] width 18 height 18
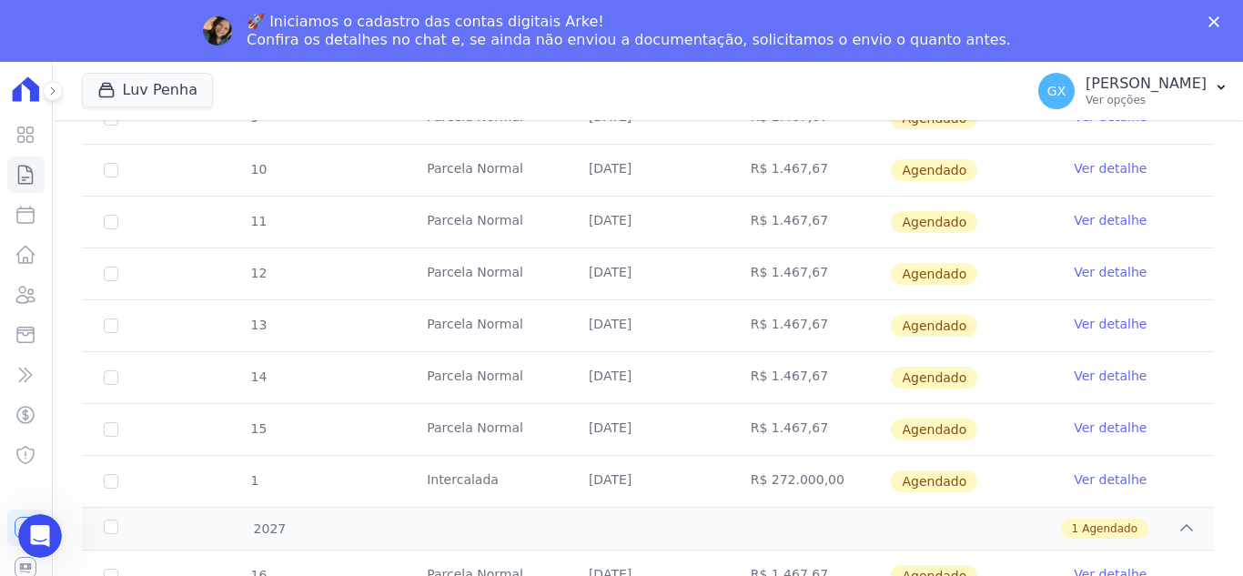
scroll to position [829, 0]
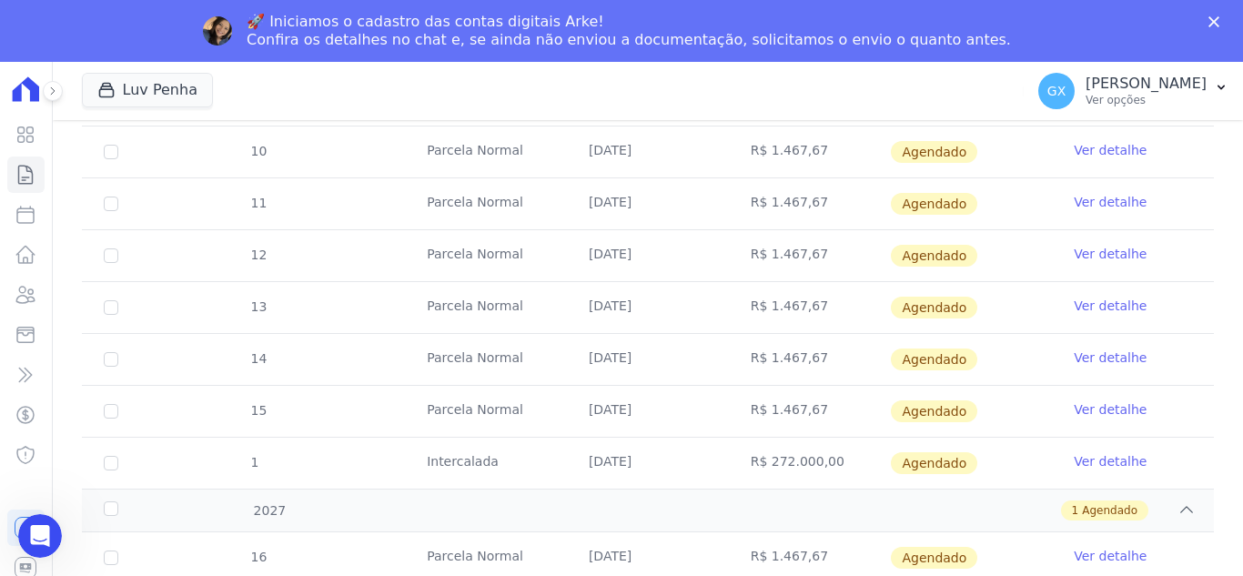
drag, startPoint x: 577, startPoint y: 557, endPoint x: 663, endPoint y: 557, distance: 85.6
click at [663, 557] on td "15/01/2027" at bounding box center [648, 558] width 162 height 51
copy td "15/01/2027"
click at [36, 160] on link "Contratos" at bounding box center [25, 175] width 37 height 36
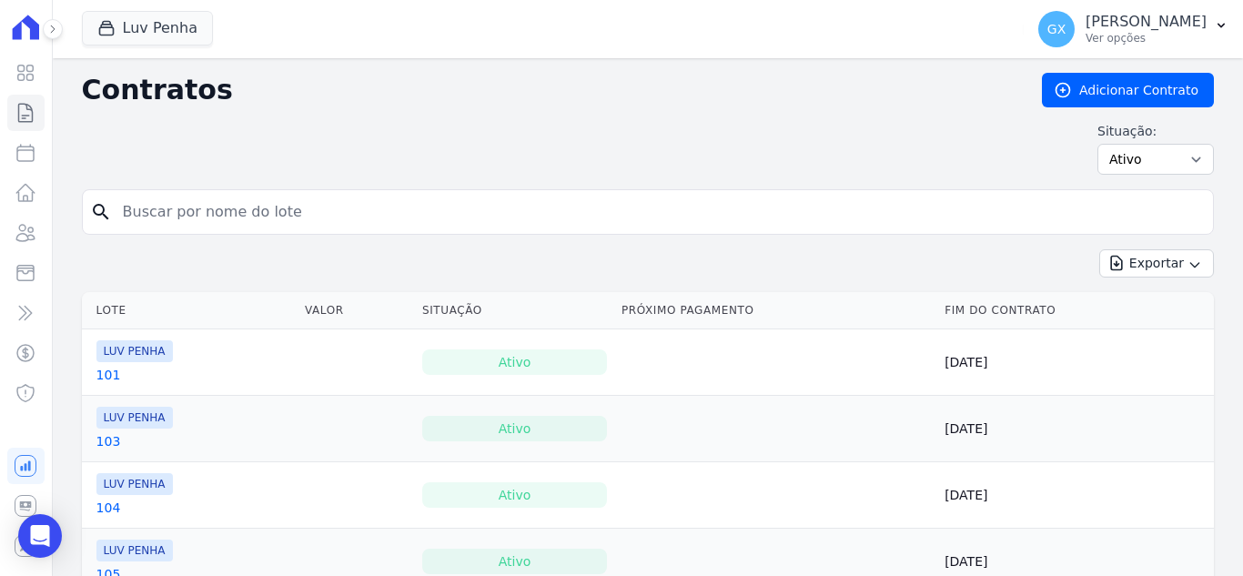
click at [272, 198] on input "search" at bounding box center [659, 212] width 1094 height 36
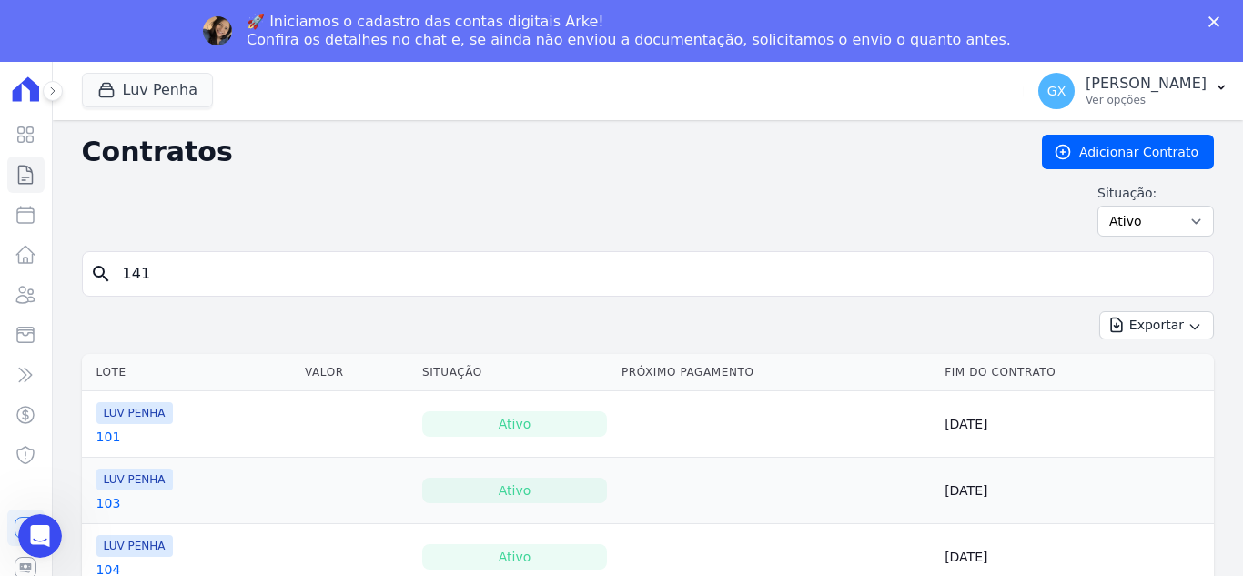
type input "141"
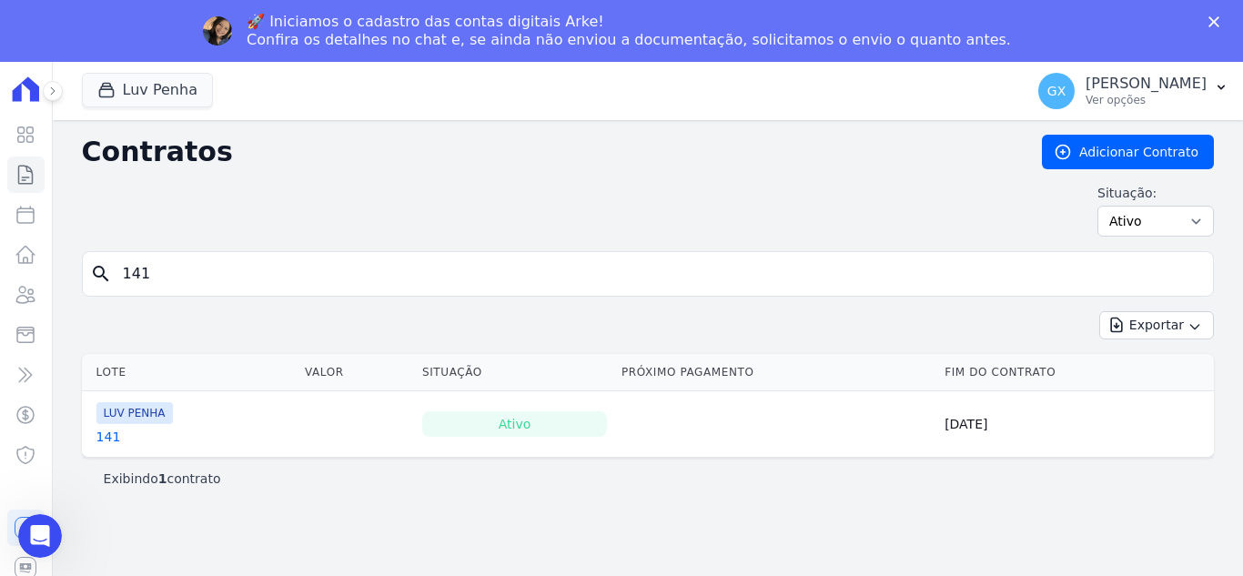
click at [107, 437] on link "141" at bounding box center [108, 437] width 25 height 18
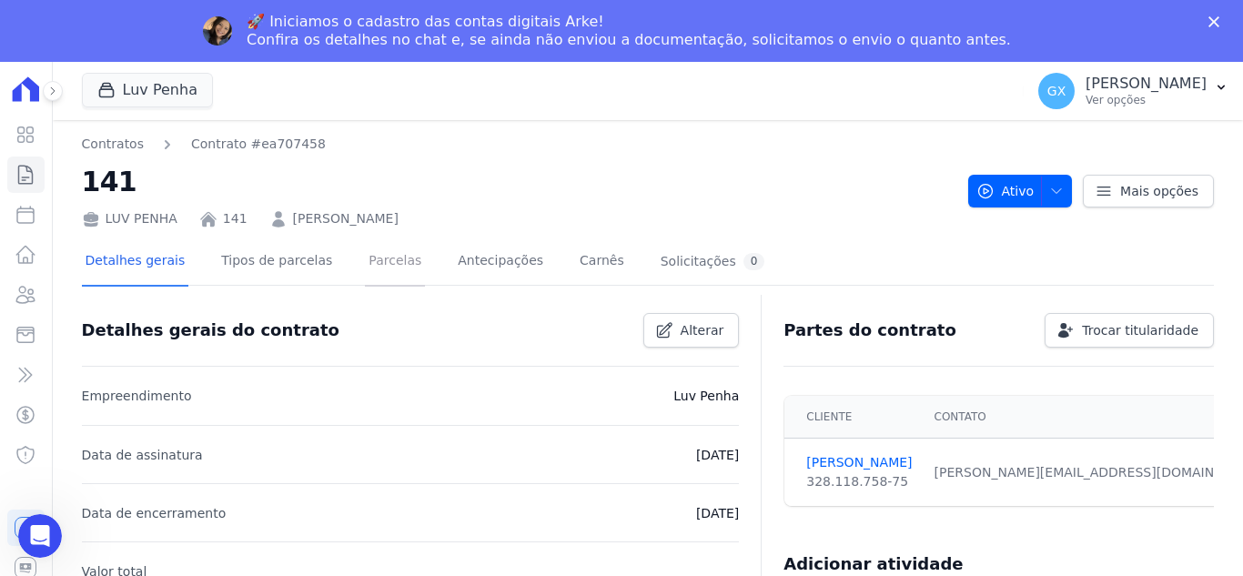
click at [380, 253] on link "Parcelas" at bounding box center [395, 263] width 60 height 48
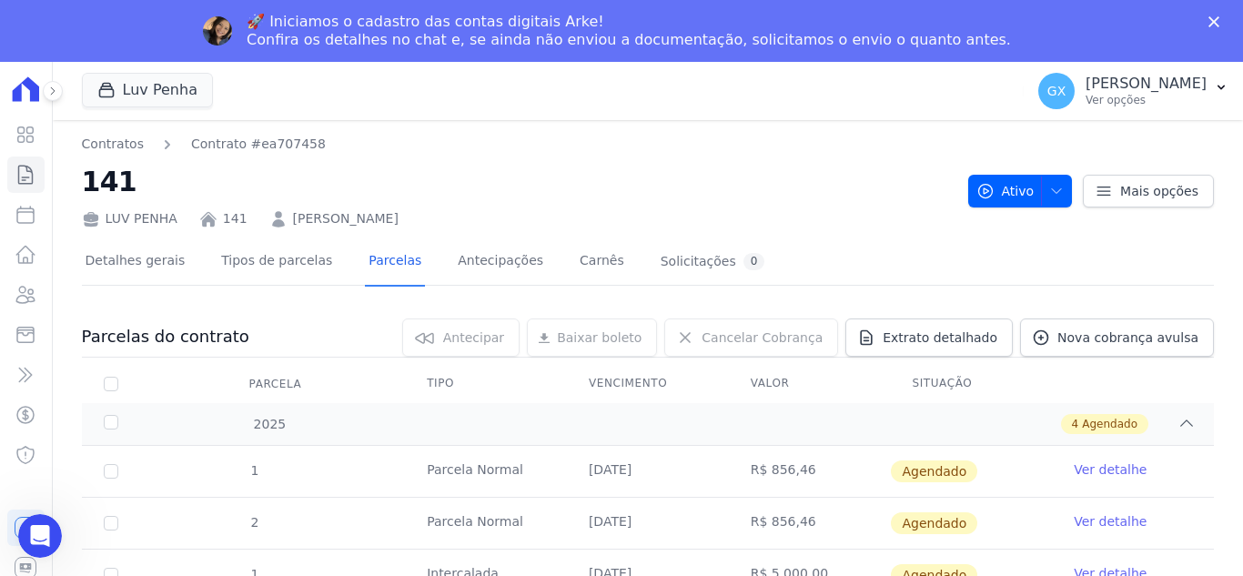
click at [807, 132] on div "Contratos Contrato #ea707458 141 LUV PENHA 141 BEATRIZ TIOSSI BAPTISTA Ativo At…" at bounding box center [648, 435] width 1191 height 630
drag, startPoint x: 446, startPoint y: 218, endPoint x: 281, endPoint y: 219, distance: 164.8
click at [281, 219] on div "LUV PENHA 141 BEATRIZ TIOSSI BAPTISTA" at bounding box center [518, 215] width 872 height 26
copy link "BEATRIZ TIOSSI BAPTISTA"
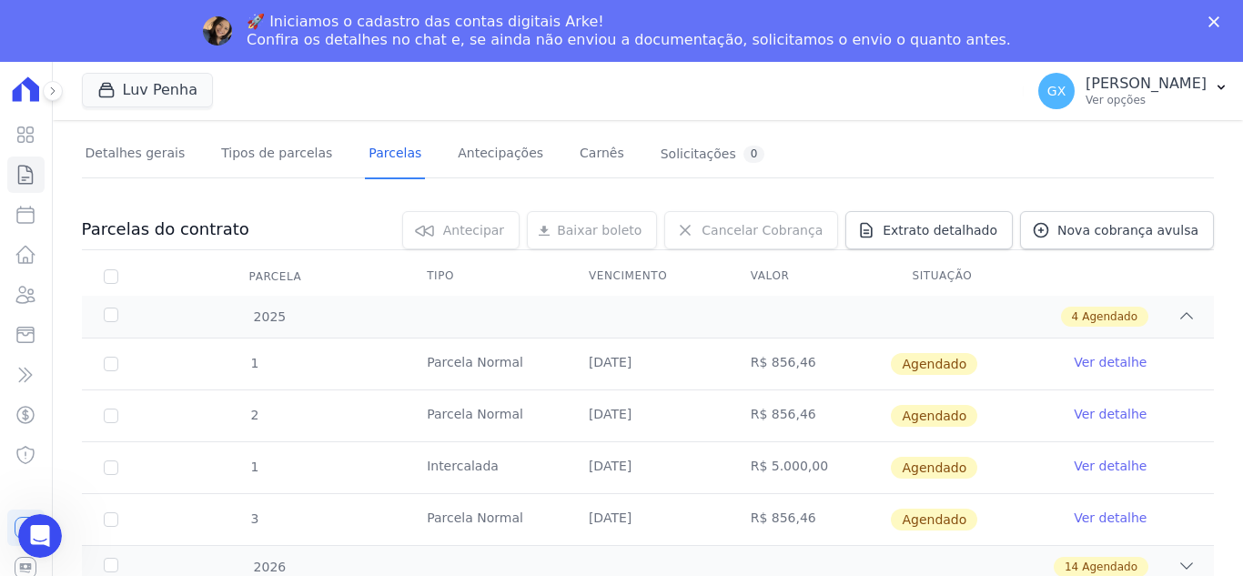
scroll to position [112, 0]
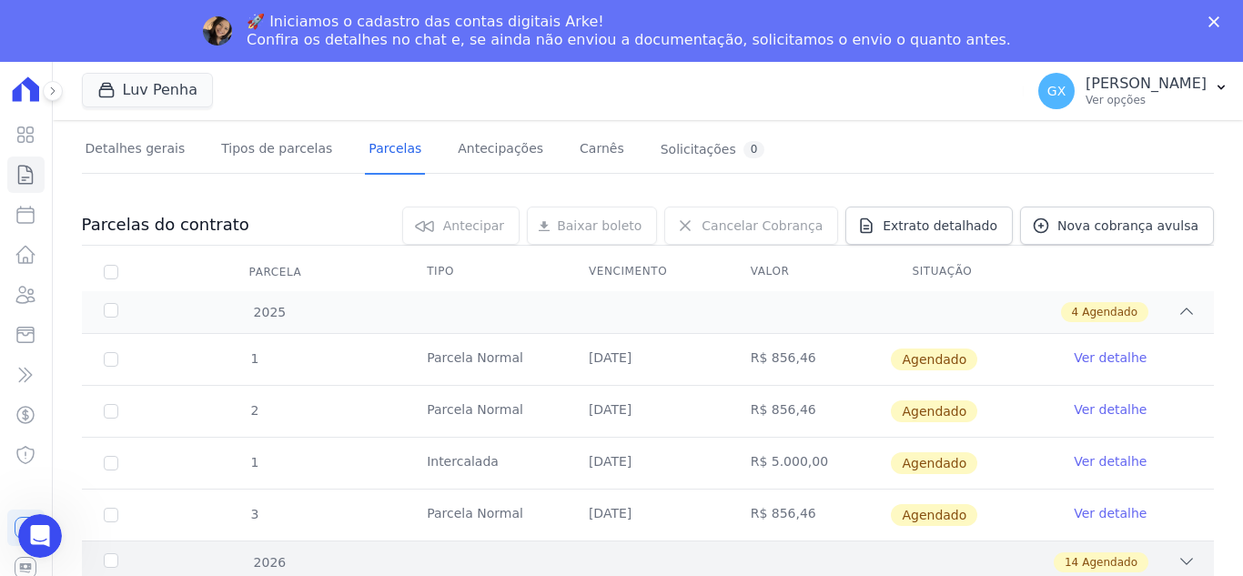
click at [1178, 555] on icon at bounding box center [1187, 562] width 18 height 18
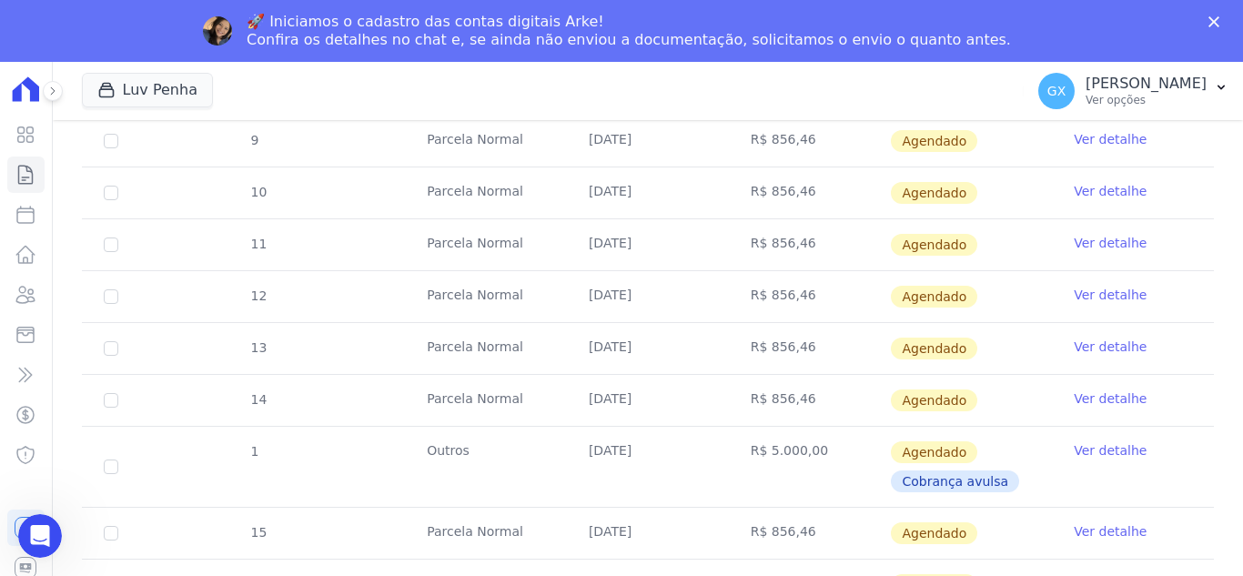
scroll to position [868, 0]
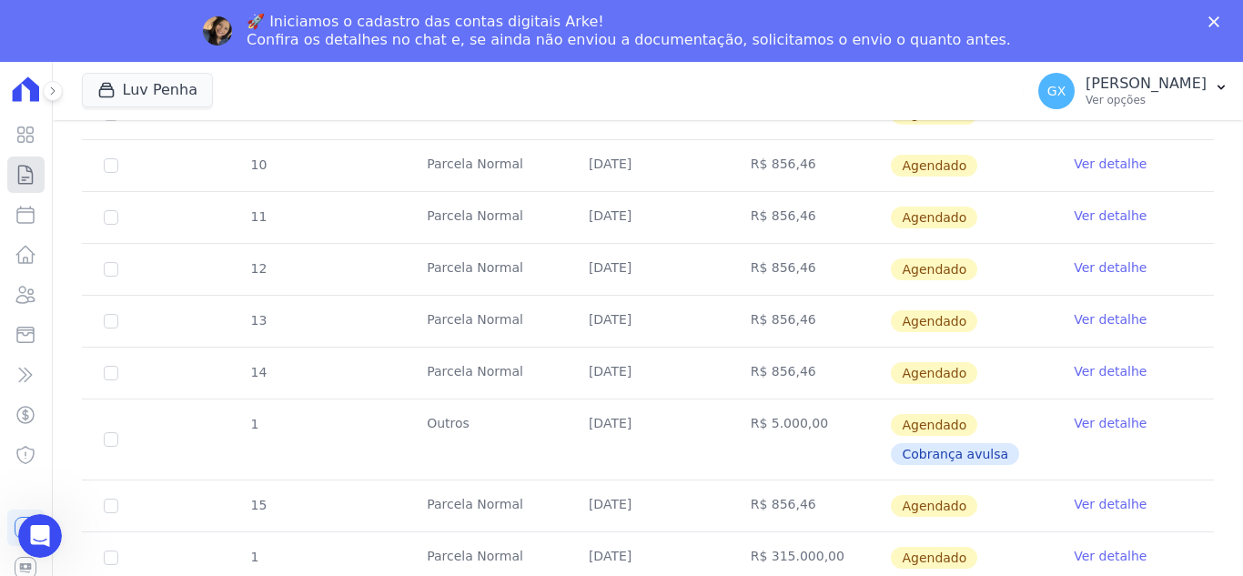
click at [22, 179] on icon at bounding box center [26, 175] width 22 height 22
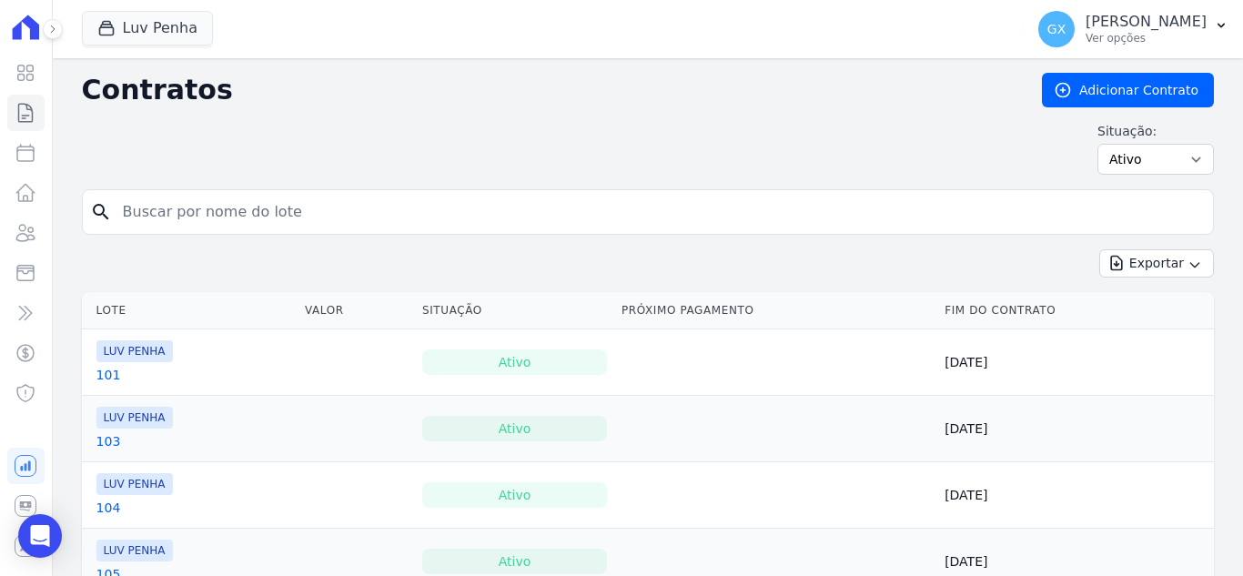
drag, startPoint x: 314, startPoint y: 233, endPoint x: 312, endPoint y: 217, distance: 16.5
click at [312, 218] on input "search" at bounding box center [659, 212] width 1094 height 36
click at [312, 217] on input "search" at bounding box center [659, 212] width 1094 height 36
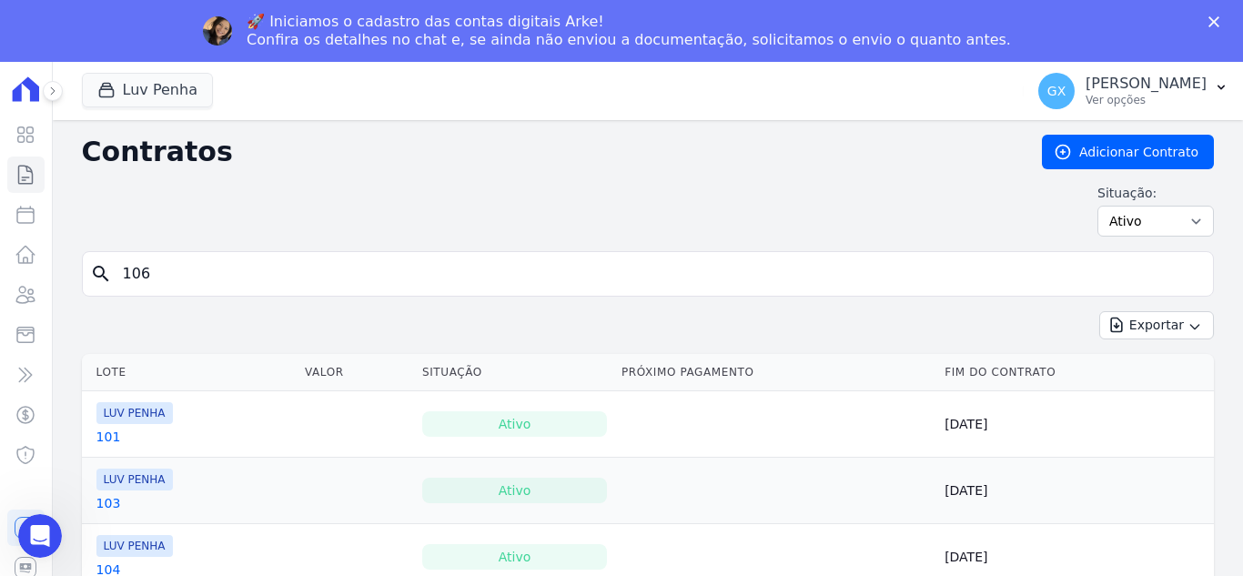
type input "106"
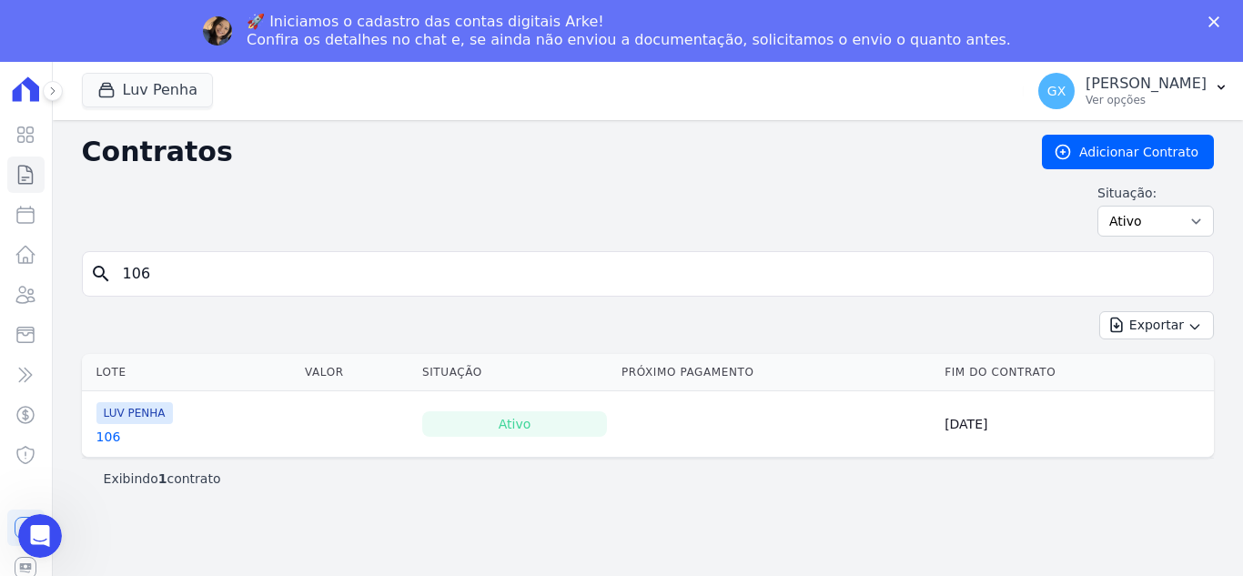
click at [106, 437] on link "106" at bounding box center [108, 437] width 25 height 18
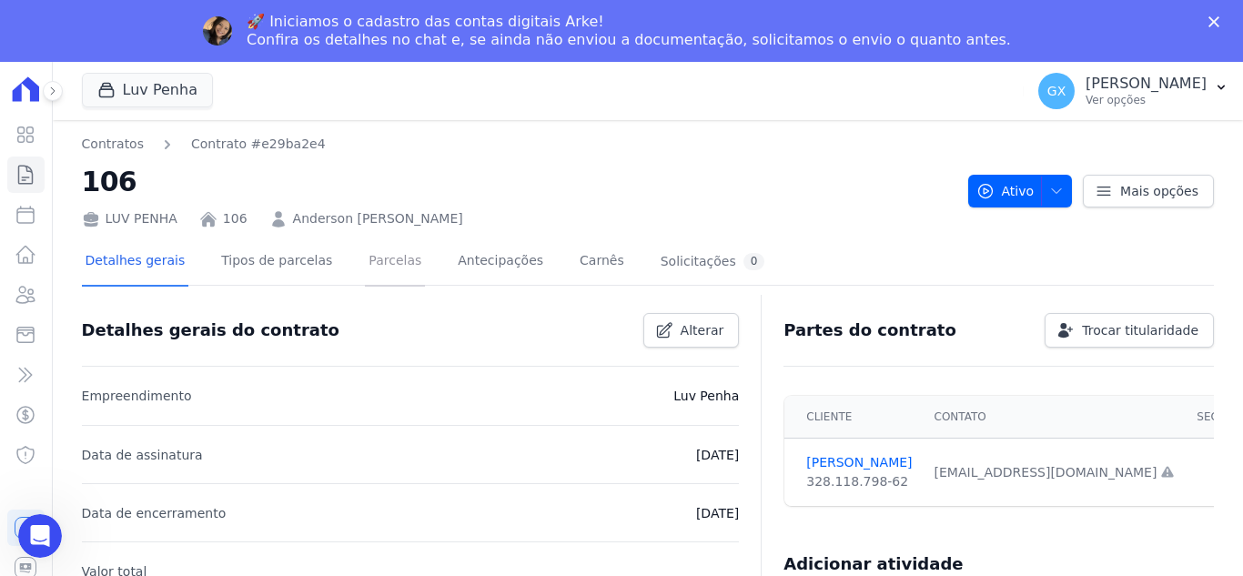
click at [365, 261] on link "Parcelas" at bounding box center [395, 263] width 60 height 48
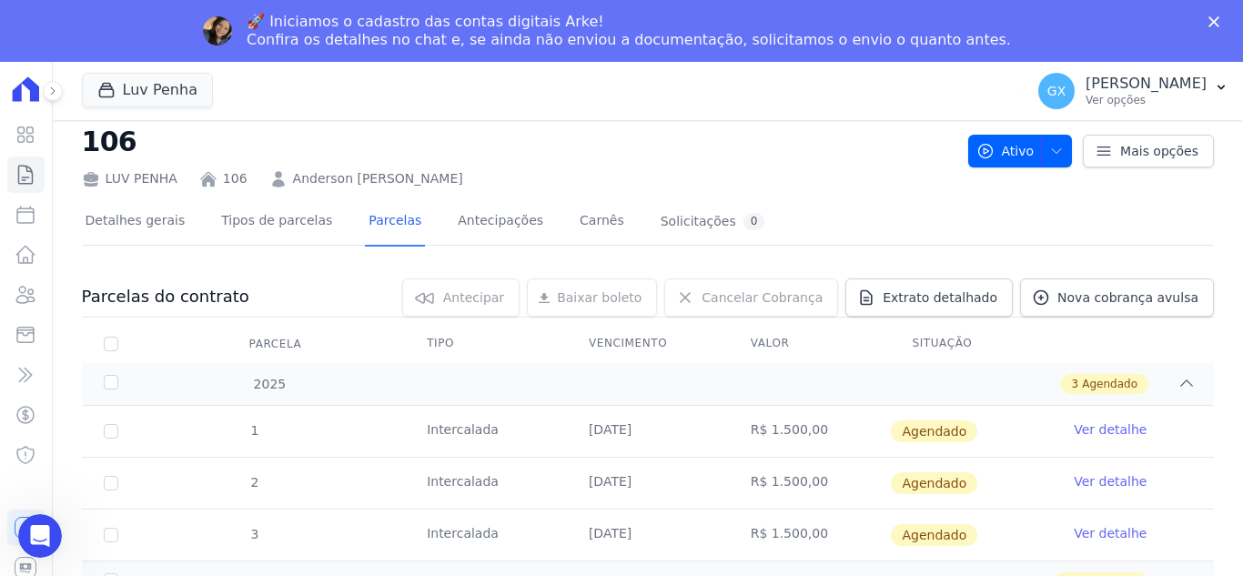
scroll to position [60, 0]
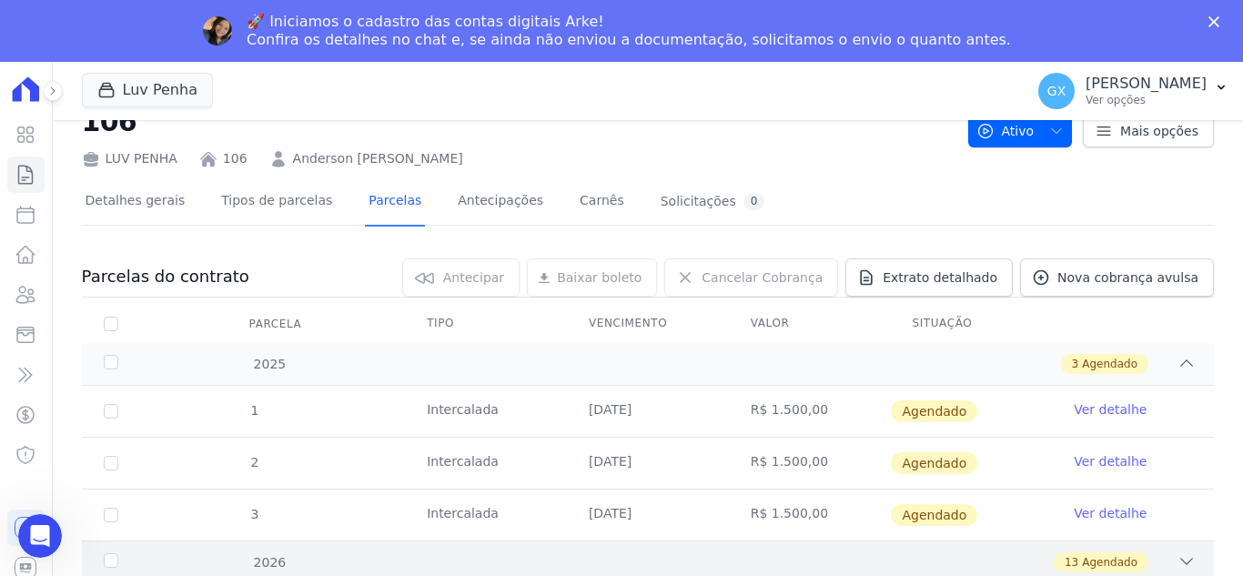
click at [1186, 558] on div "2026 13 Agendado" at bounding box center [648, 562] width 1132 height 43
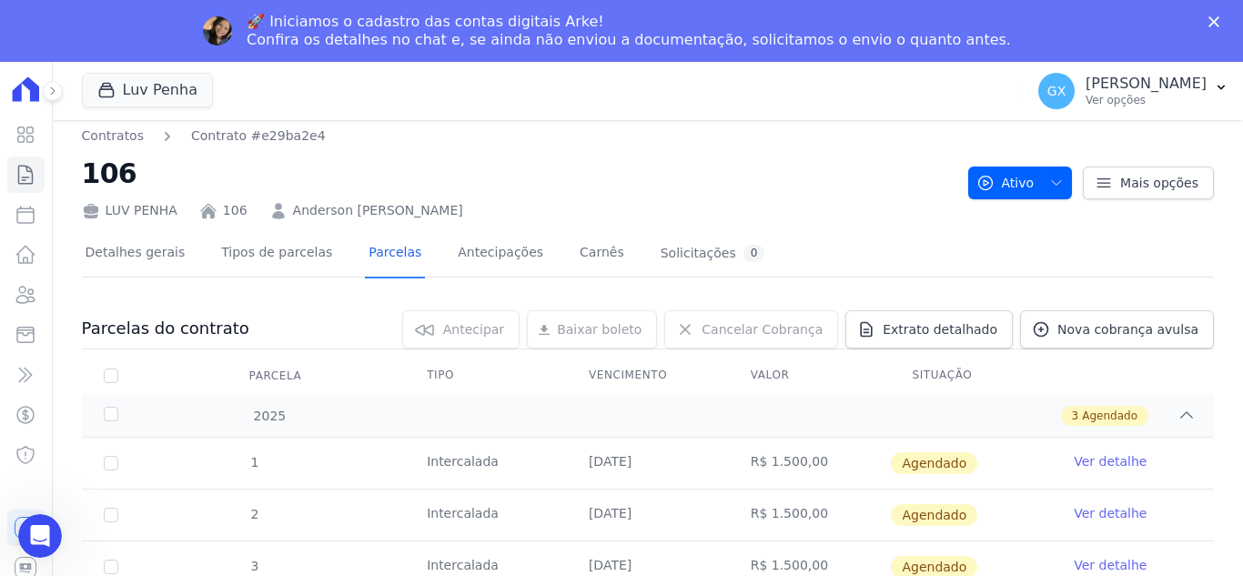
scroll to position [0, 0]
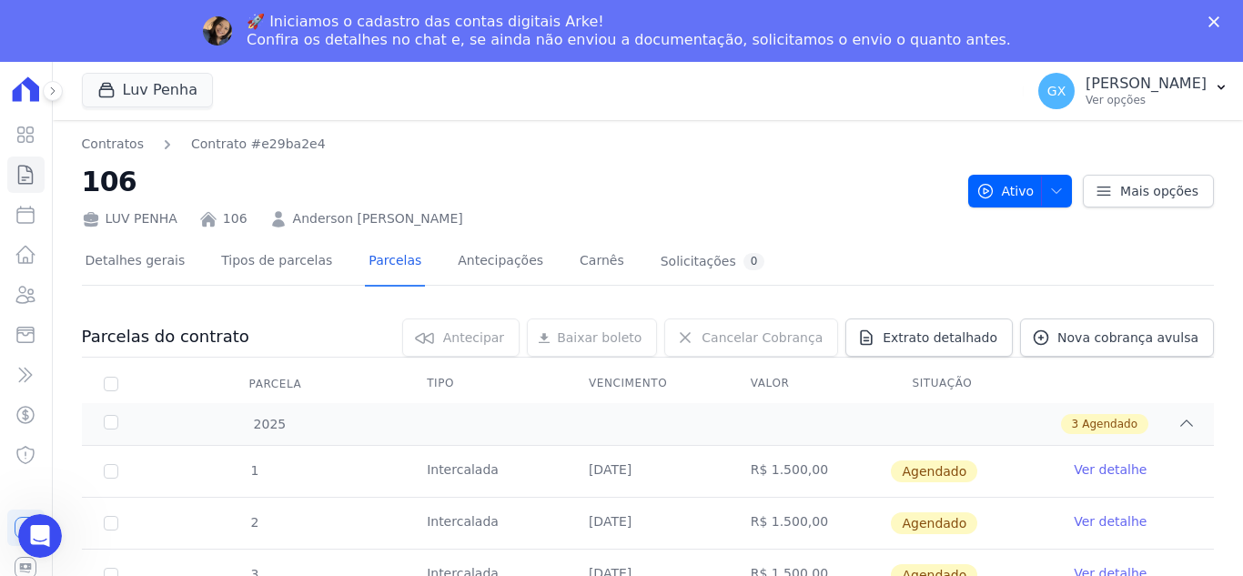
drag, startPoint x: 433, startPoint y: 222, endPoint x: 282, endPoint y: 224, distance: 151.1
click at [282, 224] on div "LUV PENHA 106 Anderson Tiossi Baptista" at bounding box center [518, 215] width 872 height 26
click at [34, 167] on icon at bounding box center [26, 175] width 22 height 22
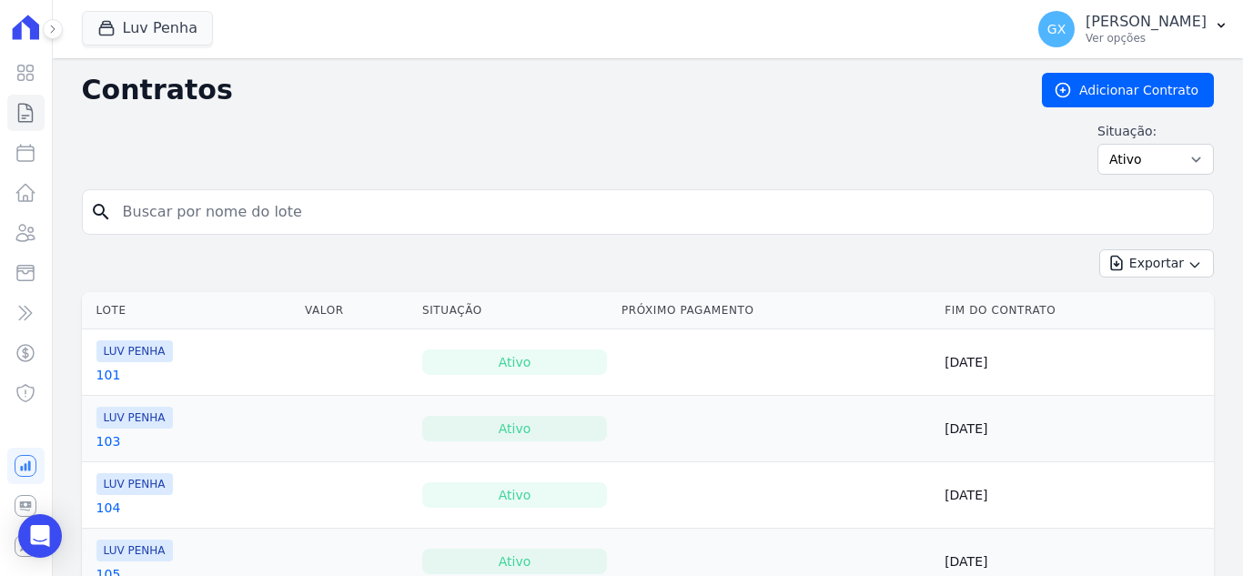
click at [280, 226] on input "search" at bounding box center [659, 212] width 1094 height 36
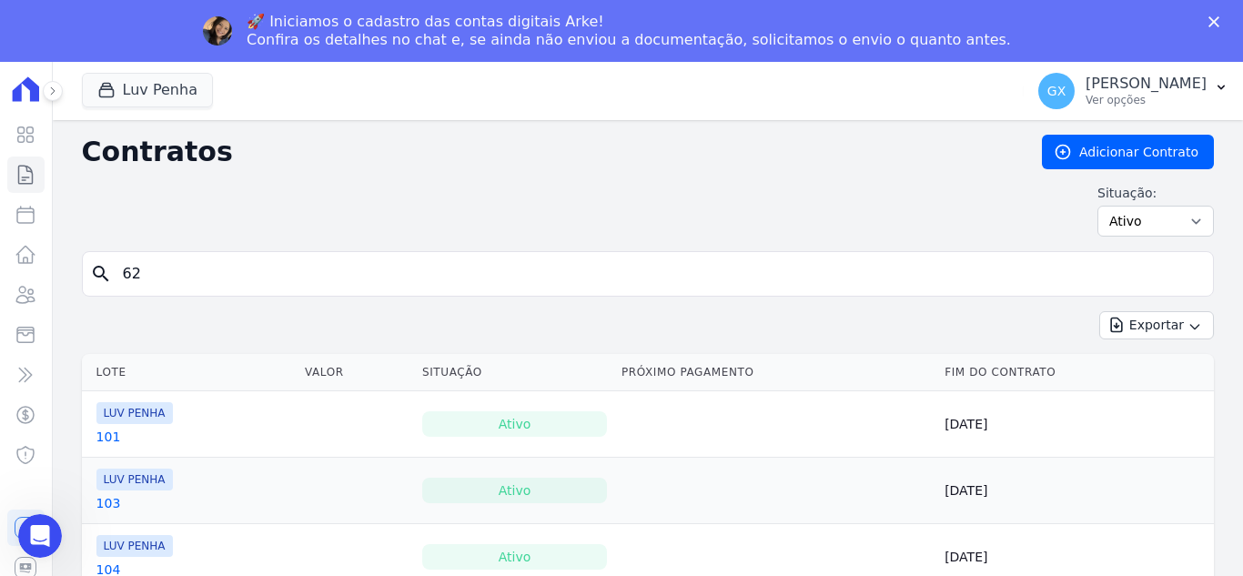
type input "62"
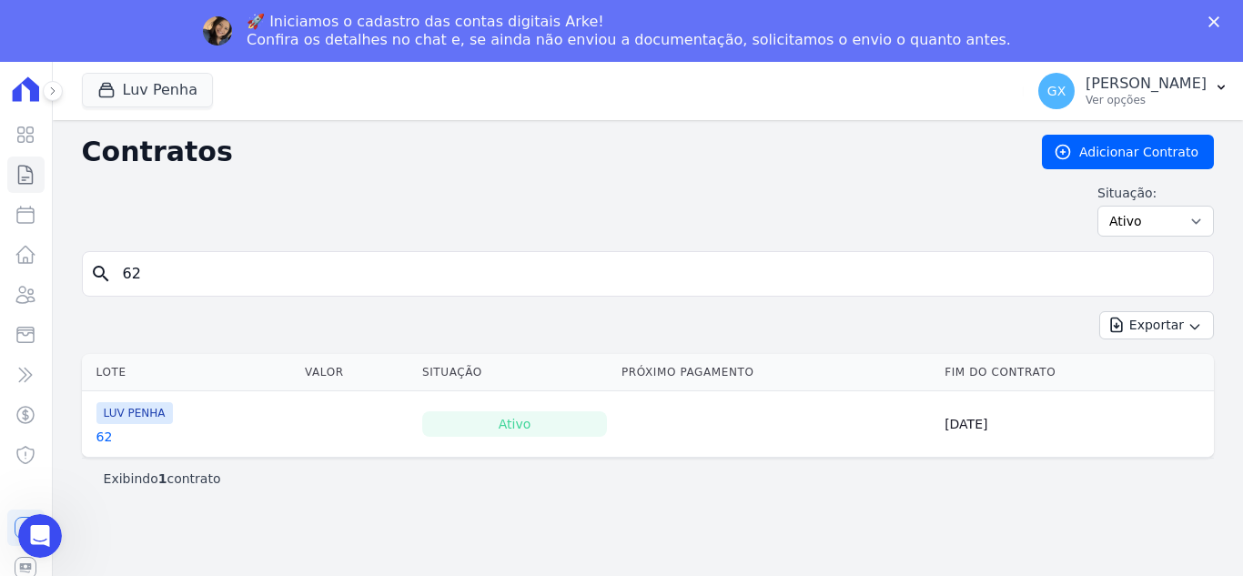
click at [90, 446] on td "LUV PENHA 62" at bounding box center [190, 424] width 216 height 66
click at [102, 440] on link "62" at bounding box center [104, 437] width 16 height 18
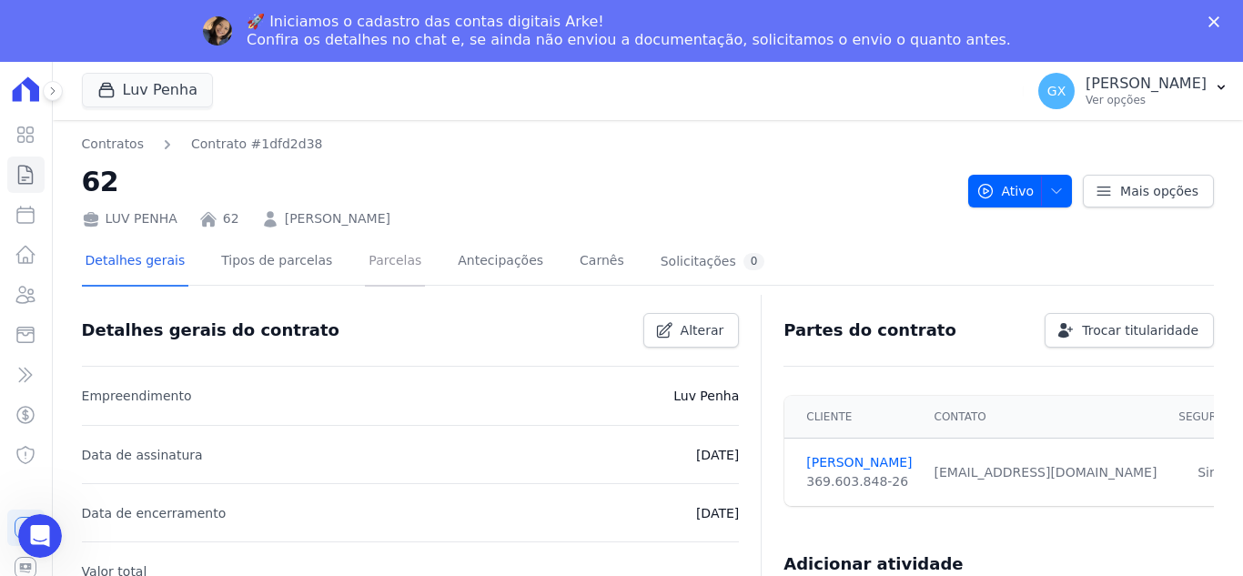
click at [391, 258] on link "Parcelas" at bounding box center [395, 263] width 60 height 48
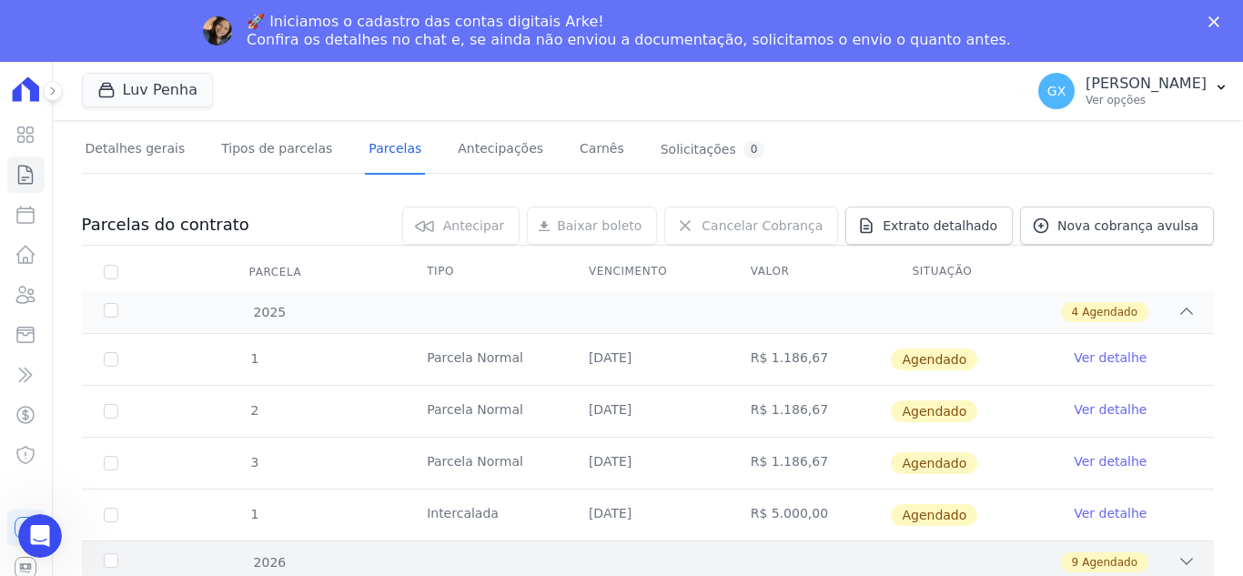
click at [1178, 563] on icon at bounding box center [1187, 562] width 18 height 18
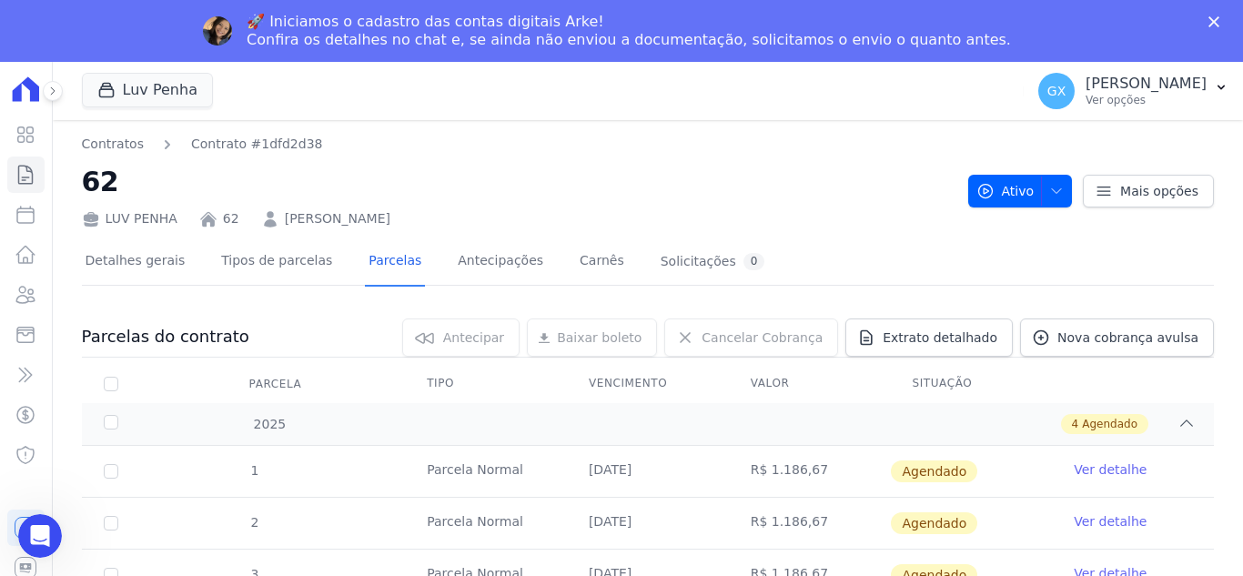
drag, startPoint x: 470, startPoint y: 222, endPoint x: 269, endPoint y: 220, distance: 200.3
click at [269, 220] on div "LUV PENHA 62 Gabriella Caresia Federzoni" at bounding box center [518, 215] width 872 height 26
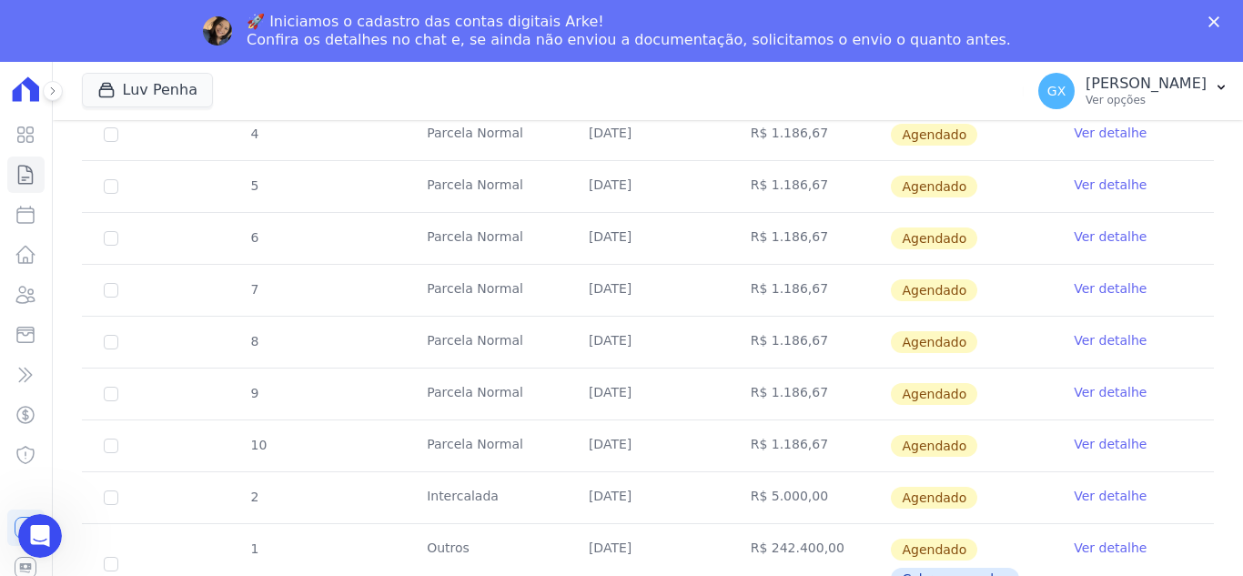
scroll to position [608, 0]
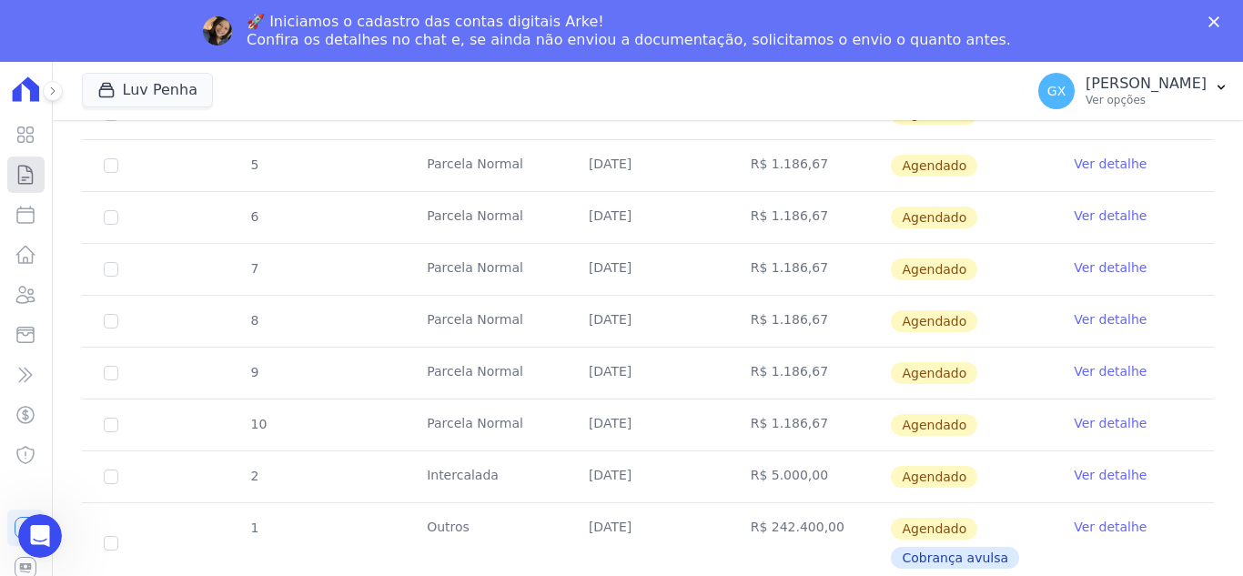
click at [32, 165] on icon at bounding box center [26, 175] width 22 height 22
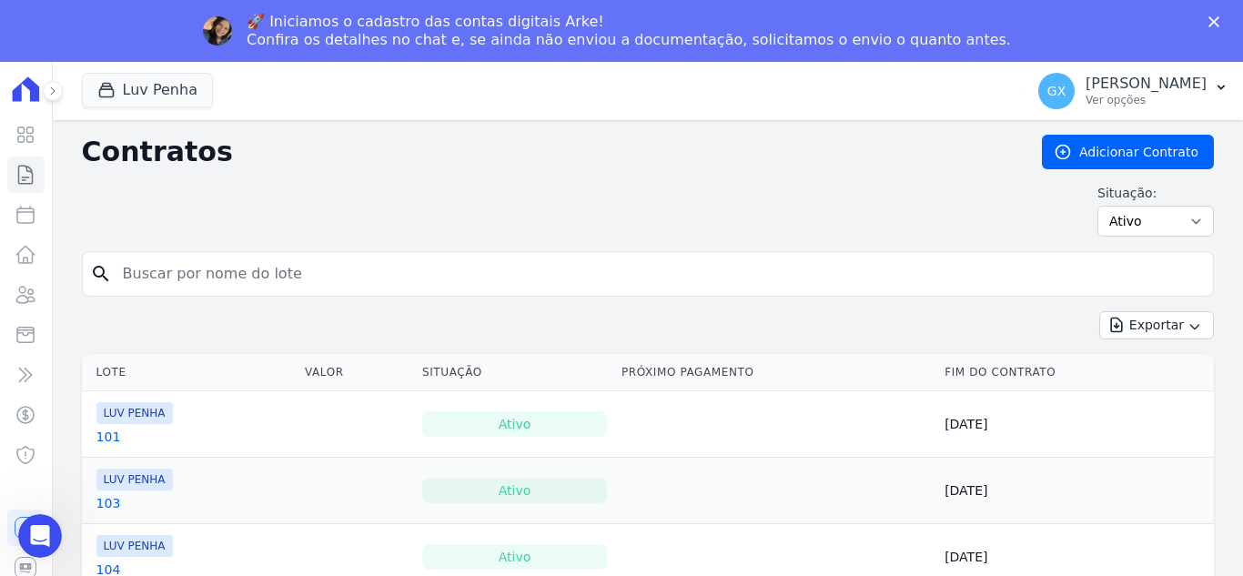
click at [327, 258] on input "search" at bounding box center [659, 274] width 1094 height 36
type input "56"
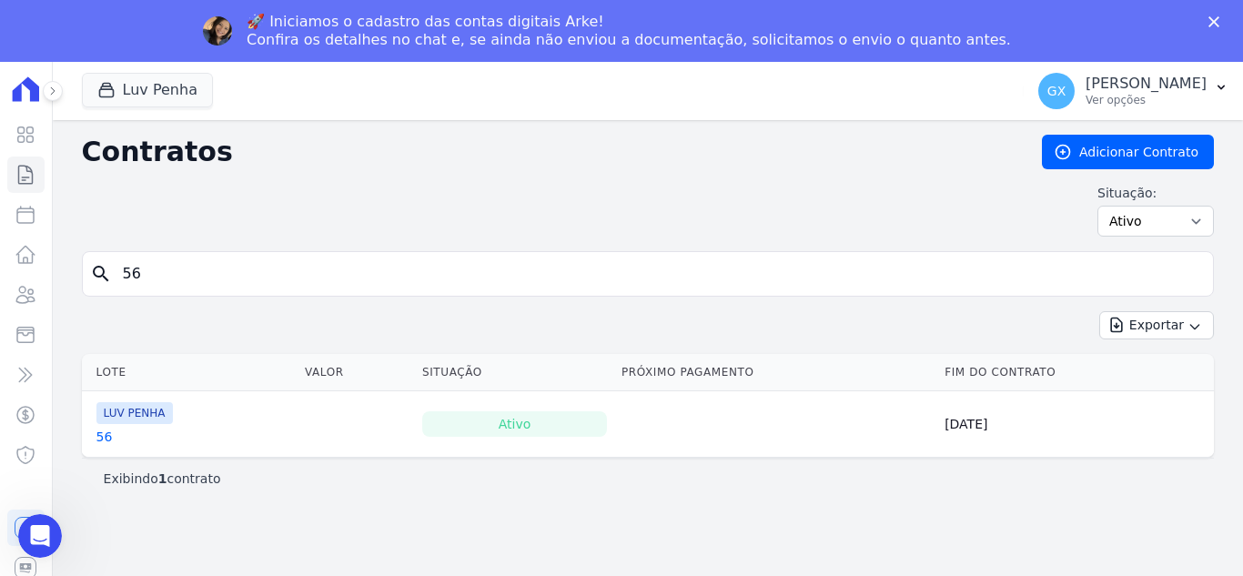
drag, startPoint x: 105, startPoint y: 441, endPoint x: 175, endPoint y: 459, distance: 72.4
click at [105, 441] on link "56" at bounding box center [104, 437] width 16 height 18
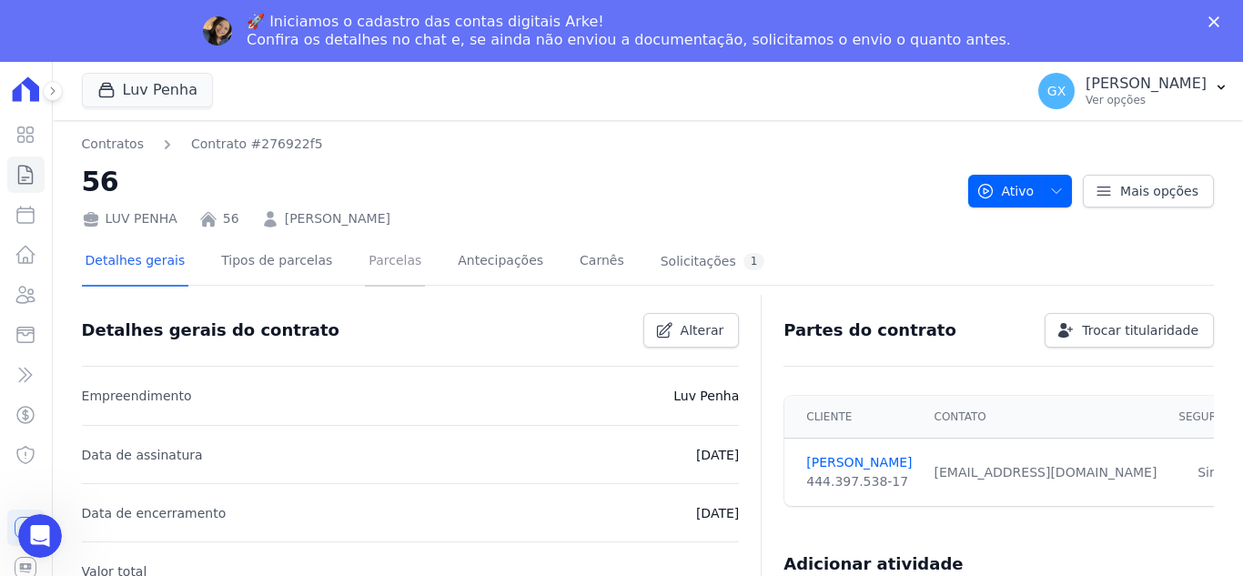
click at [391, 271] on link "Parcelas" at bounding box center [395, 263] width 60 height 48
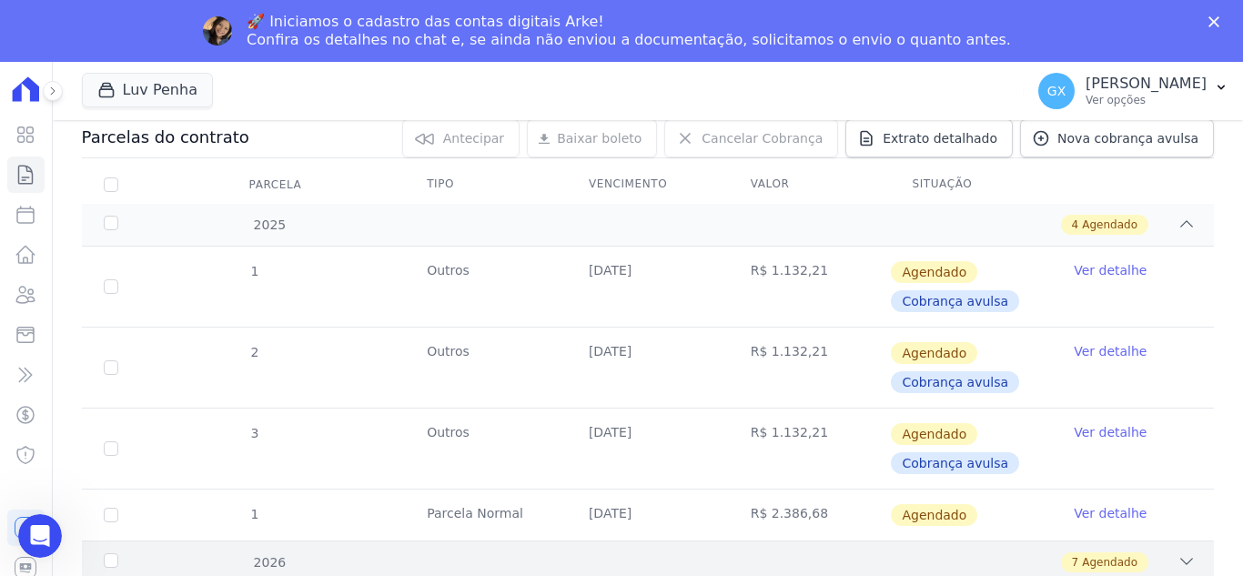
click at [1178, 563] on icon at bounding box center [1187, 562] width 18 height 18
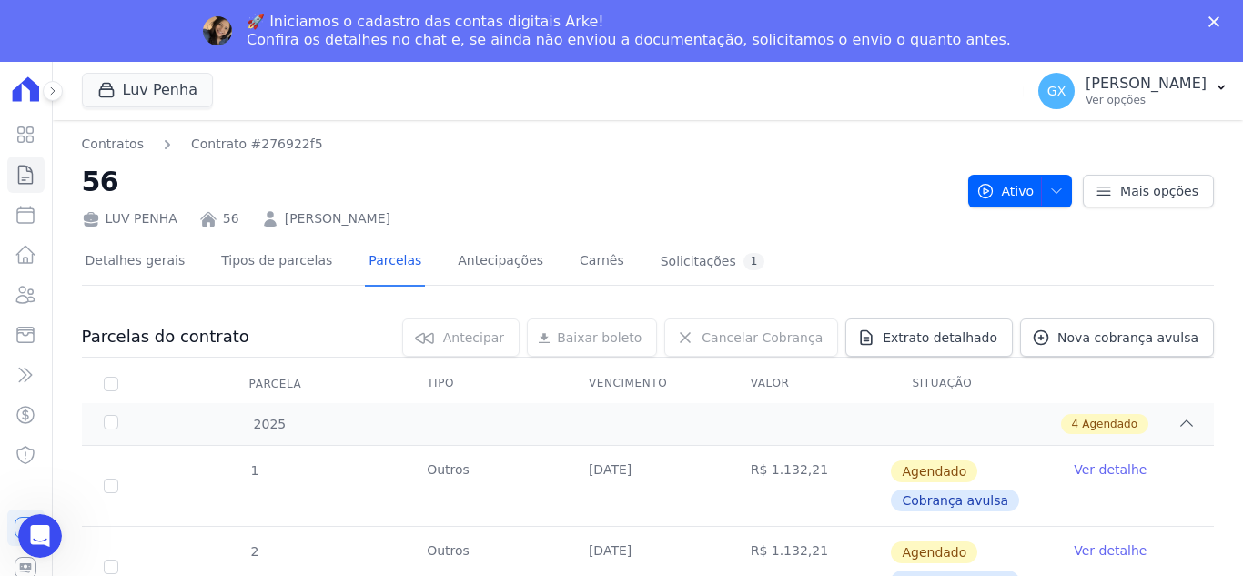
drag, startPoint x: 455, startPoint y: 221, endPoint x: 276, endPoint y: 225, distance: 179.4
click at [276, 225] on div "LUV PENHA 56 MATHEUS MARIANNO DOS SANTOS" at bounding box center [518, 215] width 872 height 26
click at [622, 176] on h2 "56" at bounding box center [518, 181] width 872 height 41
click at [739, 118] on div "Luv Penha Você possui apenas um empreendimento Aplicar" at bounding box center [550, 91] width 936 height 60
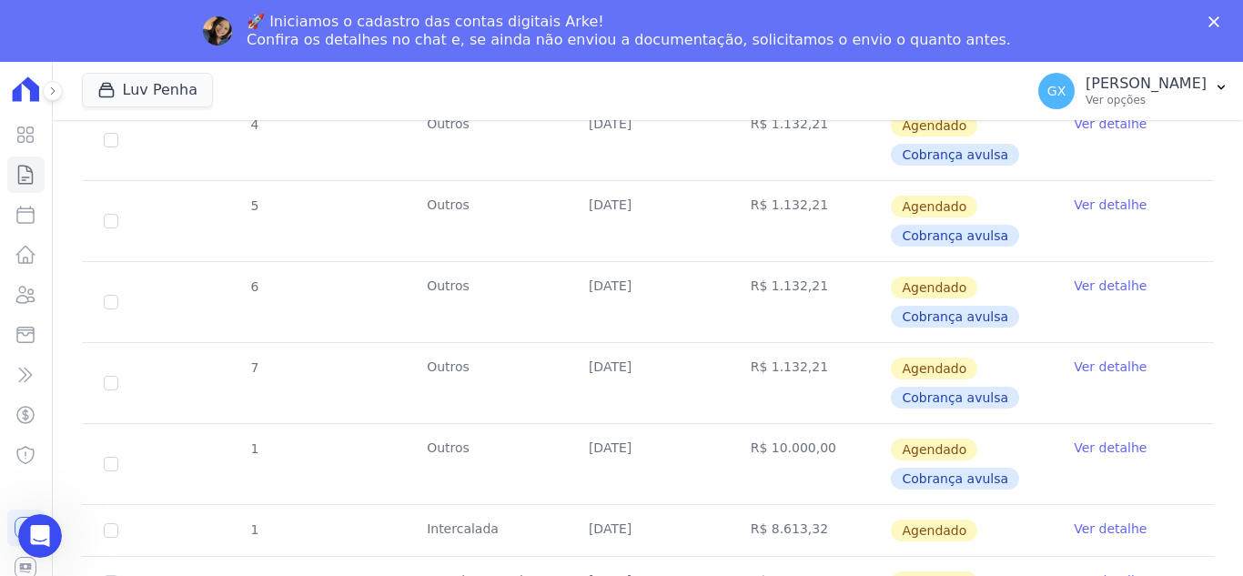
scroll to position [708, 0]
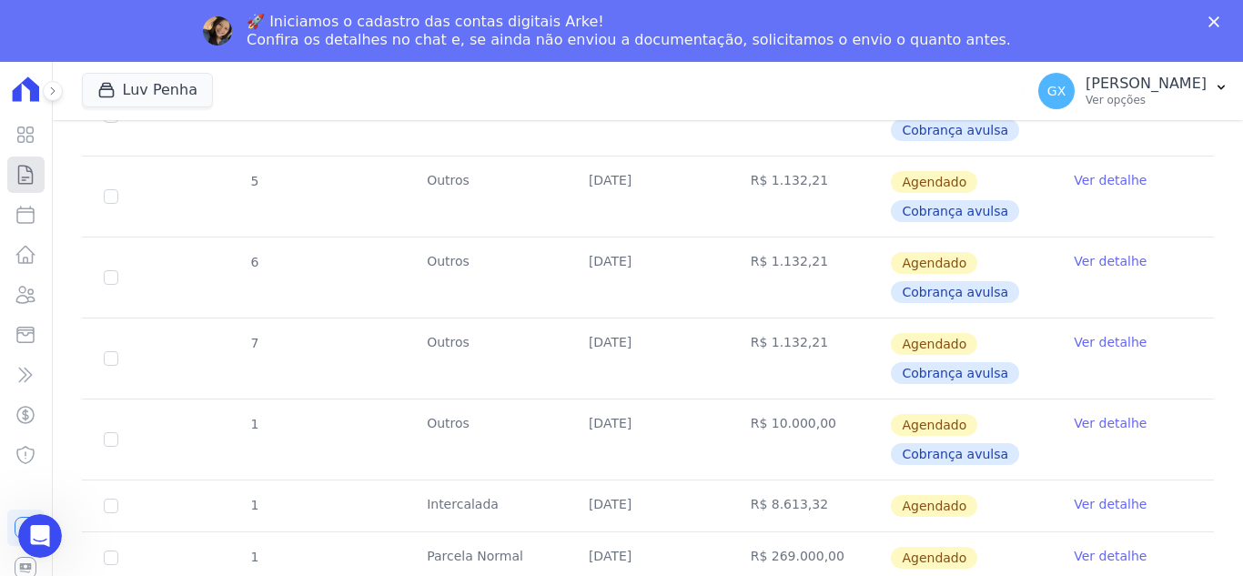
click at [23, 183] on icon at bounding box center [26, 175] width 14 height 18
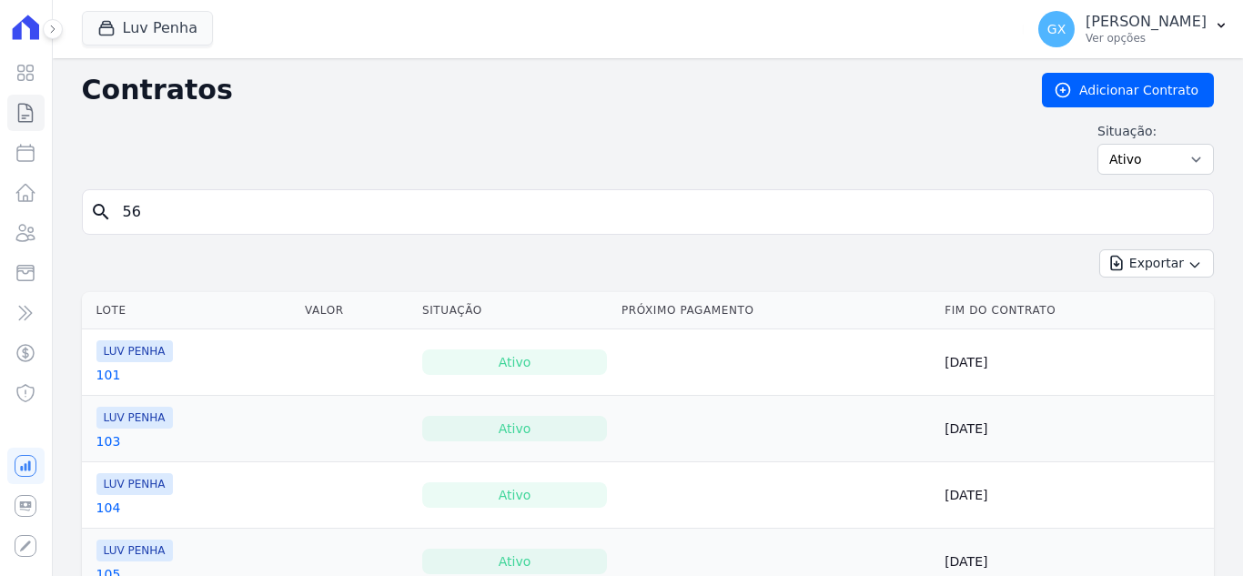
click at [179, 215] on input "56" at bounding box center [659, 212] width 1094 height 36
click at [179, 214] on input "search" at bounding box center [659, 212] width 1094 height 36
type input "108"
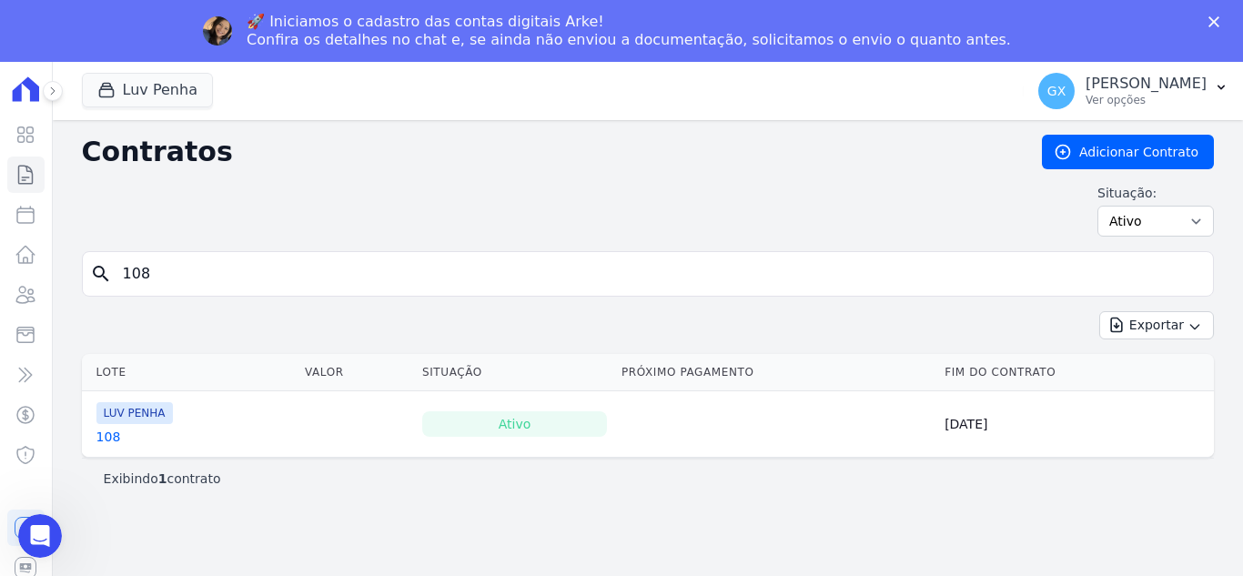
click at [112, 432] on link "108" at bounding box center [108, 437] width 25 height 18
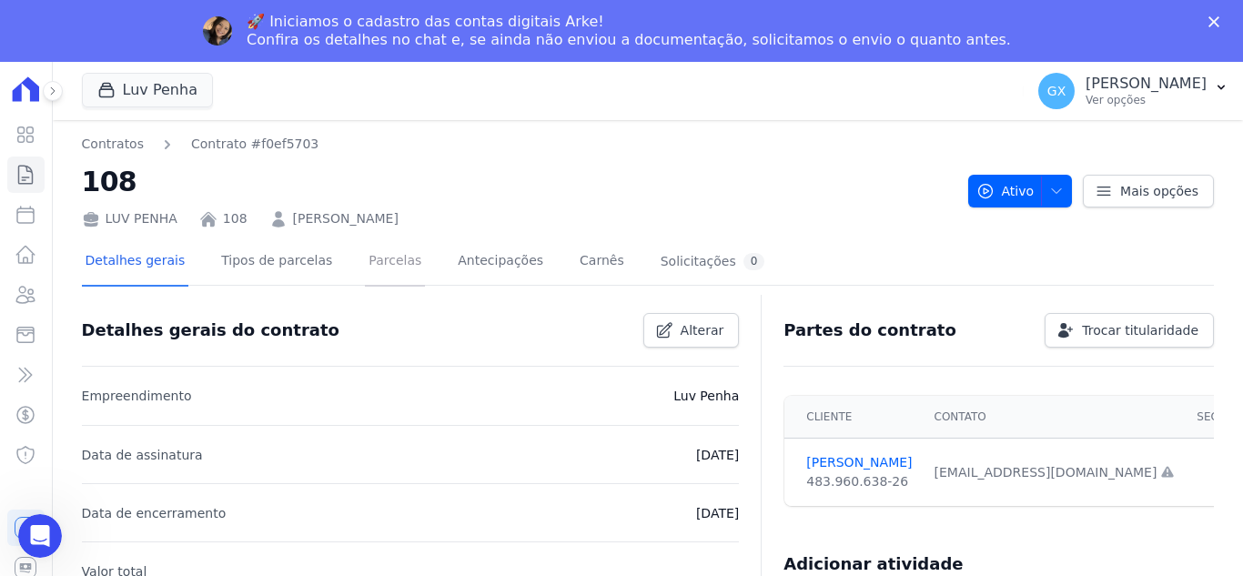
click at [372, 261] on link "Parcelas" at bounding box center [395, 263] width 60 height 48
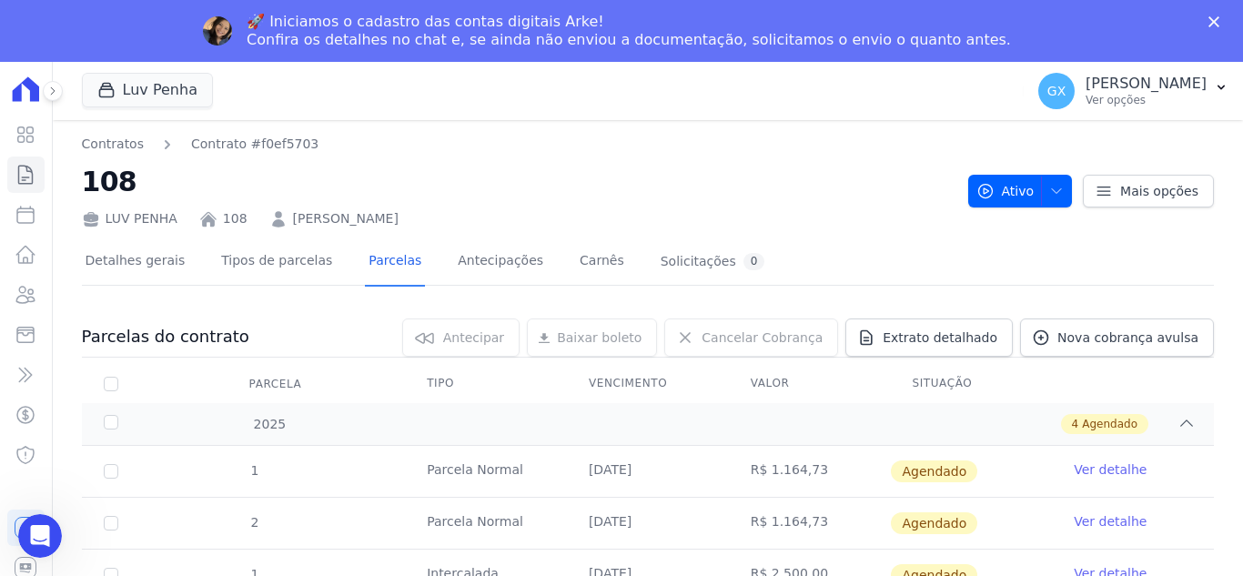
drag, startPoint x: 483, startPoint y: 154, endPoint x: 283, endPoint y: 224, distance: 212.2
click at [283, 224] on div "LUV PENHA 108 Guilherme de Lima Sodre e Silva" at bounding box center [518, 215] width 872 height 26
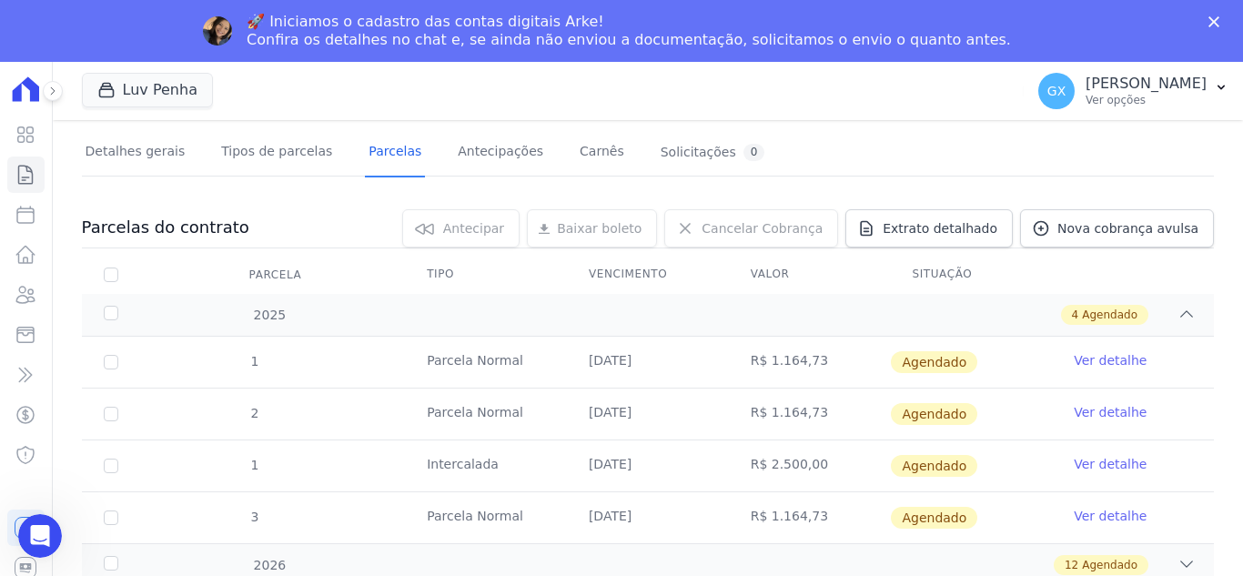
scroll to position [112, 0]
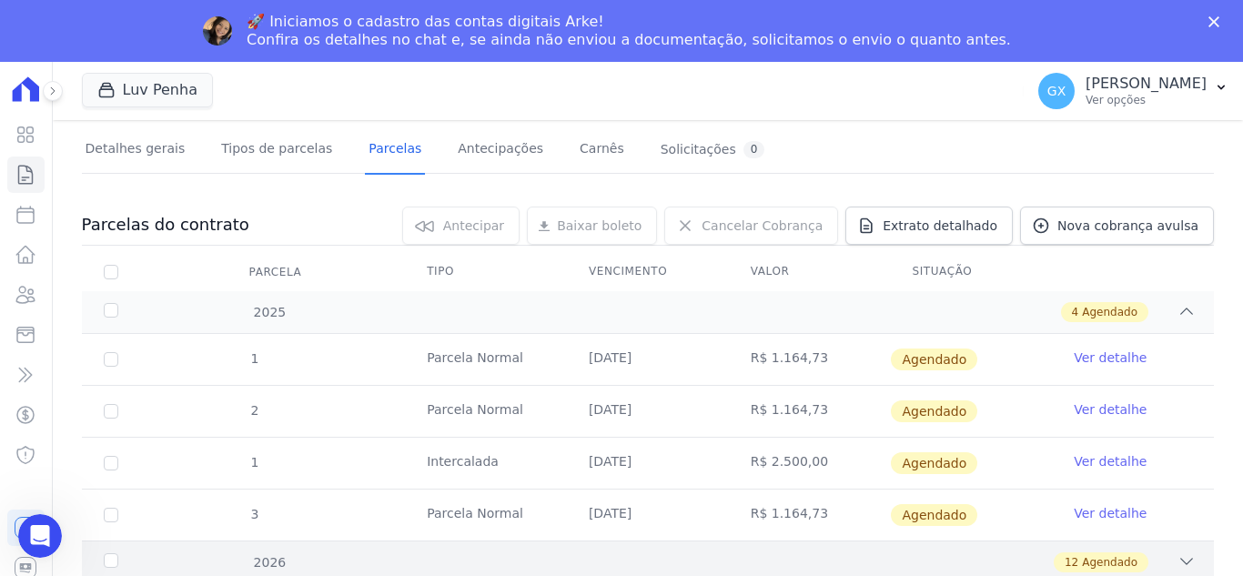
click at [1167, 551] on div "2026 12 Agendado" at bounding box center [648, 562] width 1132 height 43
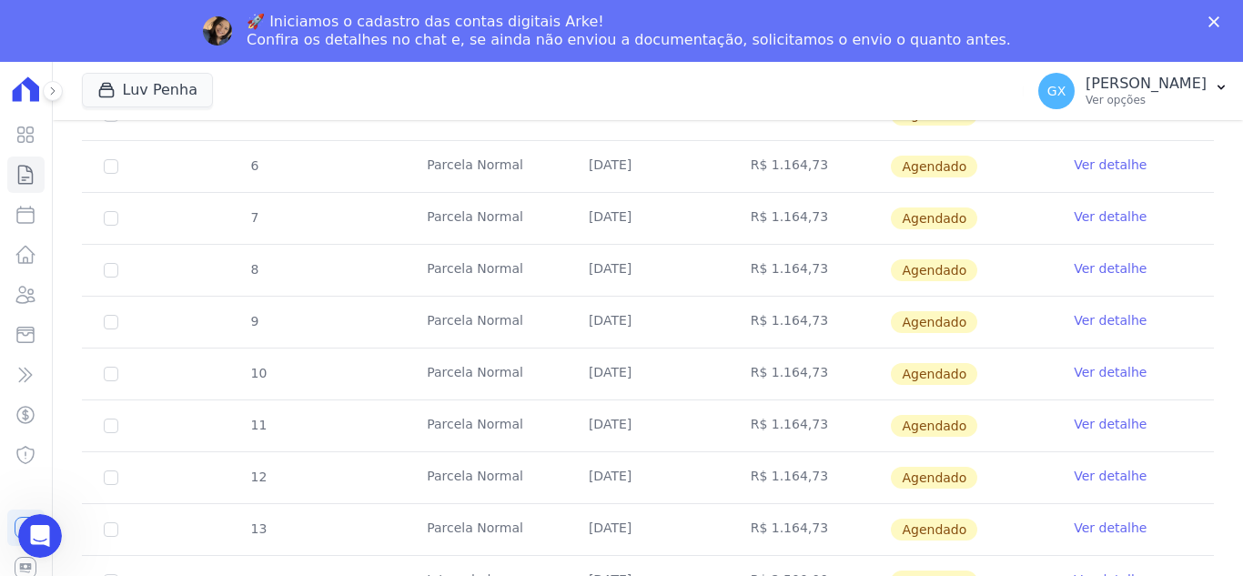
scroll to position [764, 0]
click at [15, 167] on icon at bounding box center [26, 175] width 22 height 22
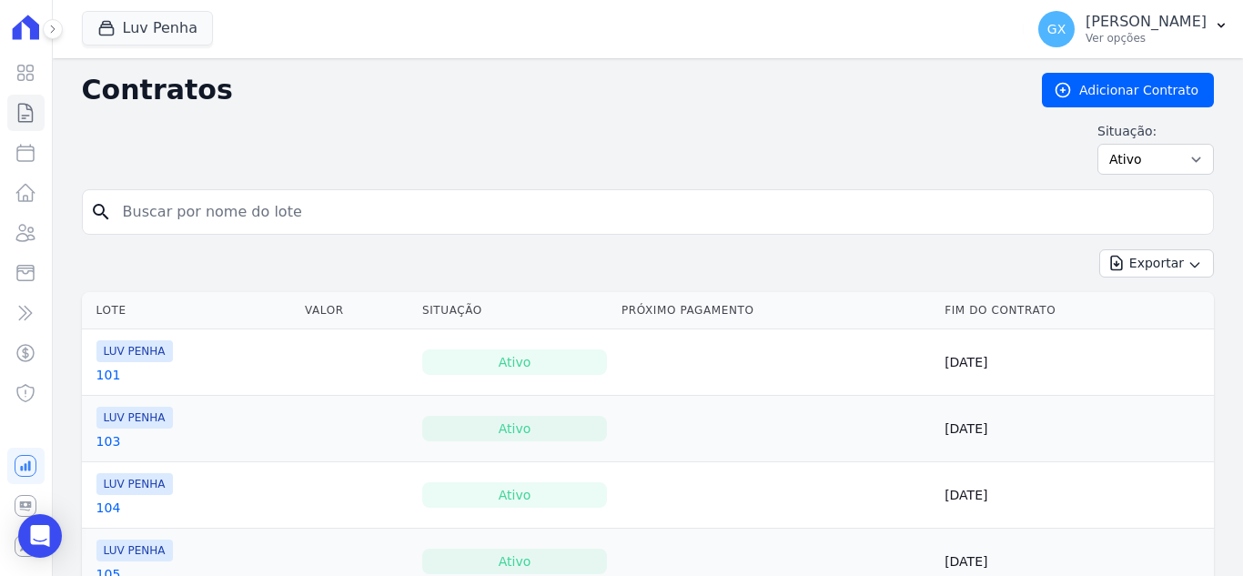
click at [275, 223] on input "search" at bounding box center [659, 212] width 1094 height 36
click at [275, 222] on input "search" at bounding box center [659, 212] width 1094 height 36
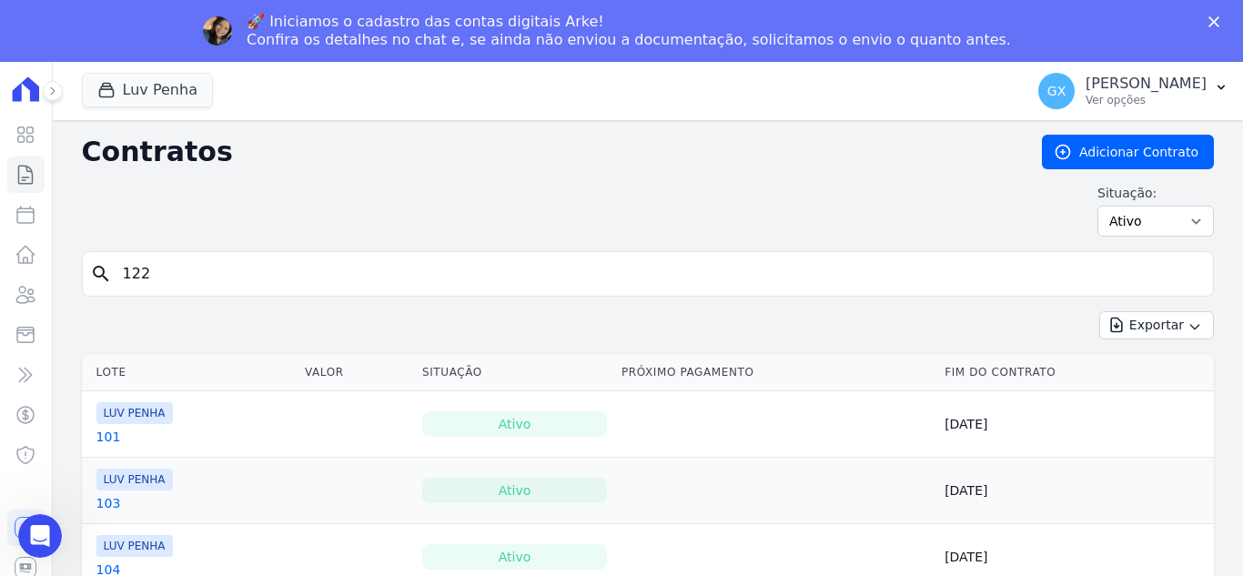
type input "122"
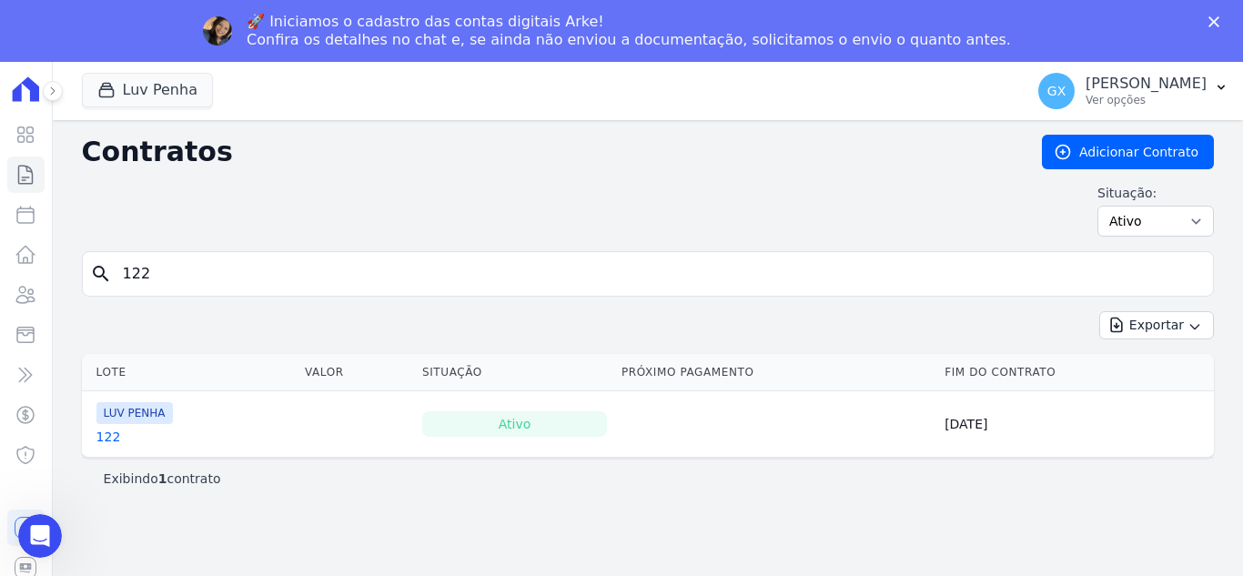
click at [107, 444] on link "122" at bounding box center [108, 437] width 25 height 18
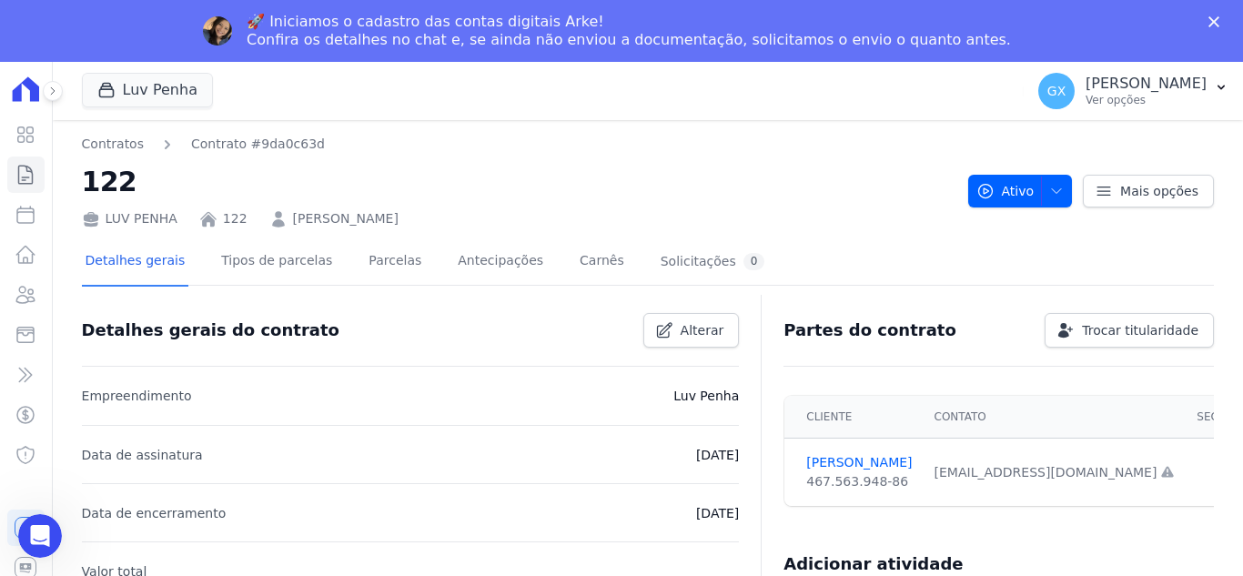
click at [338, 219] on link "RICARDO DE MORAIS" at bounding box center [346, 218] width 106 height 19
click at [338, 239] on div "Detalhes gerais Tipos de parcelas Parcelas Antecipações Carnês Solicitações 0" at bounding box center [425, 263] width 687 height 48
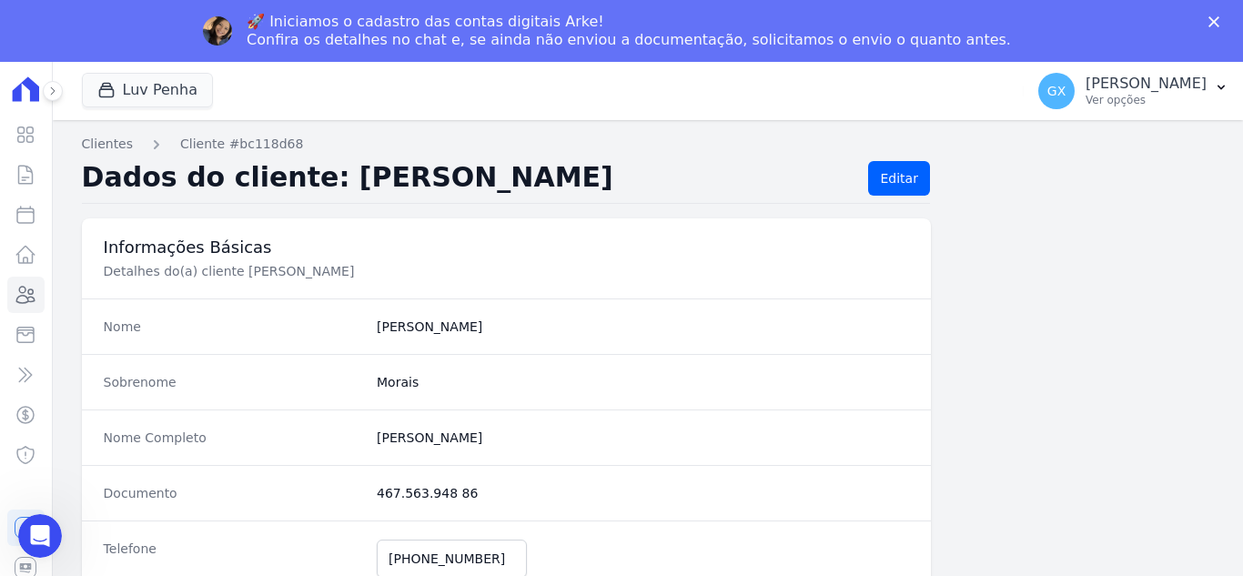
drag, startPoint x: 524, startPoint y: 177, endPoint x: 315, endPoint y: 186, distance: 209.6
click at [315, 186] on h2 "Dados do cliente: RICARDO MORAIS" at bounding box center [468, 178] width 773 height 35
